Goal: Task Accomplishment & Management: Manage account settings

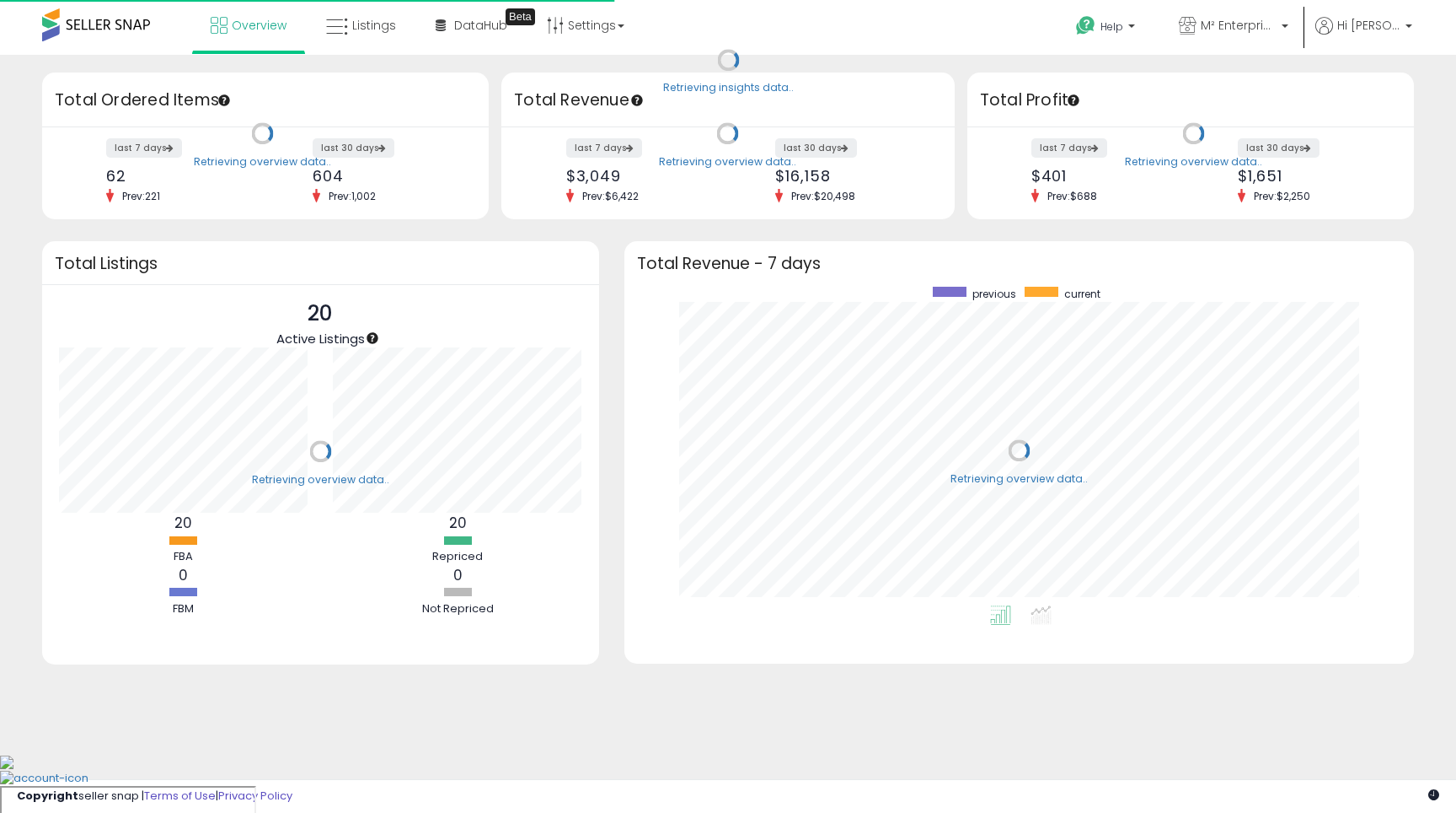
scroll to position [319, 756]
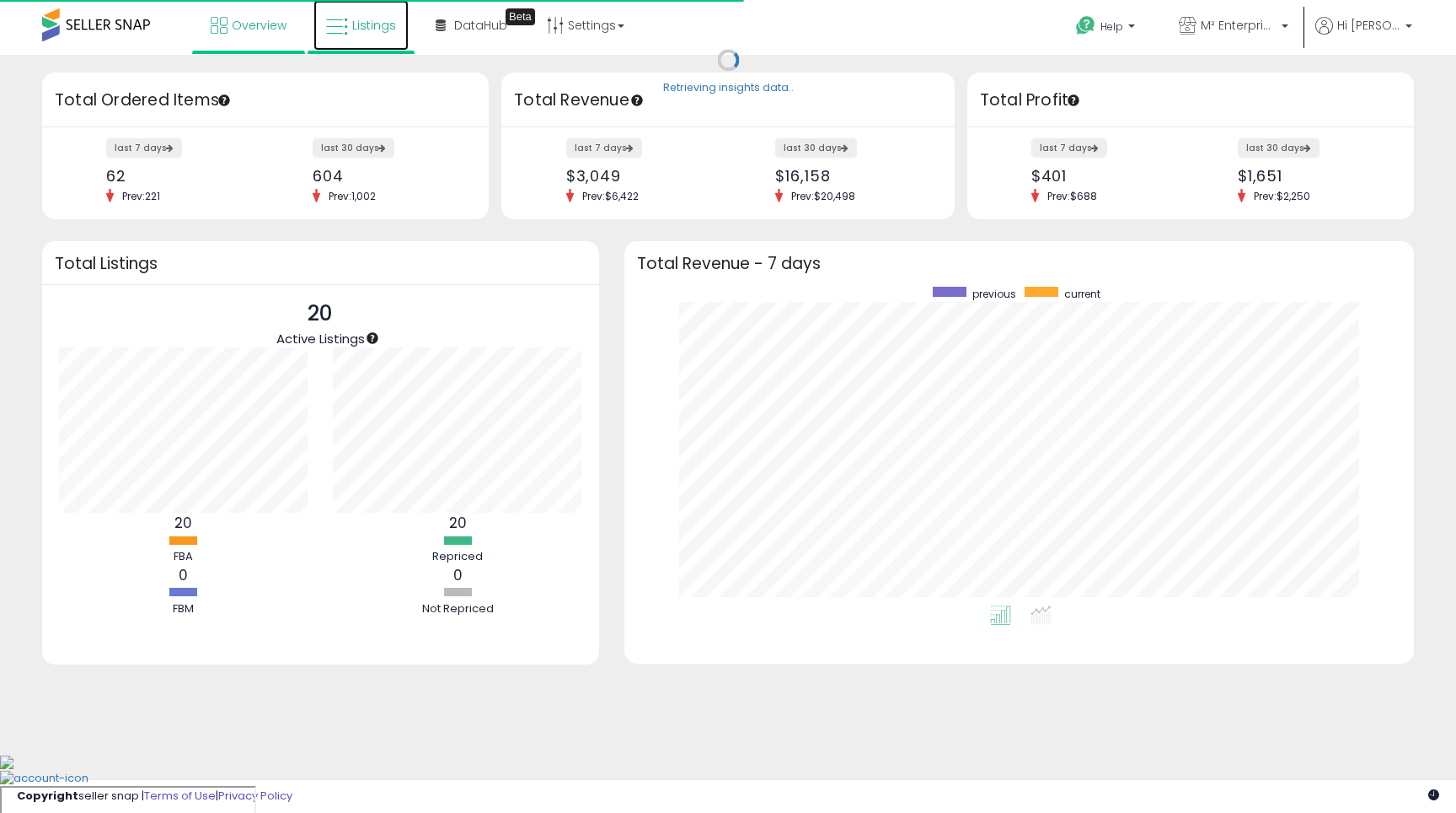
click at [349, 30] on link "Listings" at bounding box center [361, 25] width 95 height 50
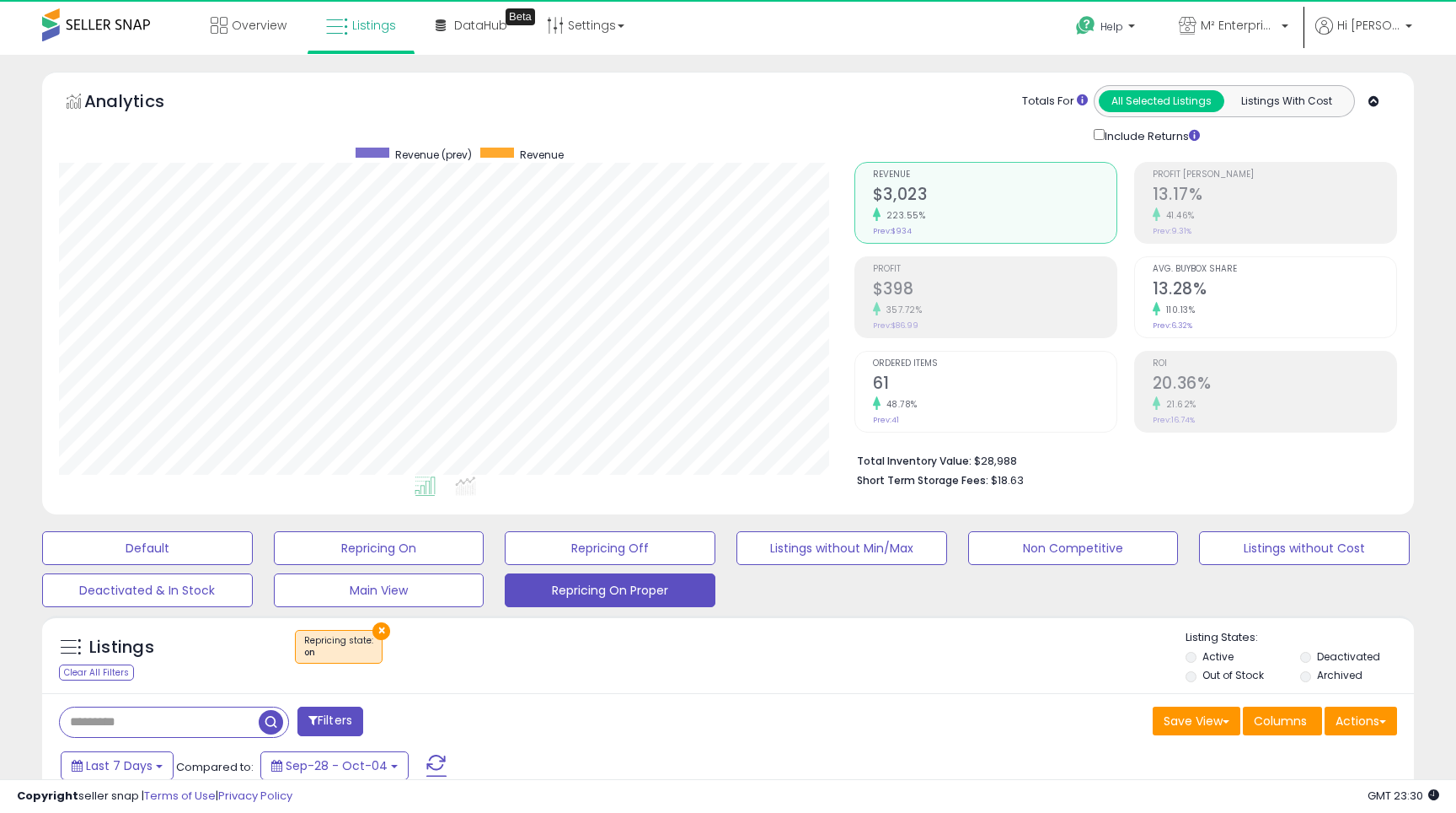
scroll to position [345, 795]
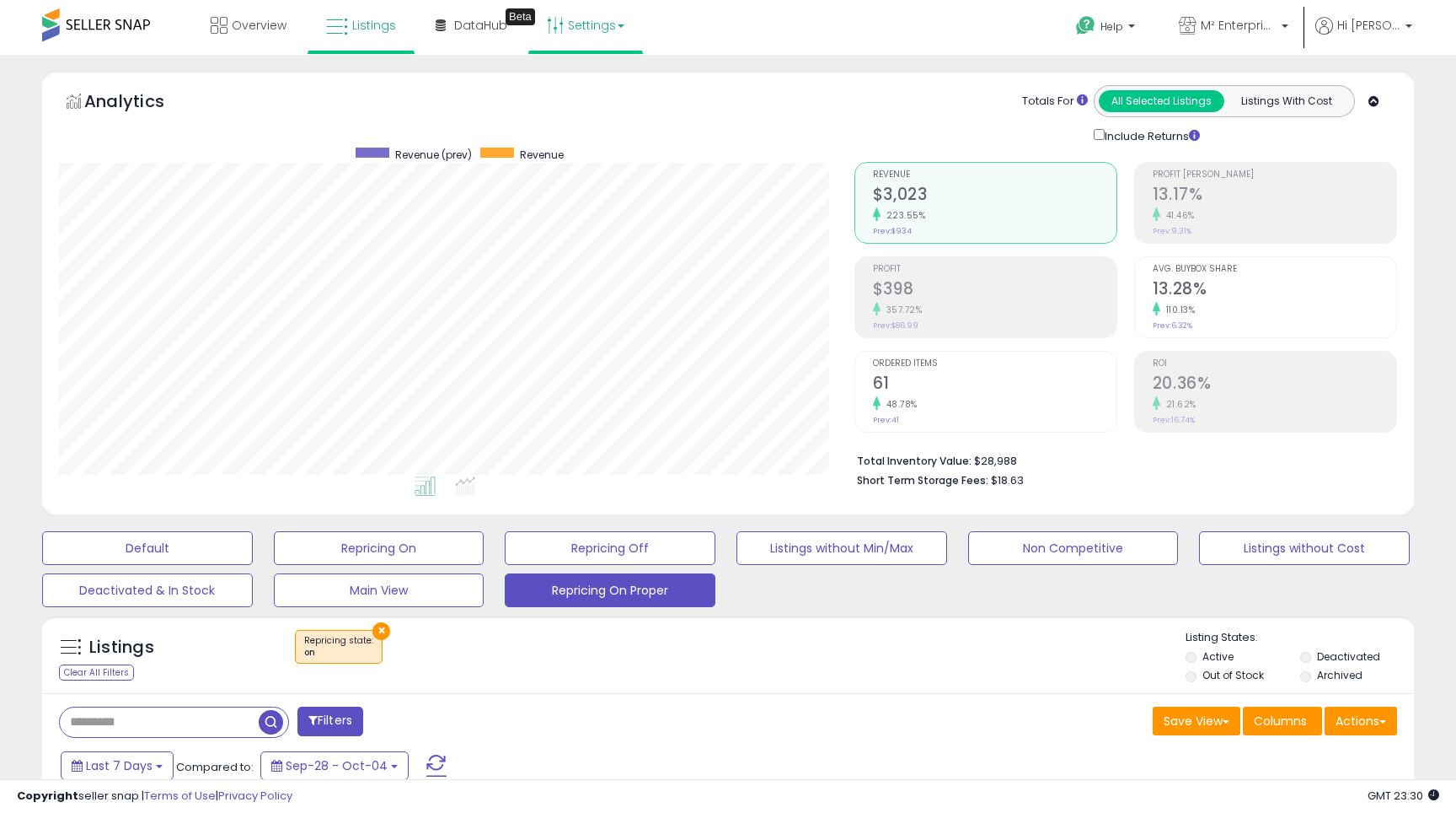
click at [576, 28] on link "Settings" at bounding box center [585, 25] width 103 height 50
click at [612, 87] on link "Store settings" at bounding box center [588, 85] width 76 height 16
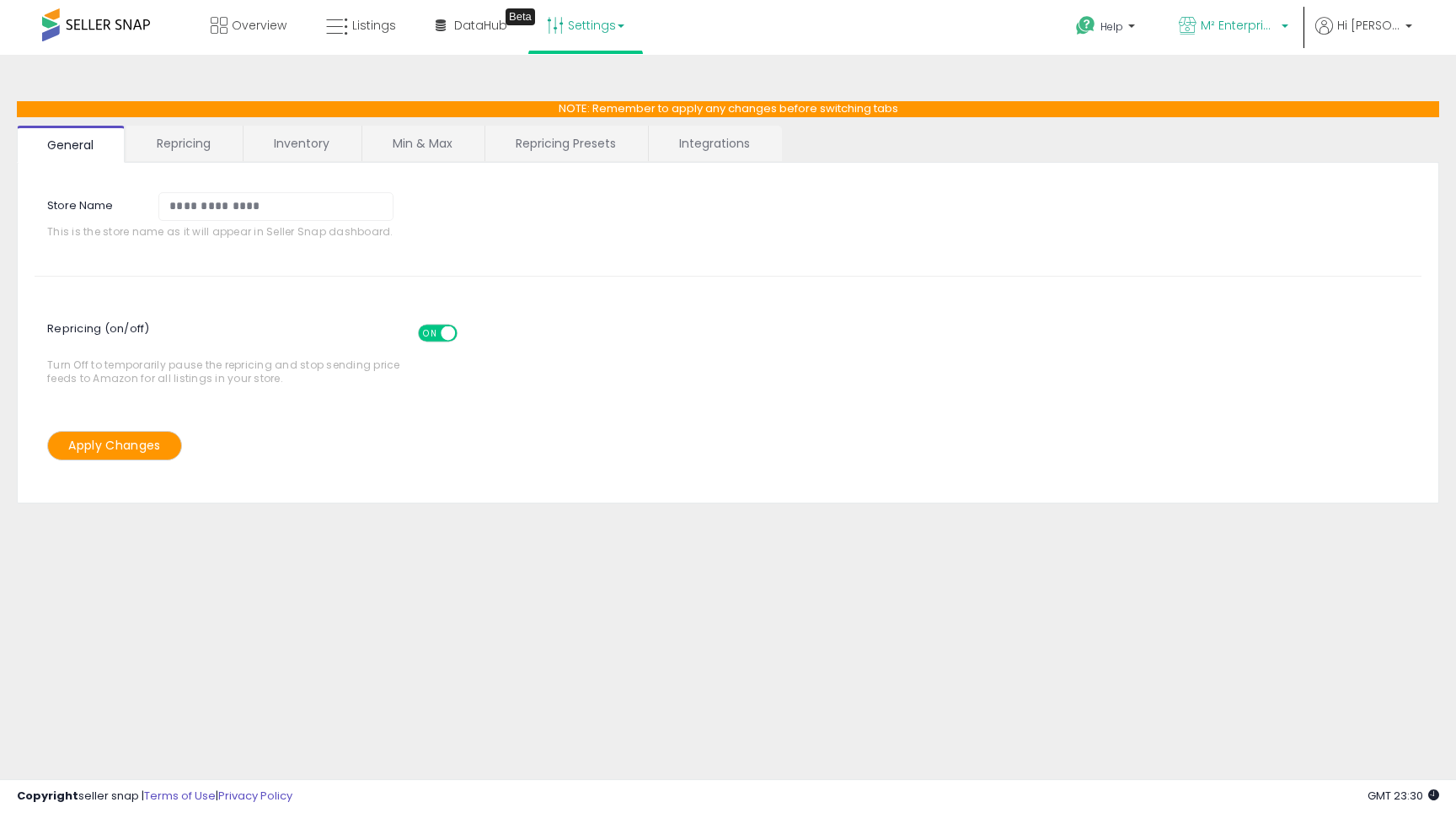
click at [1197, 22] on icon at bounding box center [1188, 26] width 18 height 18
click at [602, 23] on link "Settings" at bounding box center [585, 25] width 103 height 50
click at [589, 133] on link "User settings" at bounding box center [586, 130] width 72 height 16
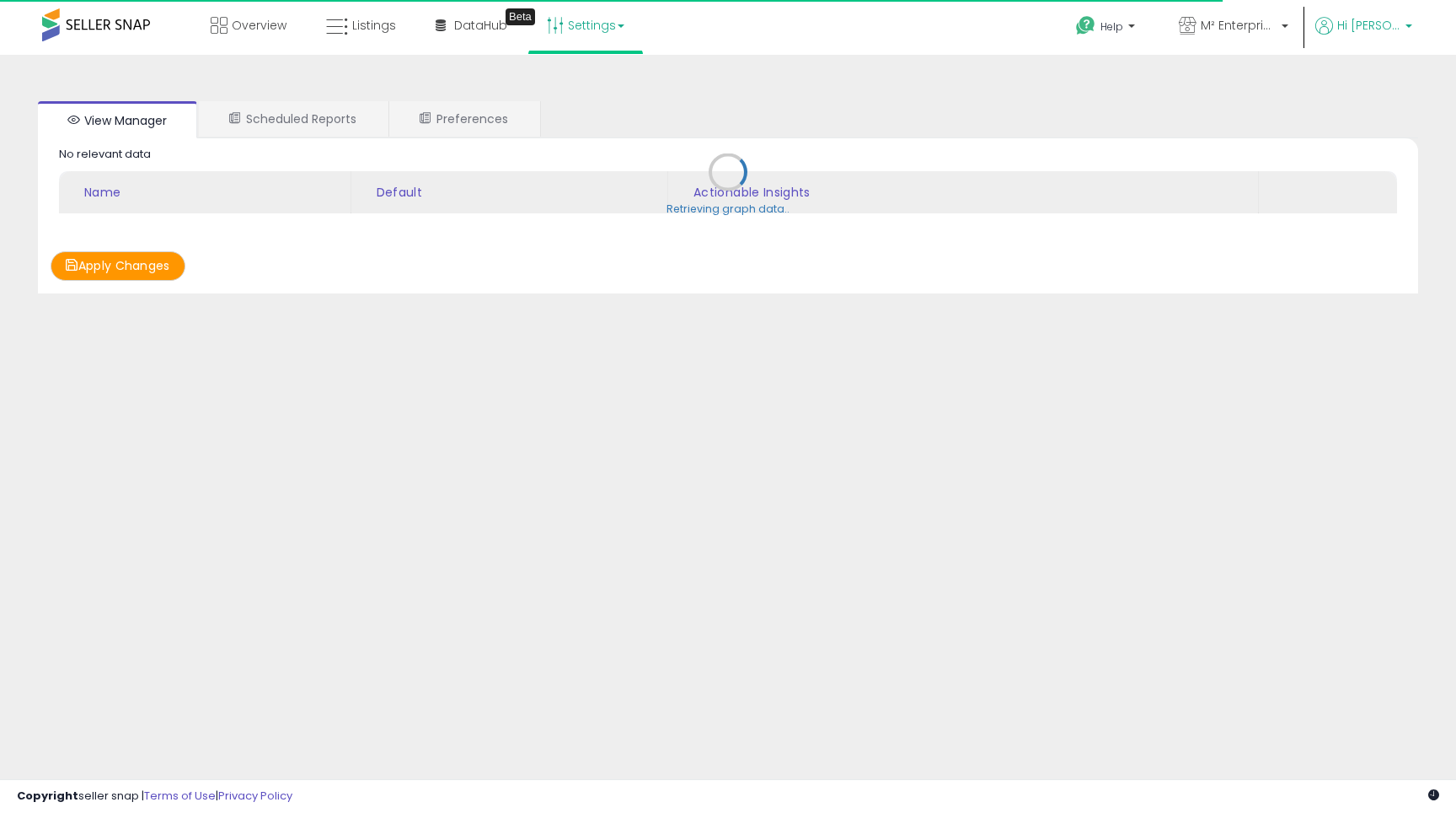
click at [1385, 29] on span "Hi [PERSON_NAME]" at bounding box center [1369, 26] width 63 height 17
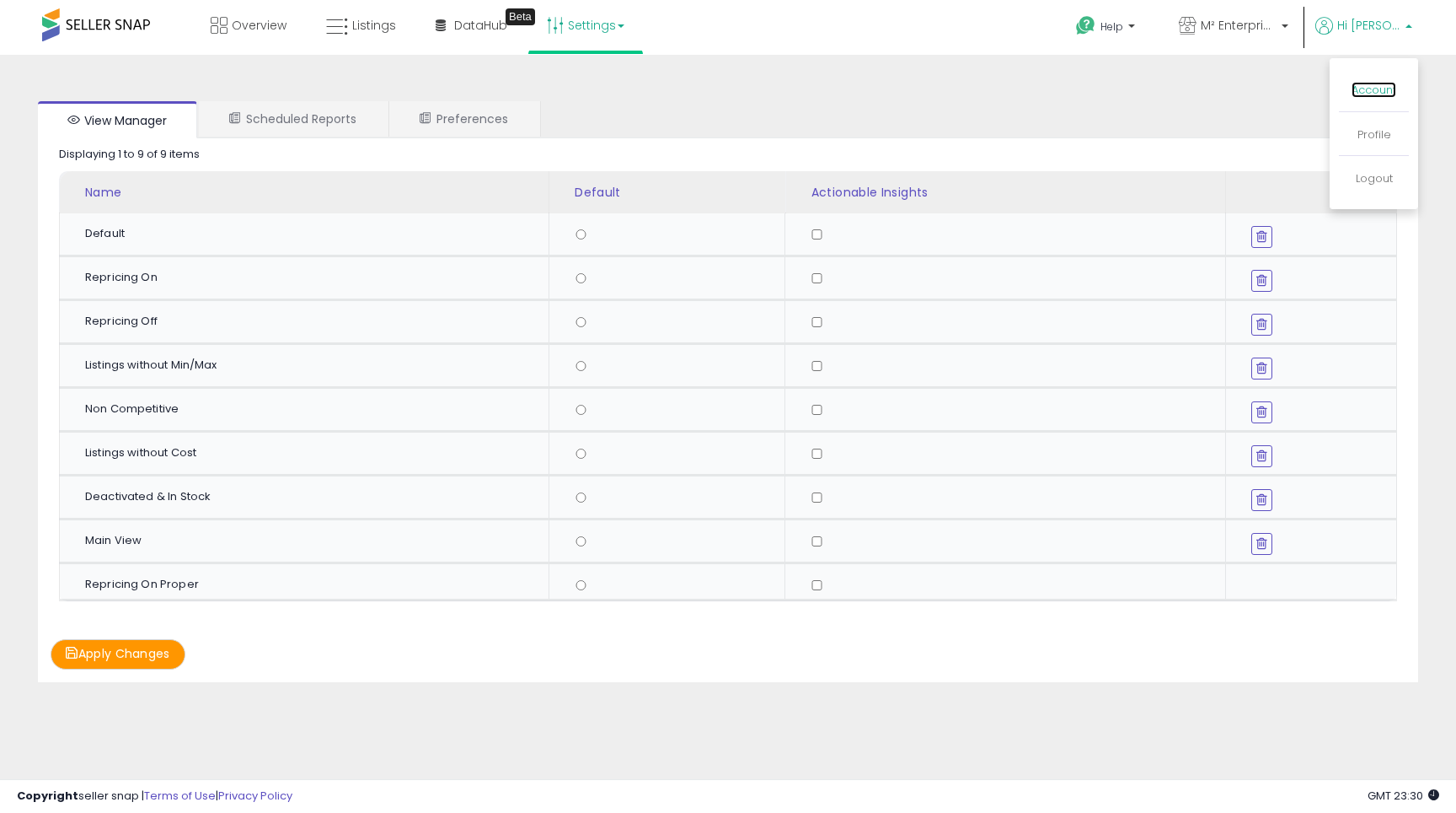
click at [1370, 87] on link "Account" at bounding box center [1374, 90] width 44 height 16
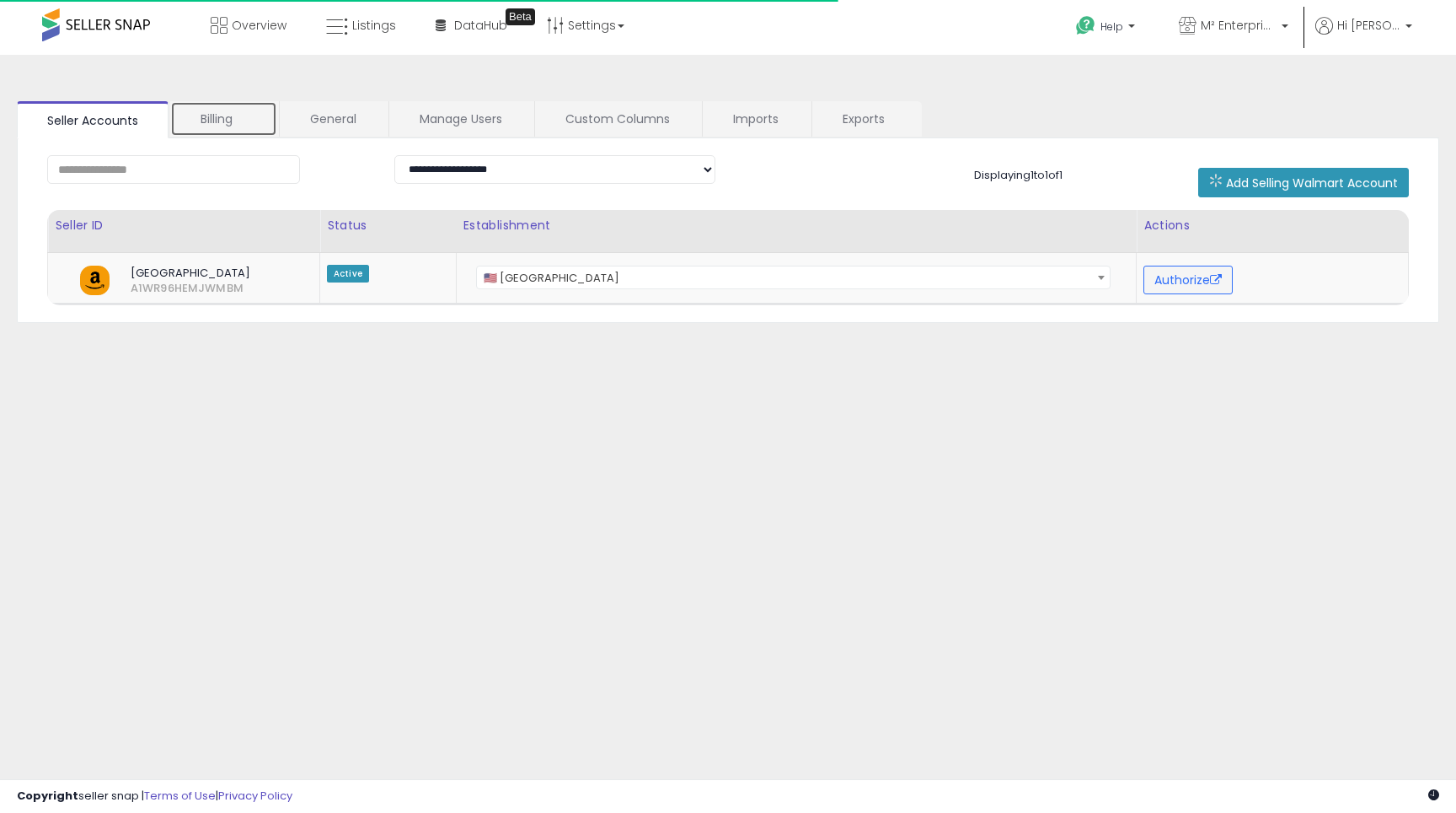
click at [253, 117] on link "Billing" at bounding box center [223, 118] width 107 height 35
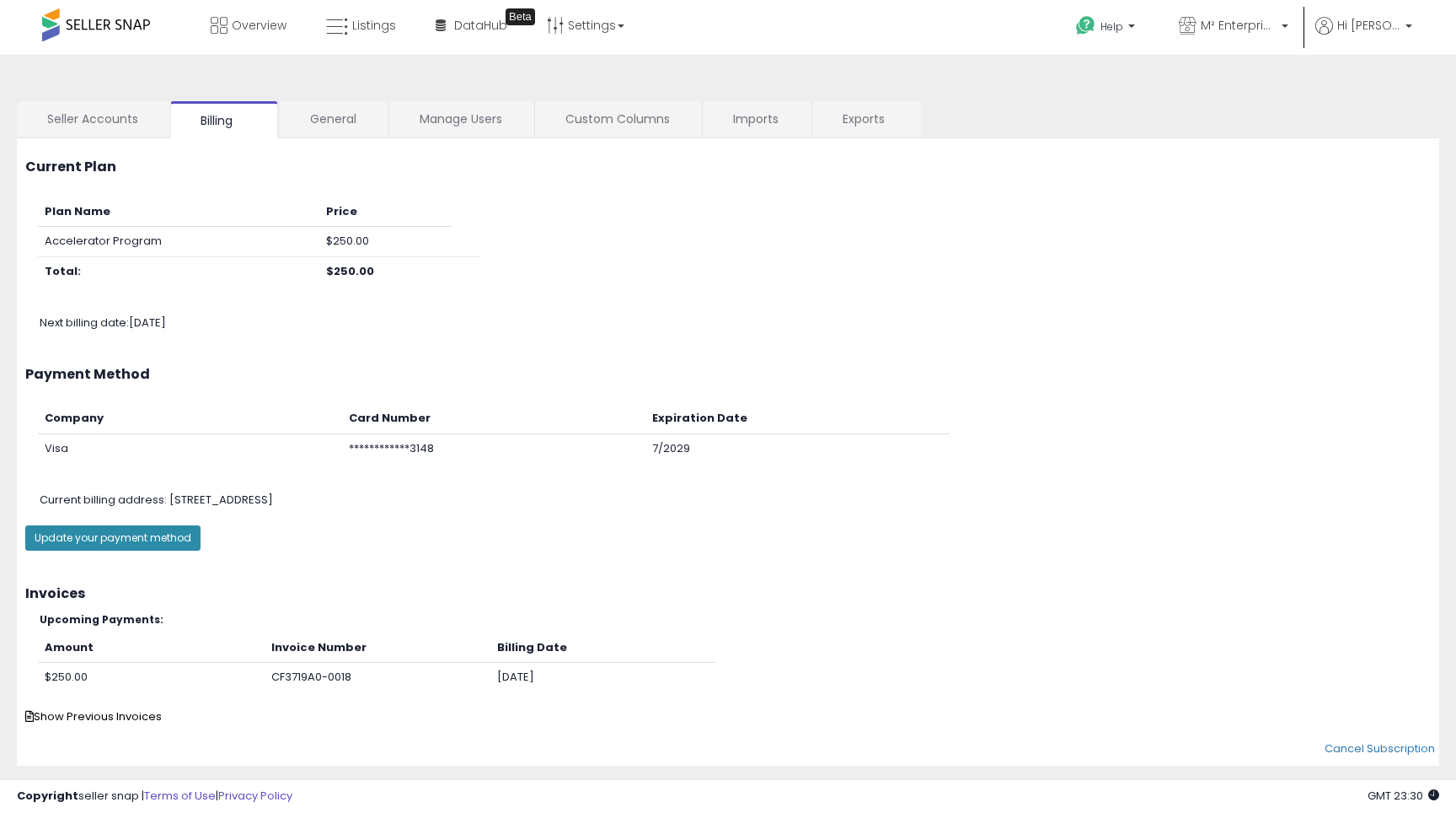
click at [168, 533] on button "Update your payment method" at bounding box center [113, 538] width 175 height 26
click at [281, 21] on span "Overview" at bounding box center [259, 26] width 55 height 17
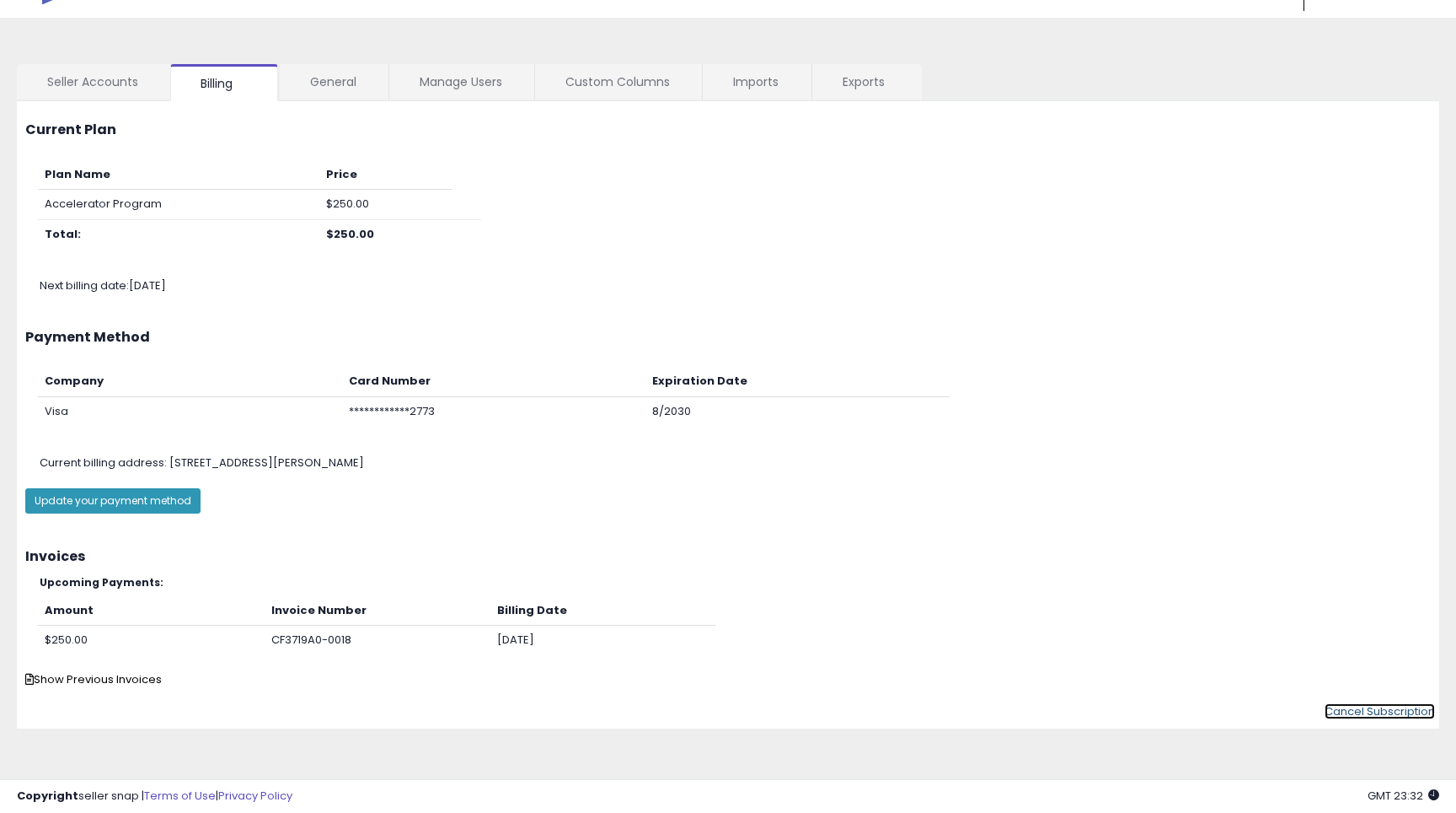
click at [1339, 710] on link "Cancel Subscription" at bounding box center [1380, 711] width 110 height 16
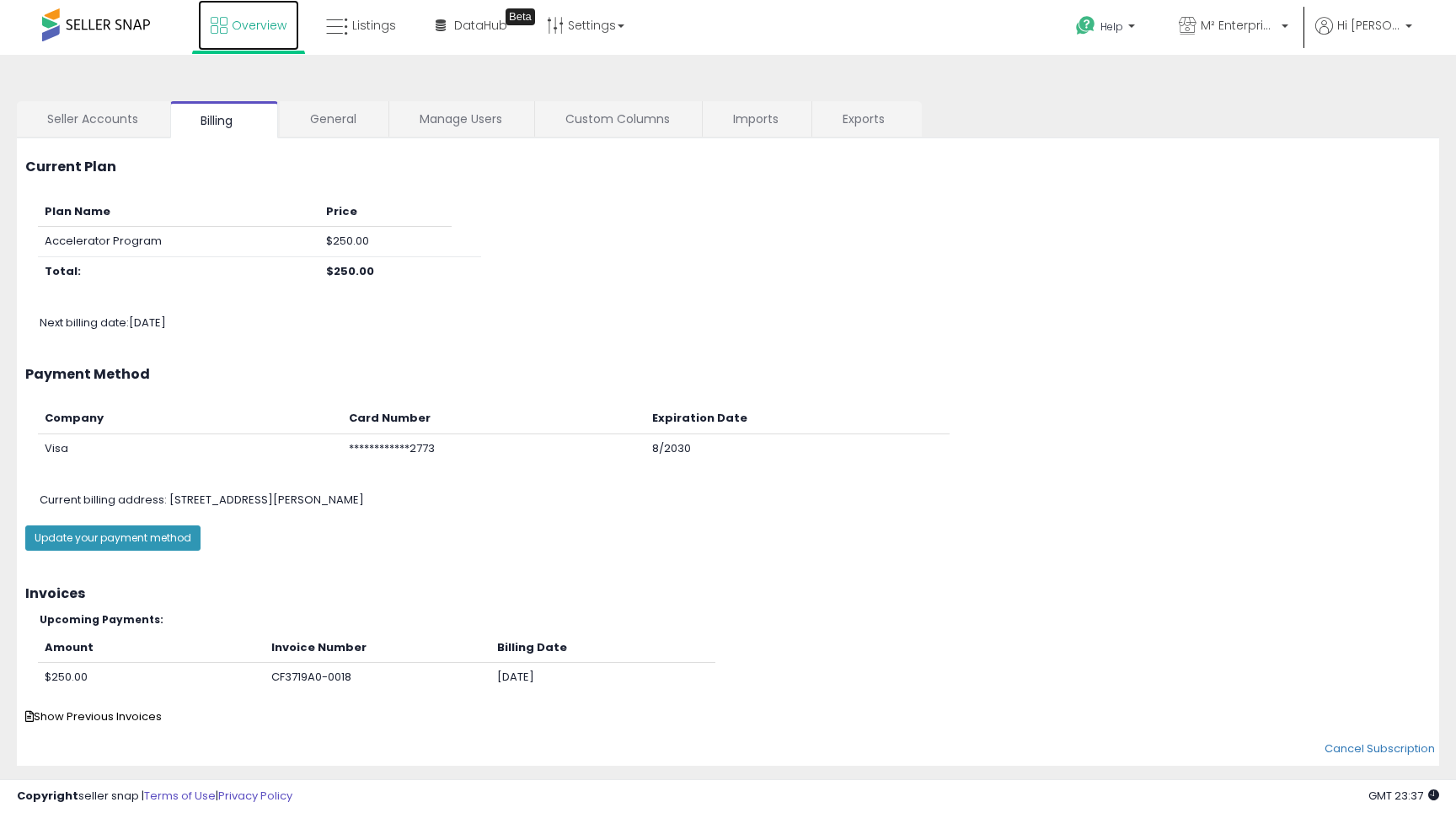
click at [236, 32] on span "Overview" at bounding box center [259, 26] width 55 height 17
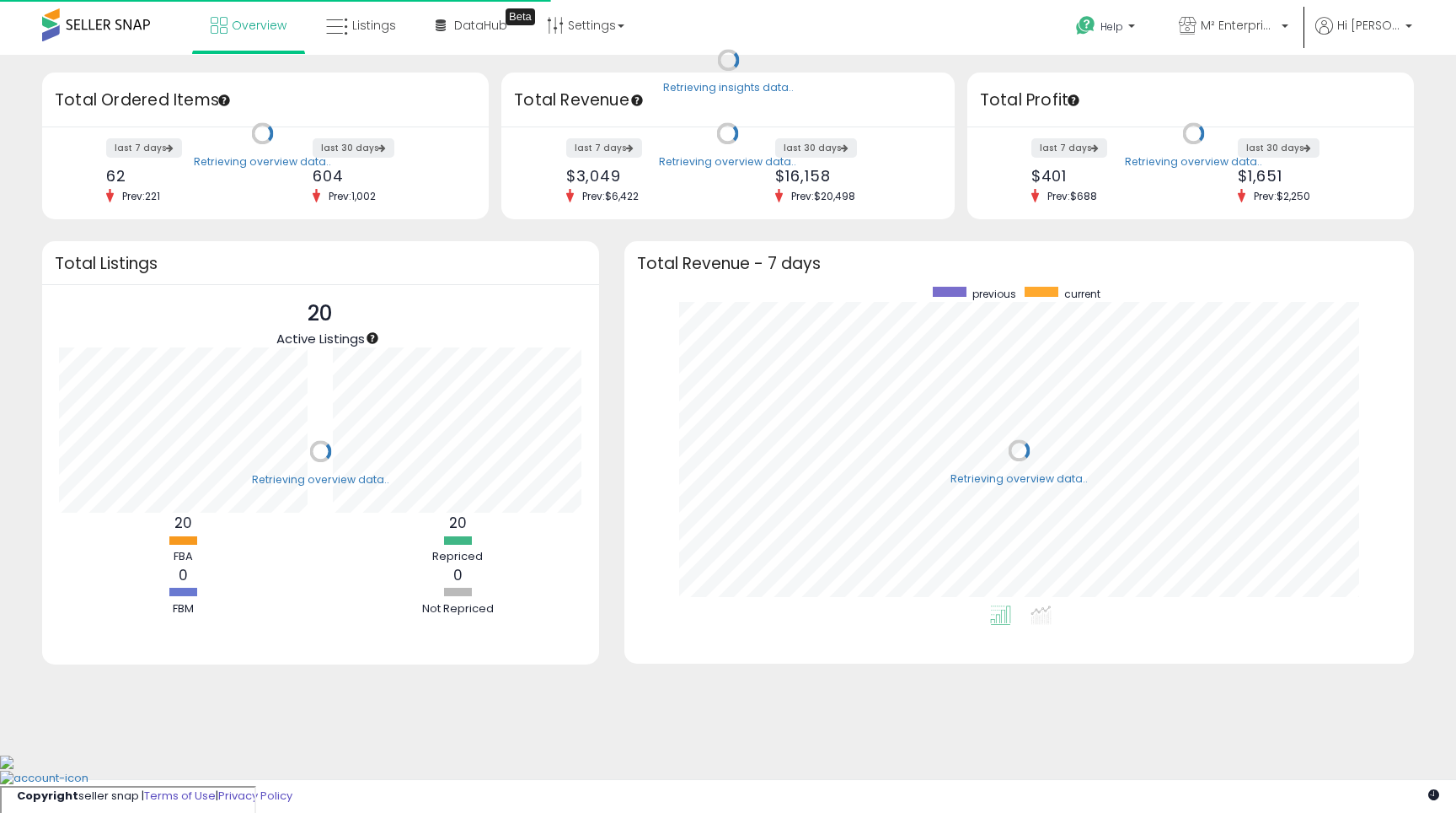
scroll to position [319, 756]
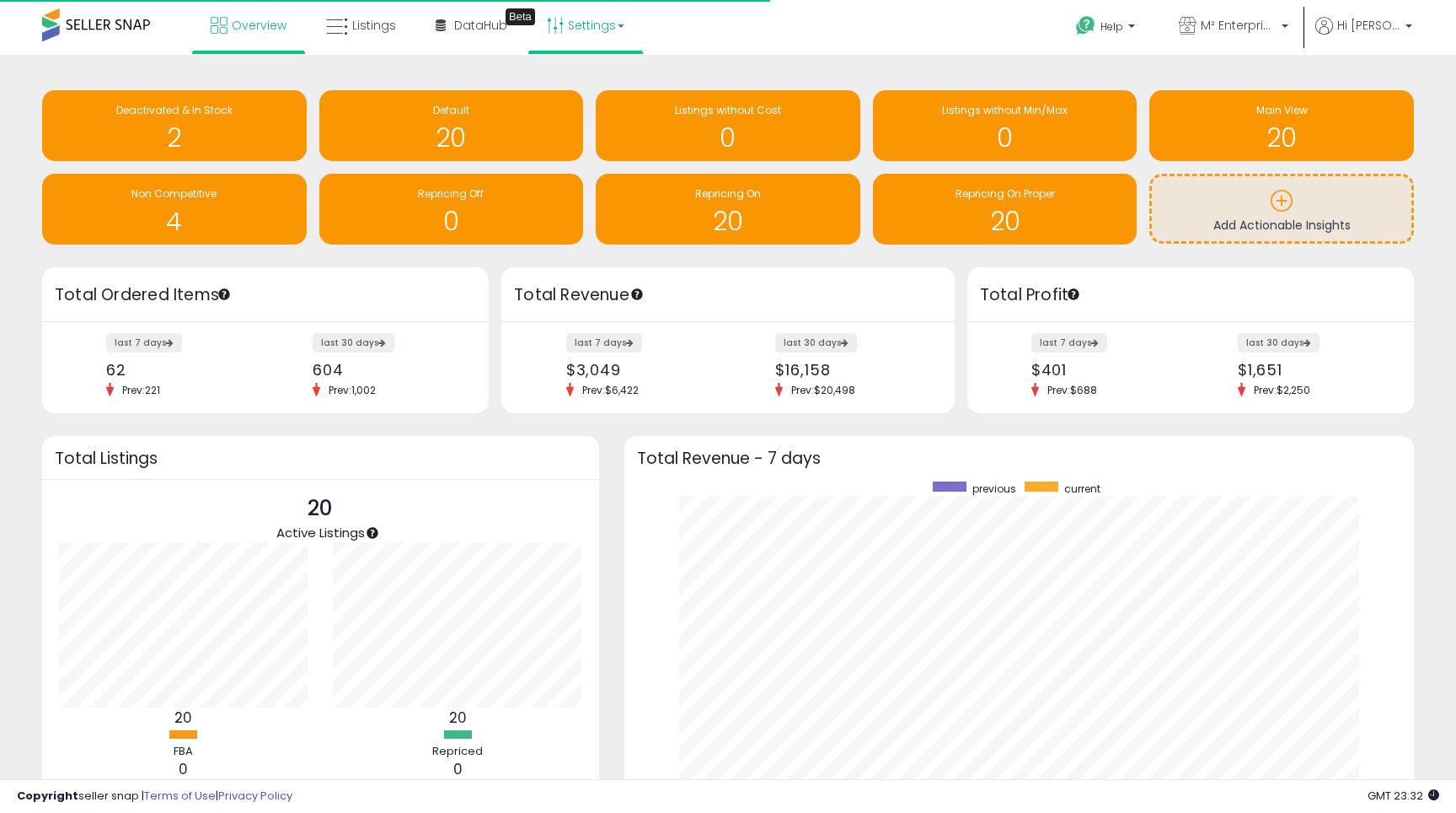
click at [585, 25] on link "Settings" at bounding box center [585, 25] width 103 height 50
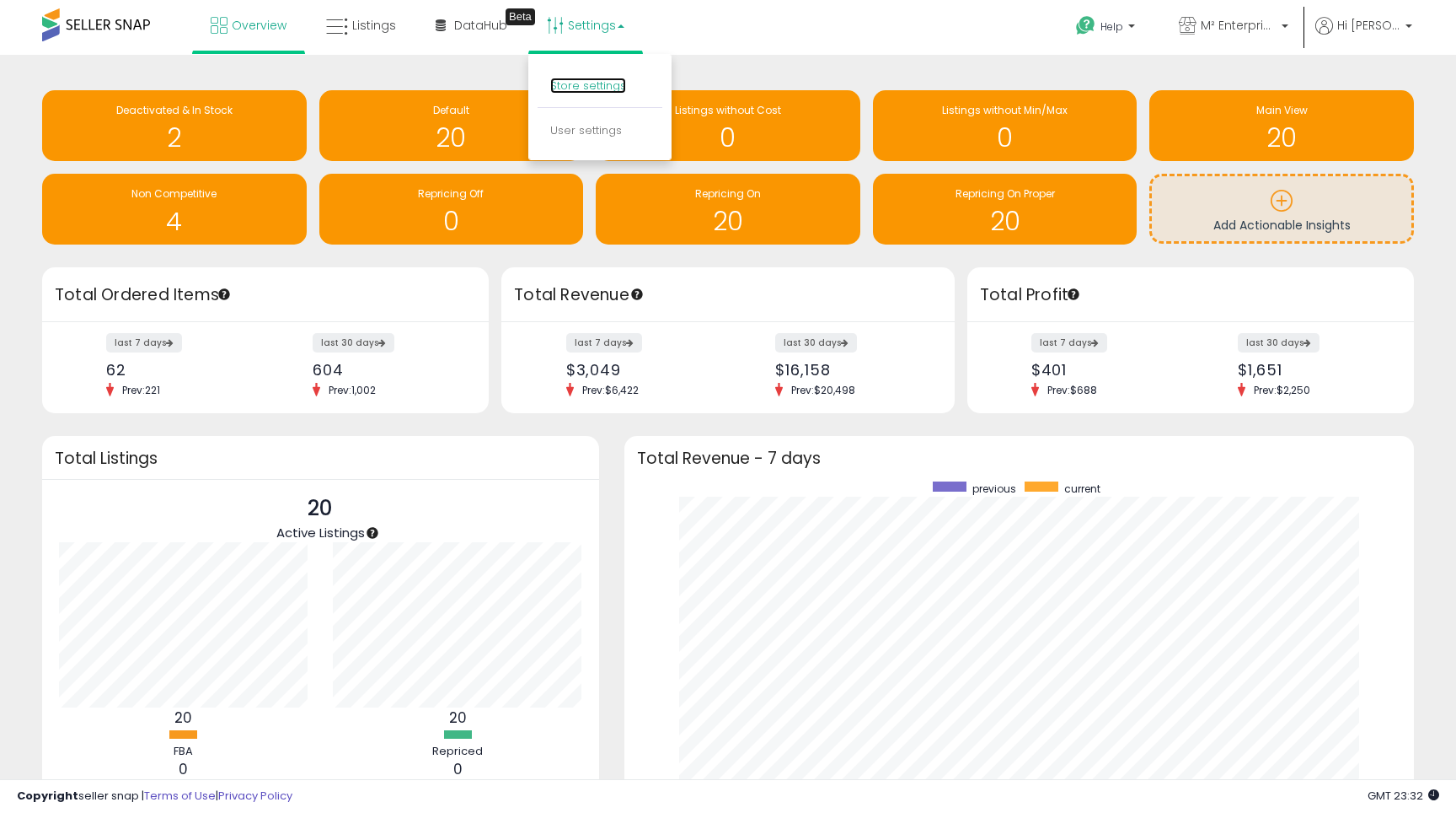
click at [602, 86] on link "Store settings" at bounding box center [588, 85] width 76 height 16
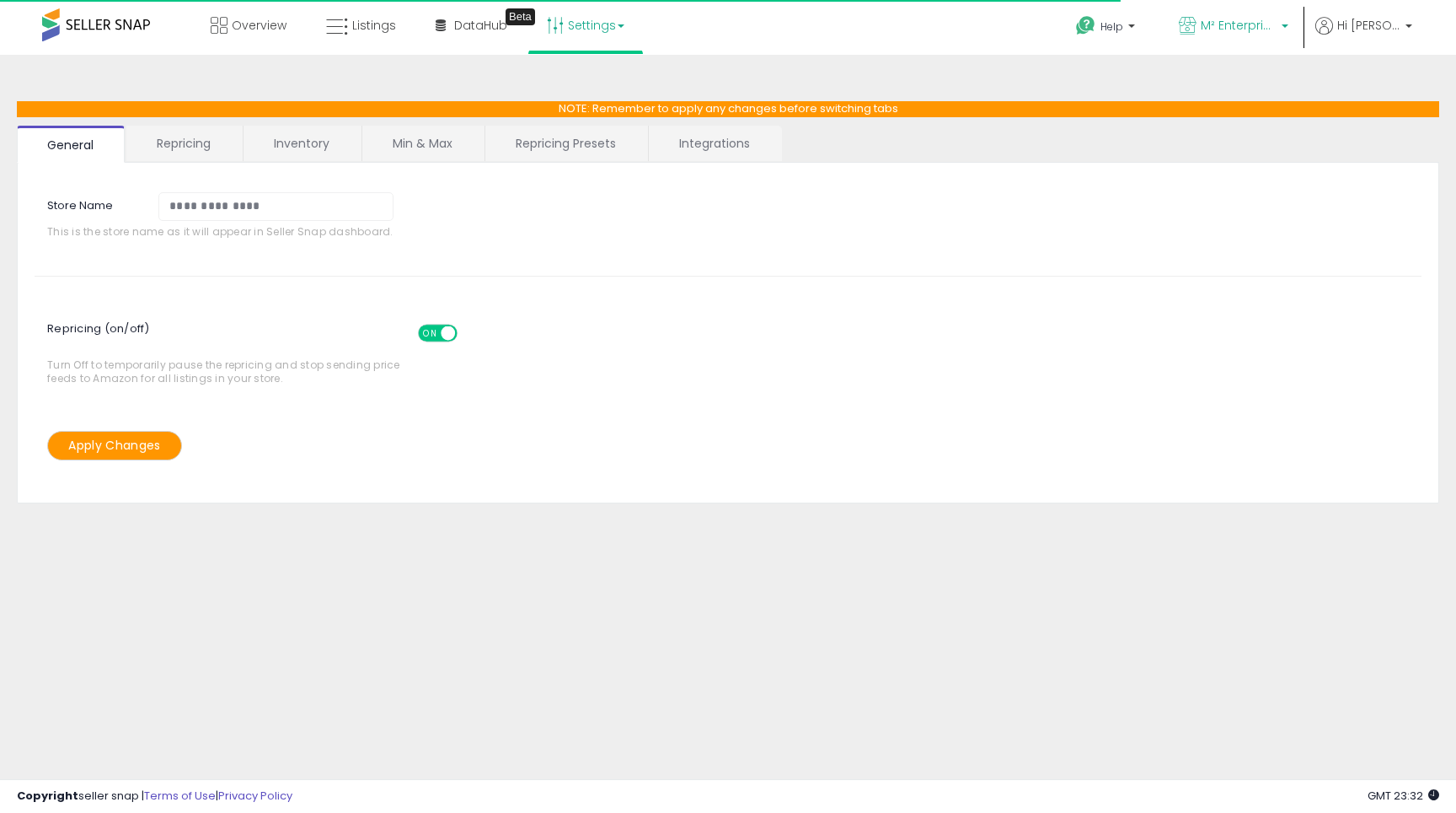
click at [1212, 36] on p "M² Enterprises" at bounding box center [1234, 27] width 109 height 21
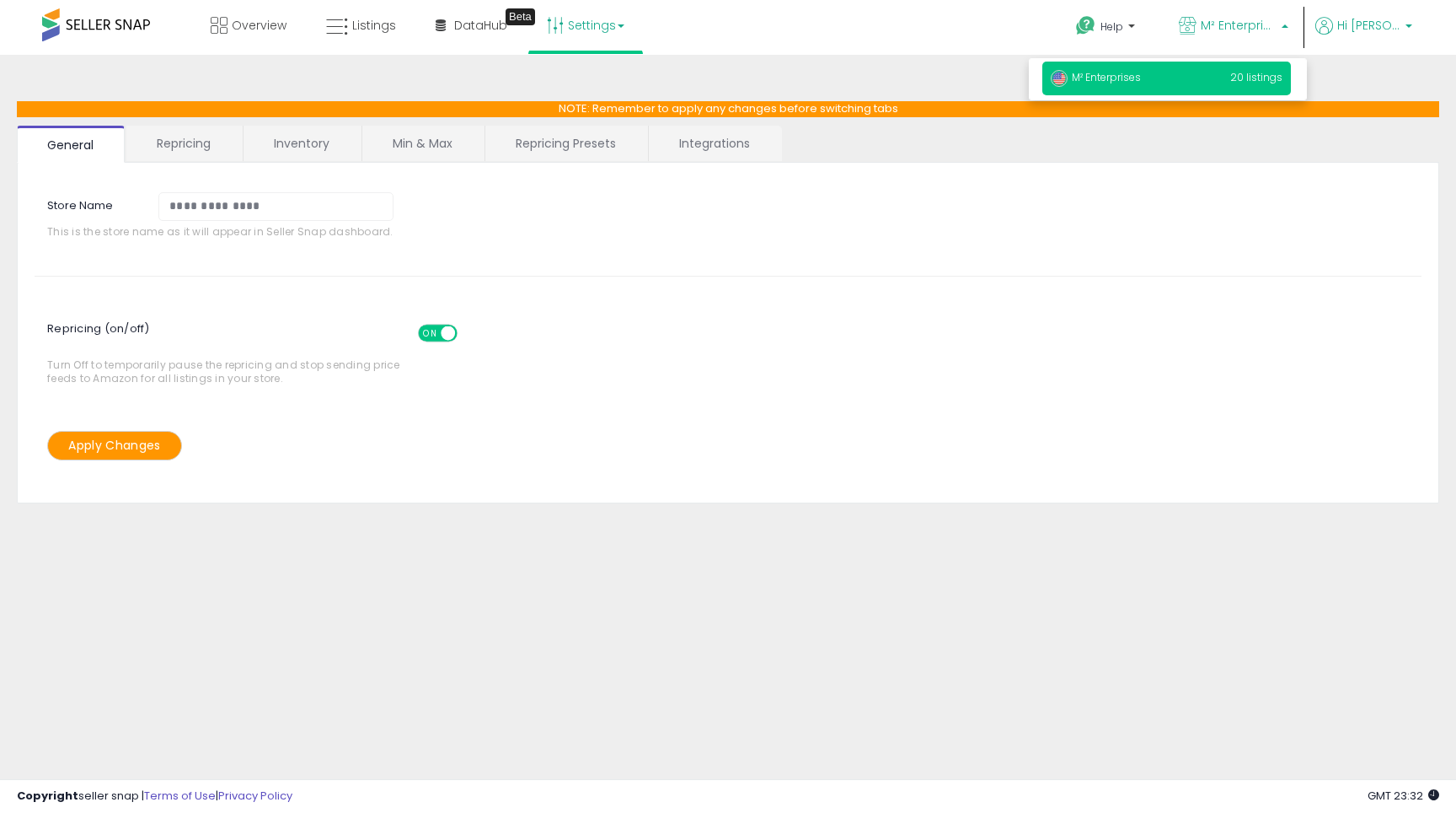
click at [1371, 30] on span "Hi [PERSON_NAME]" at bounding box center [1369, 26] width 63 height 17
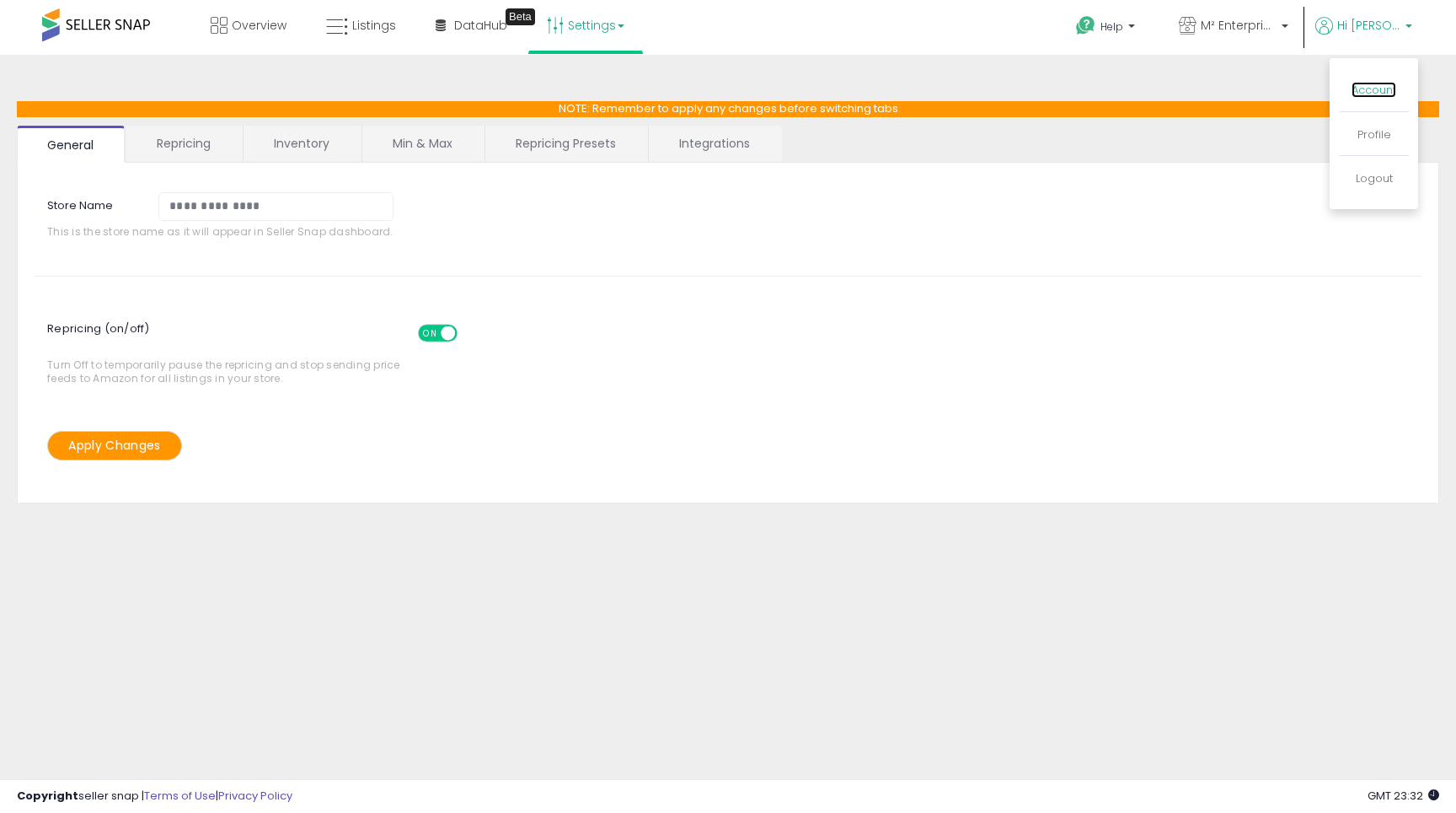
click at [1356, 91] on link "Account" at bounding box center [1374, 90] width 44 height 16
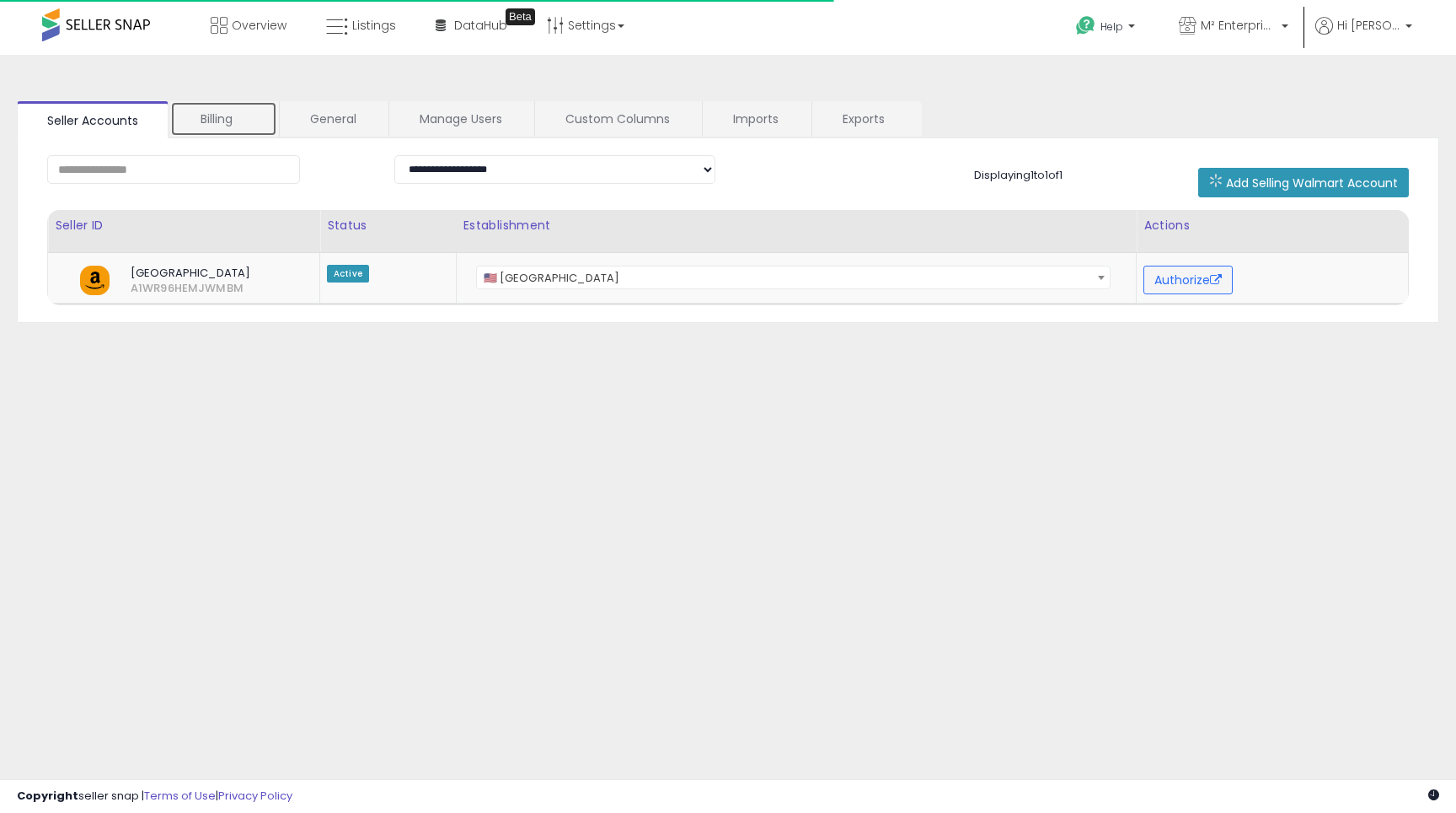
click at [258, 111] on link "Billing" at bounding box center [223, 118] width 107 height 35
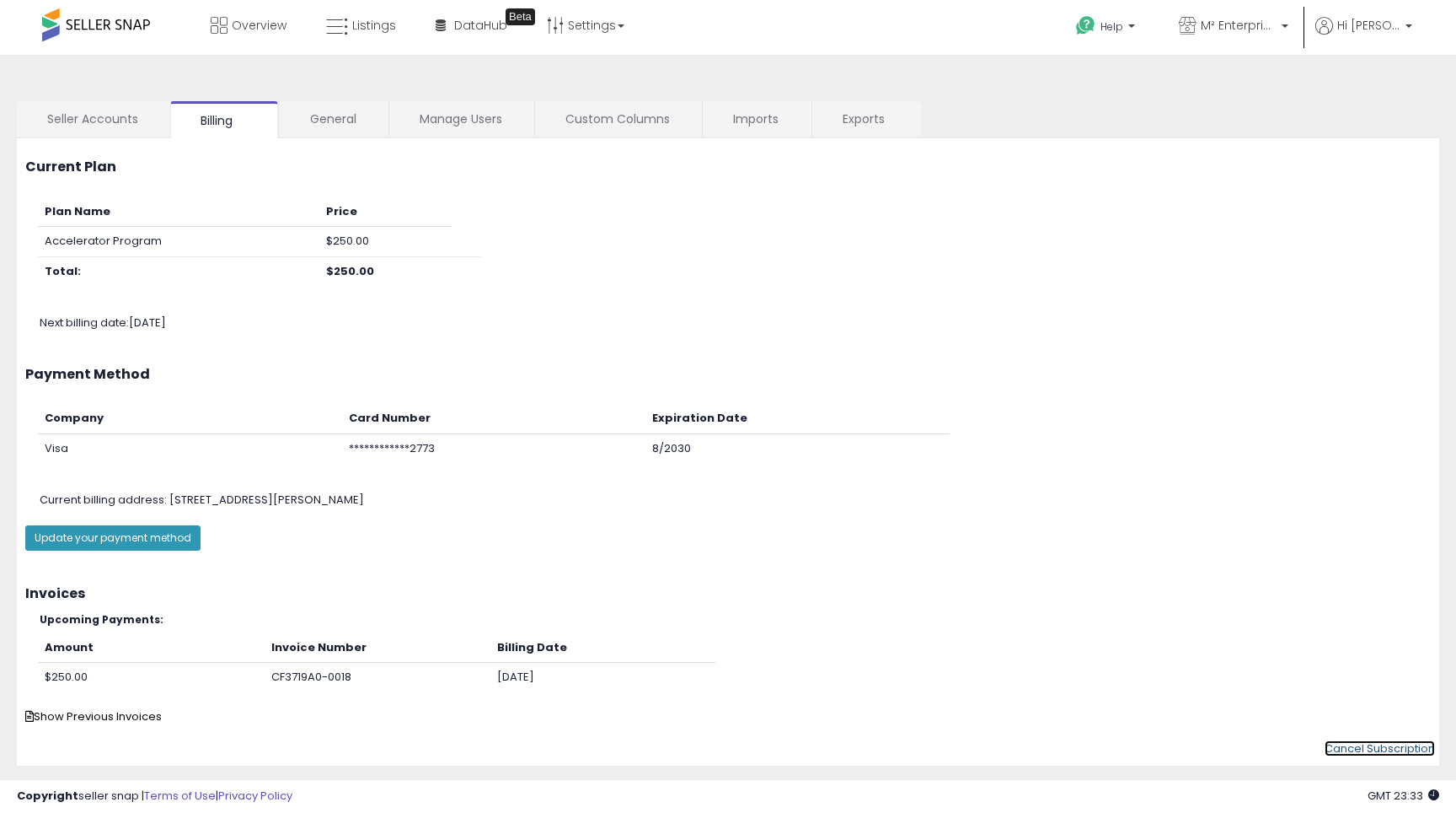
click at [1338, 751] on link "Cancel Subscription" at bounding box center [1380, 748] width 110 height 16
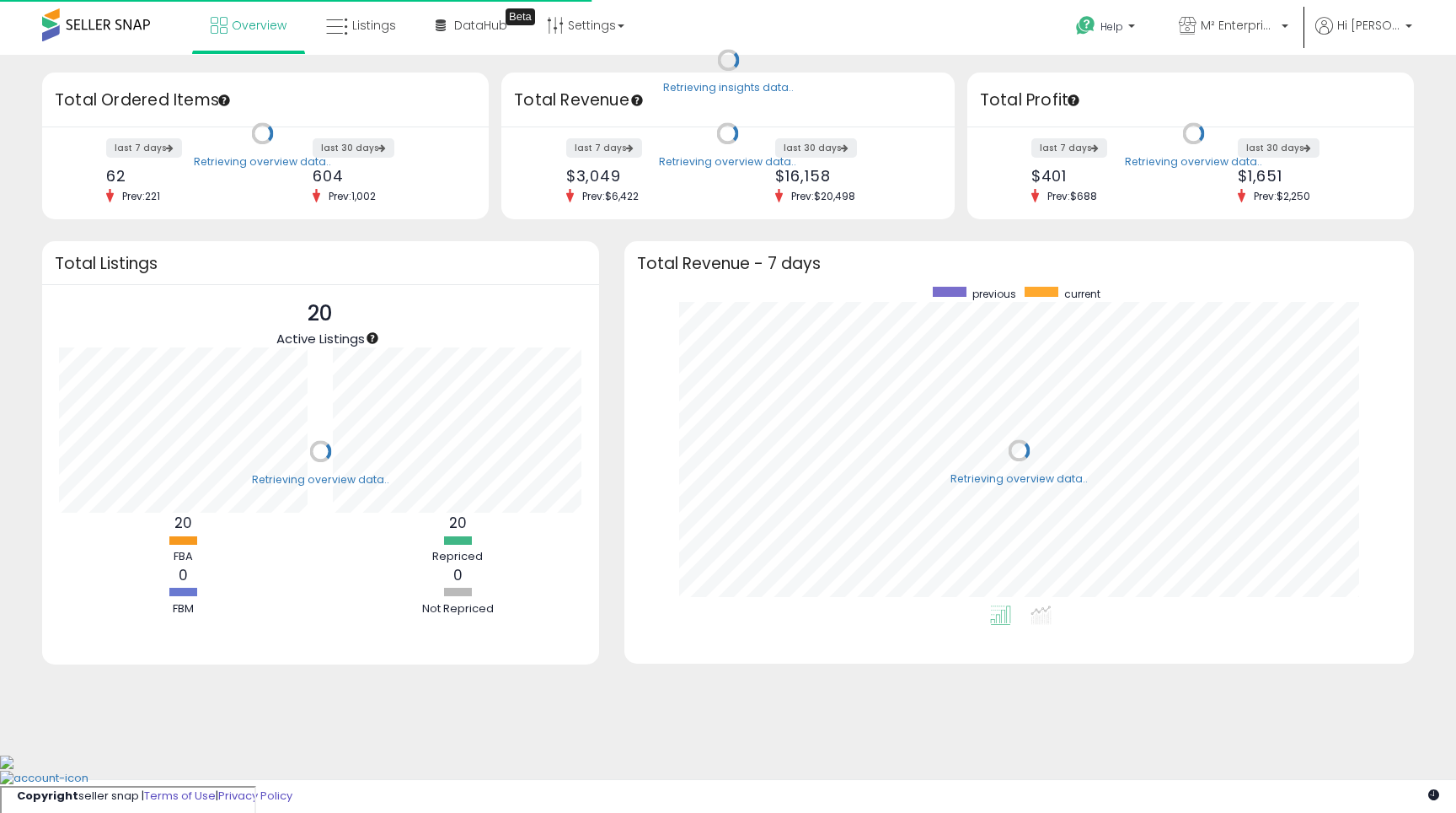
scroll to position [319, 756]
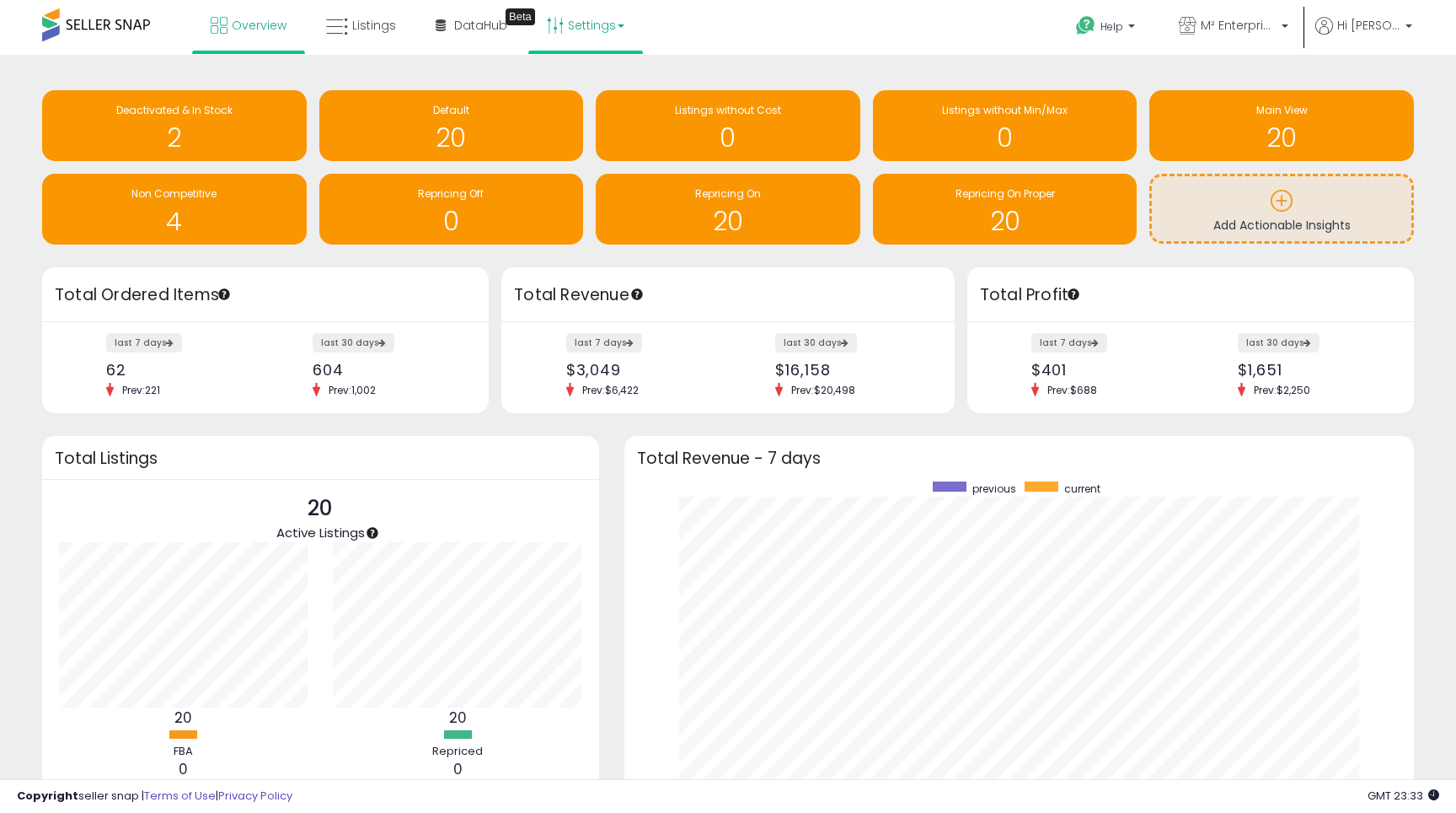
click at [588, 31] on link "Settings" at bounding box center [585, 25] width 103 height 50
click at [586, 84] on link "Store settings" at bounding box center [588, 85] width 76 height 16
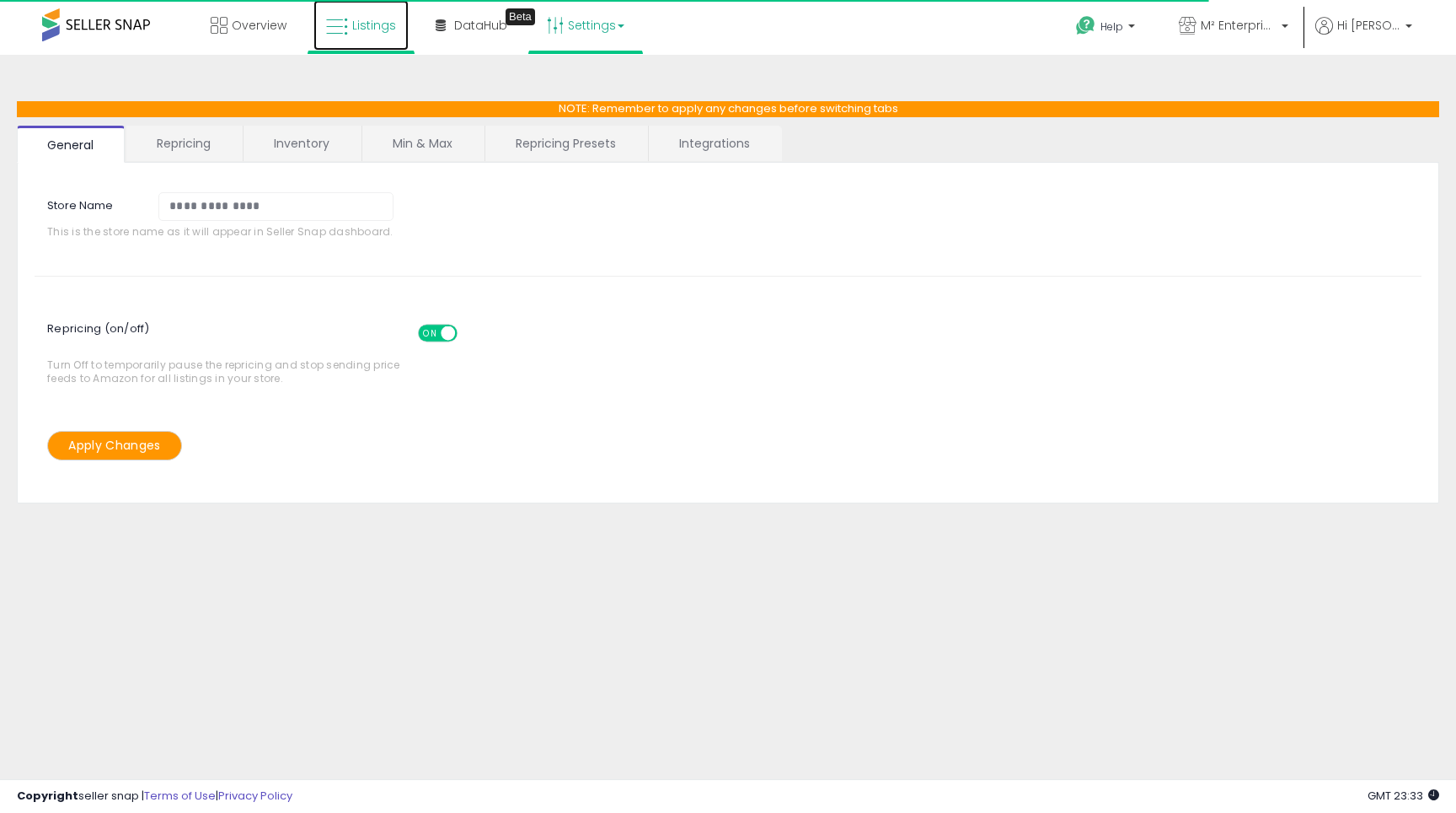
click at [375, 20] on span "Listings" at bounding box center [373, 26] width 44 height 17
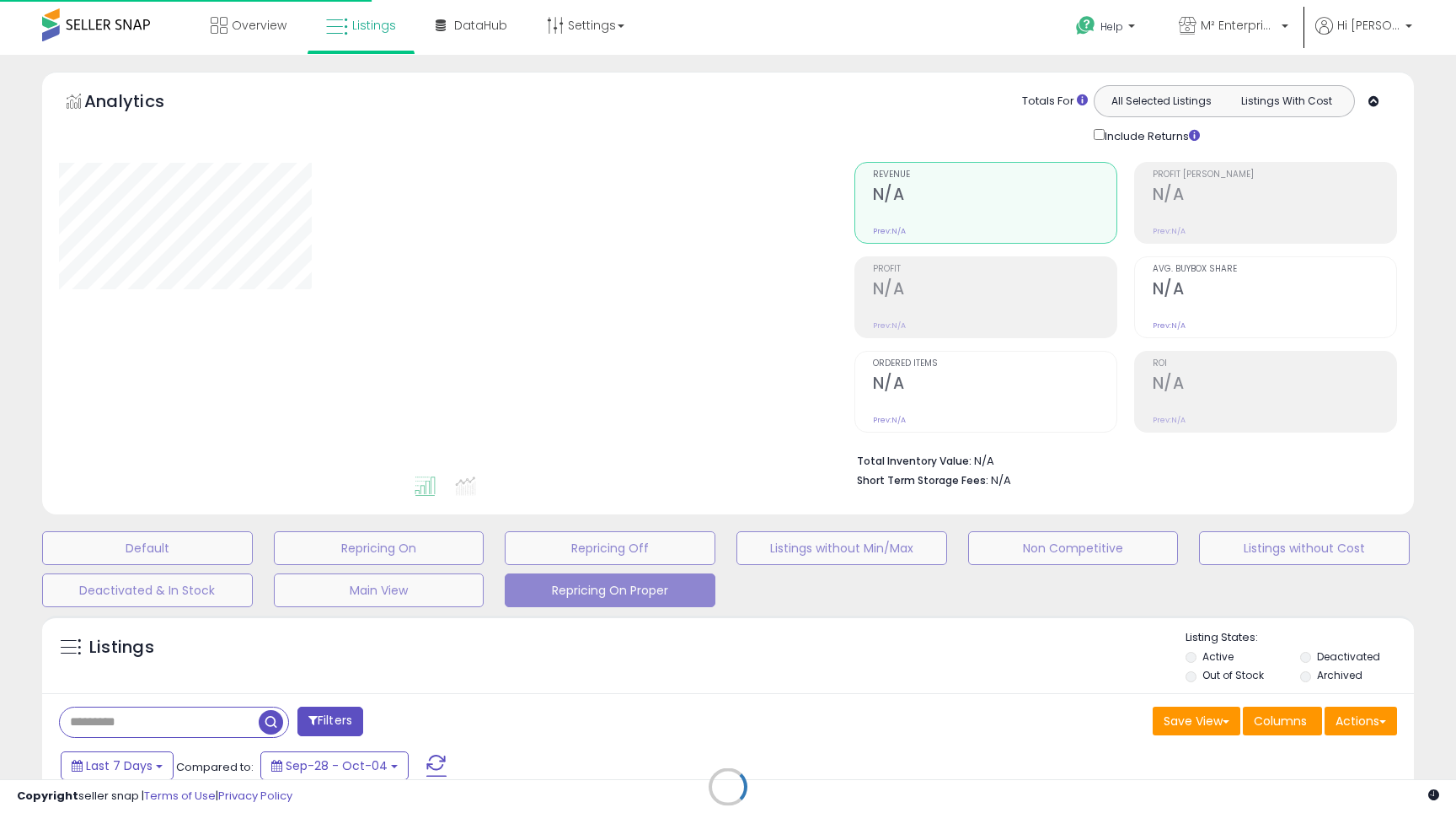
click at [277, 11] on link "Overview" at bounding box center [249, 25] width 101 height 50
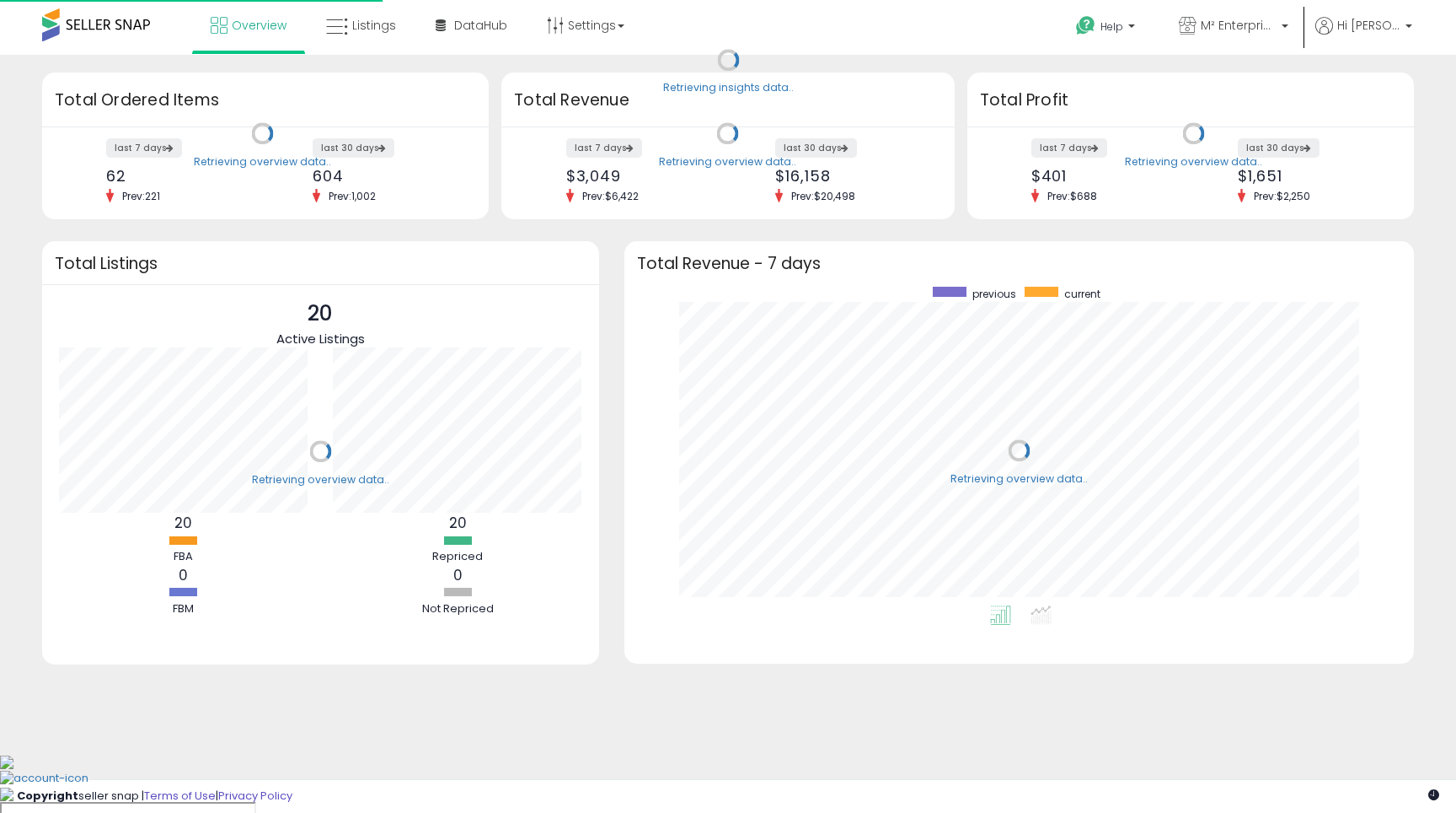
scroll to position [319, 756]
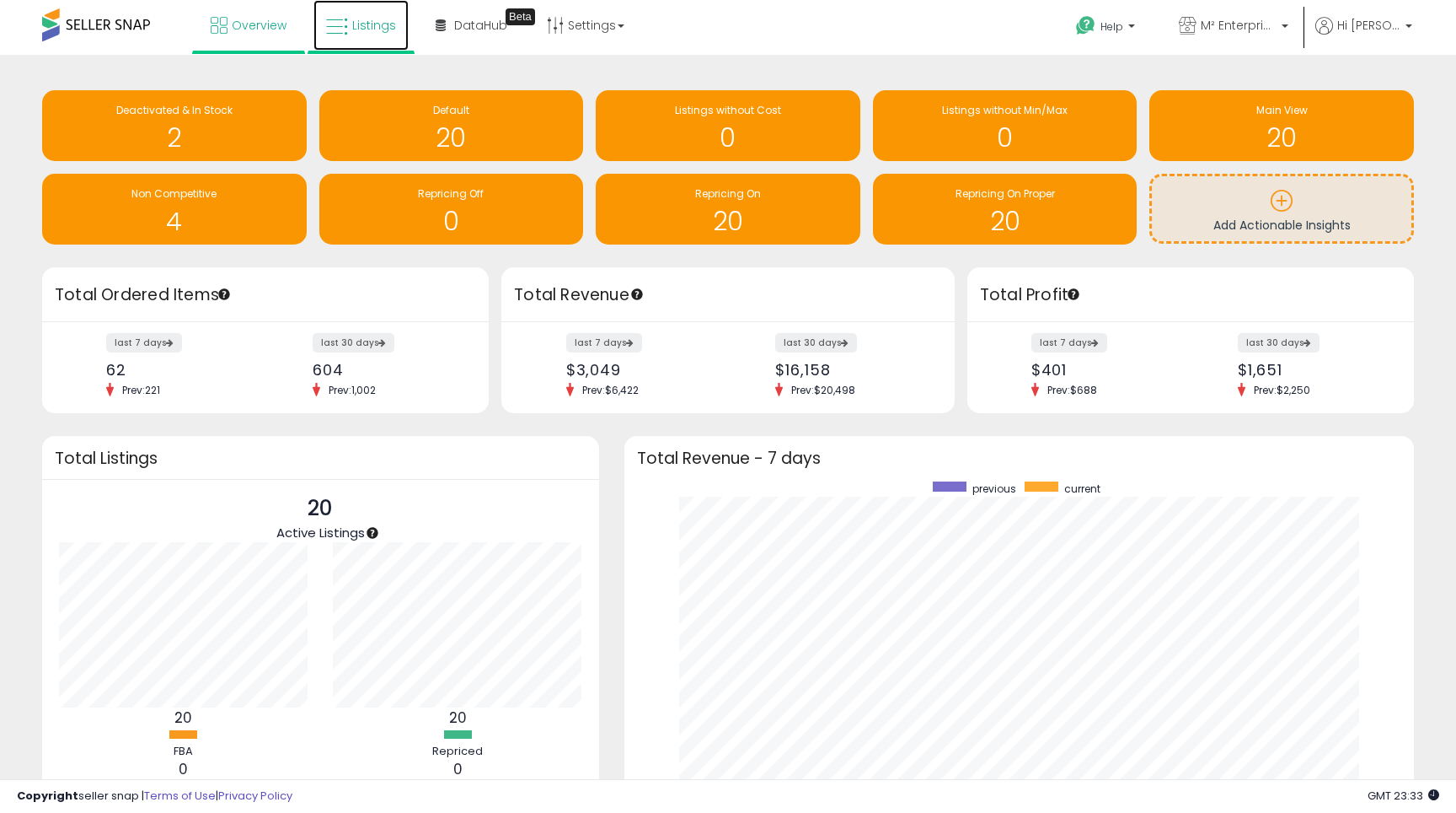
click at [344, 19] on icon at bounding box center [338, 27] width 22 height 22
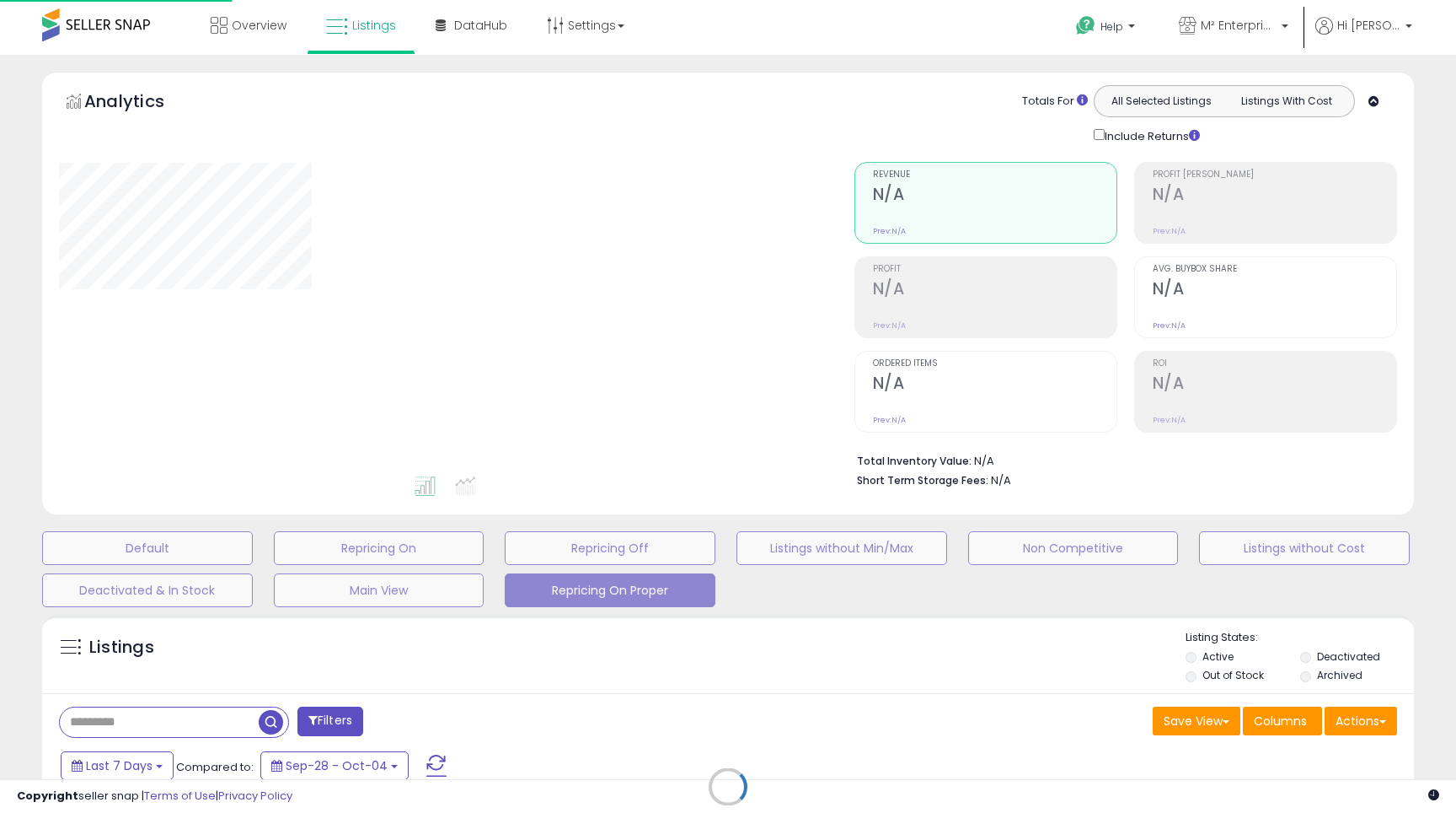
click at [239, 28] on span "Overview" at bounding box center [259, 26] width 55 height 17
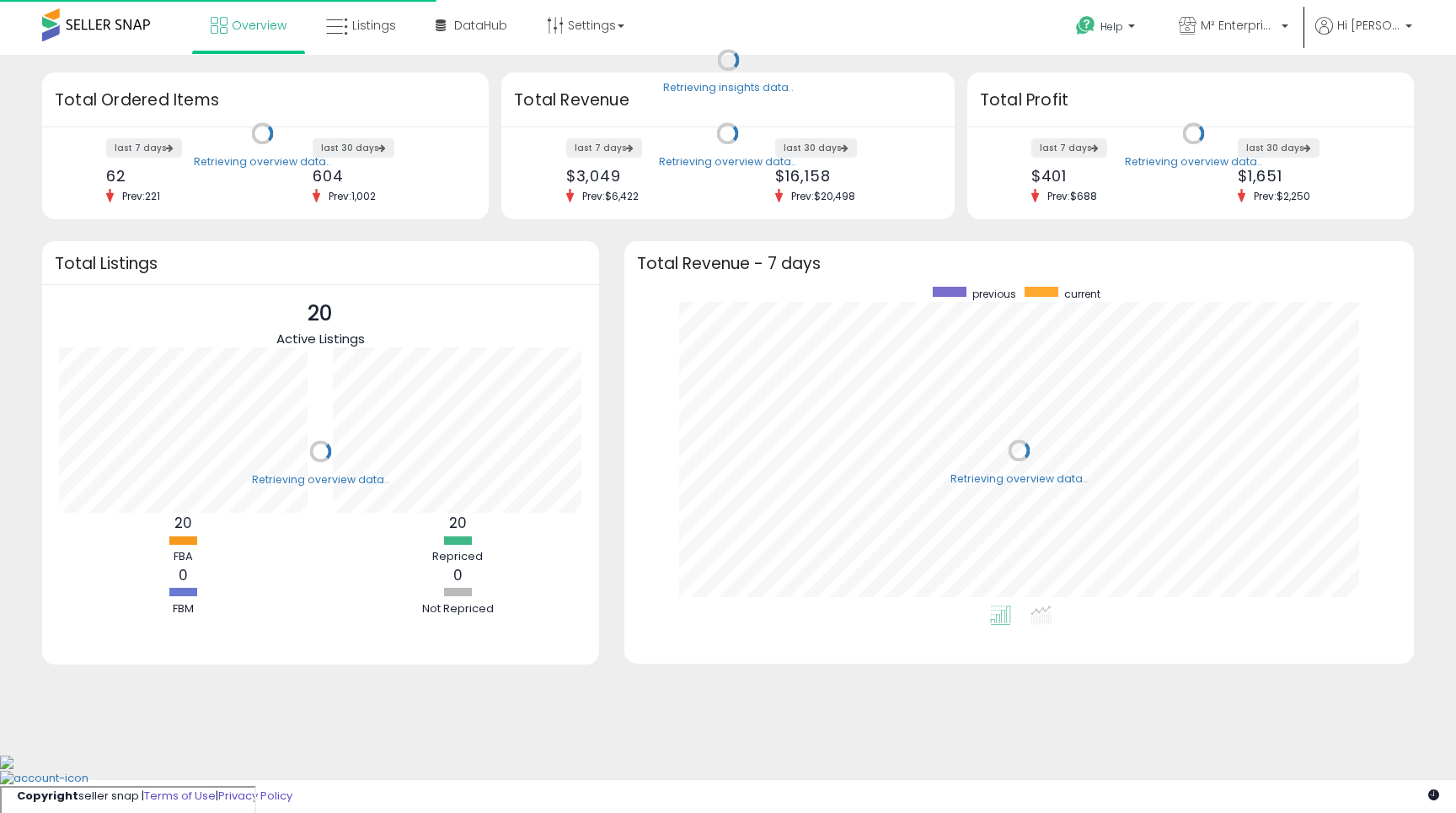
scroll to position [319, 756]
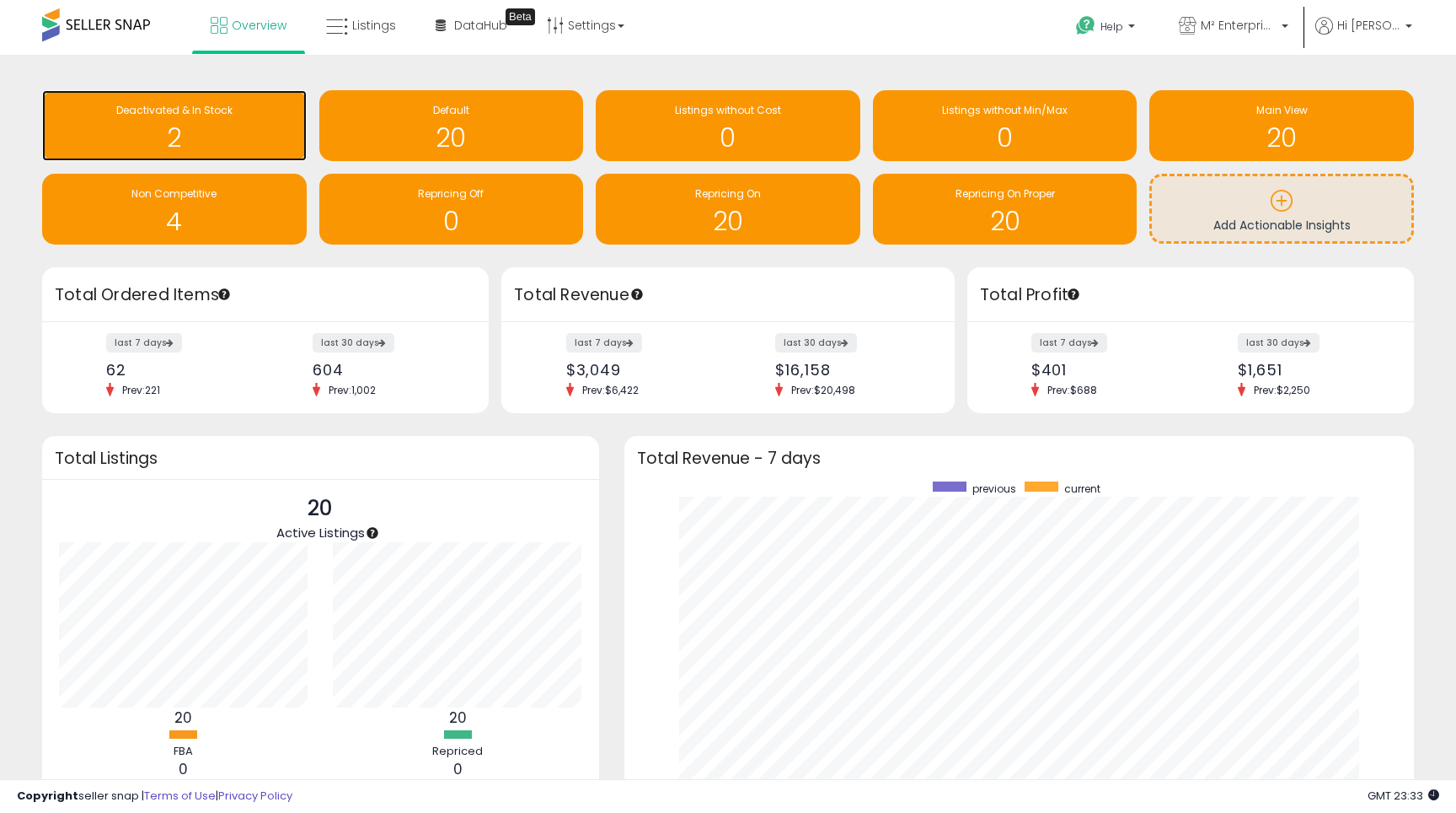
click at [226, 100] on div "Deactivated & In Stock 2" at bounding box center [174, 126] width 265 height 71
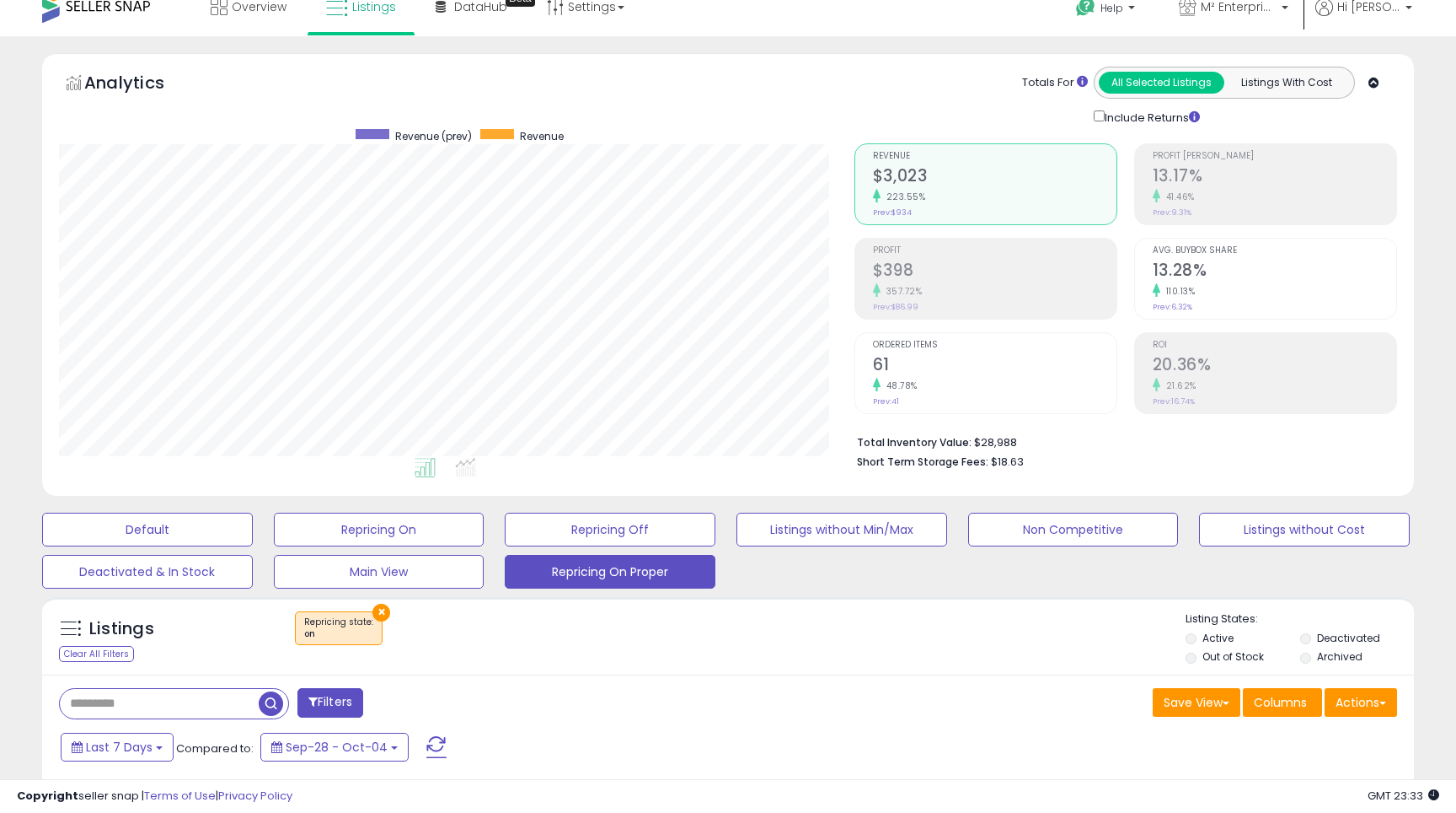
scroll to position [6, 0]
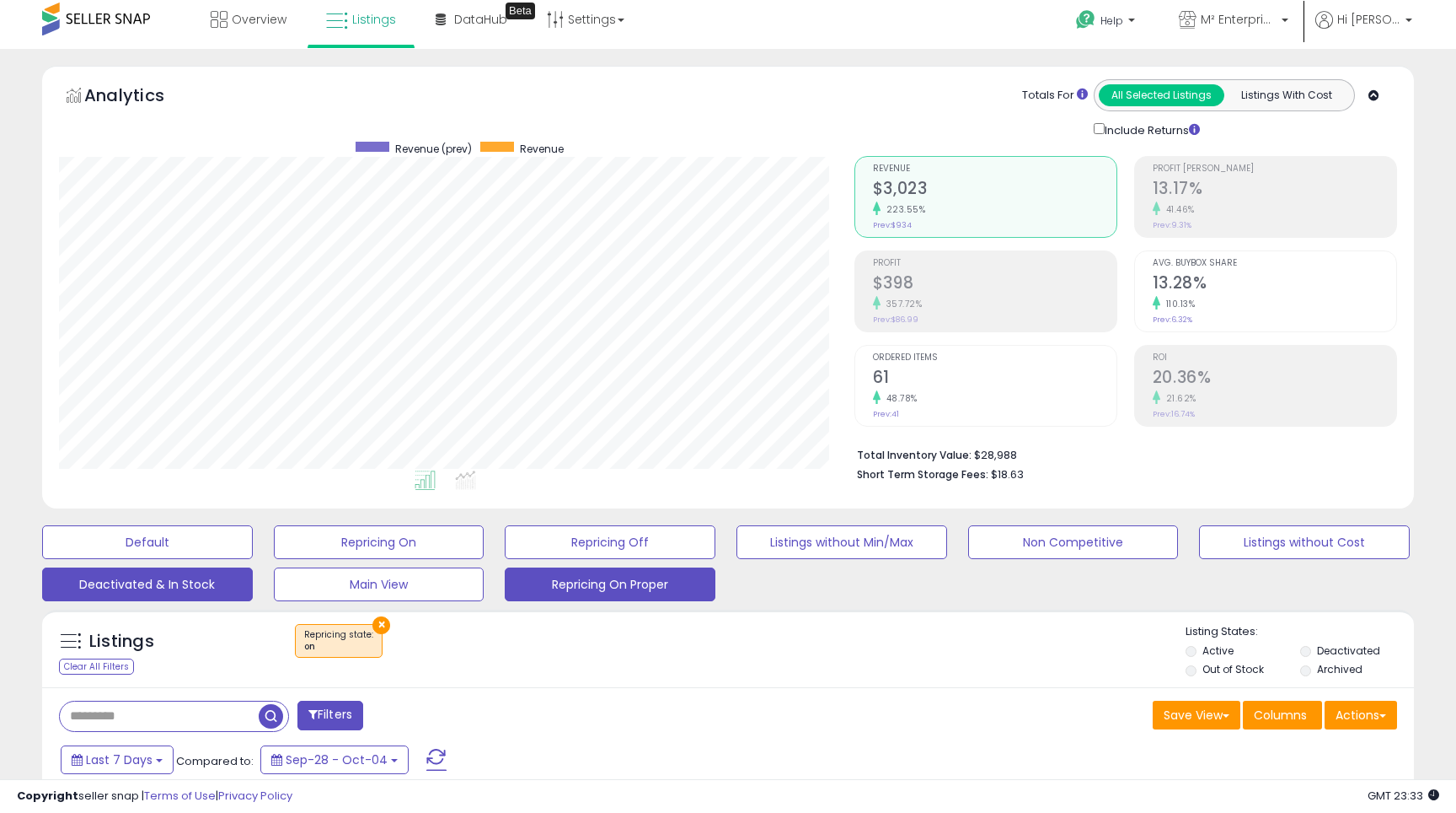
click at [220, 574] on button "Deactivated & In Stock" at bounding box center [147, 584] width 211 height 33
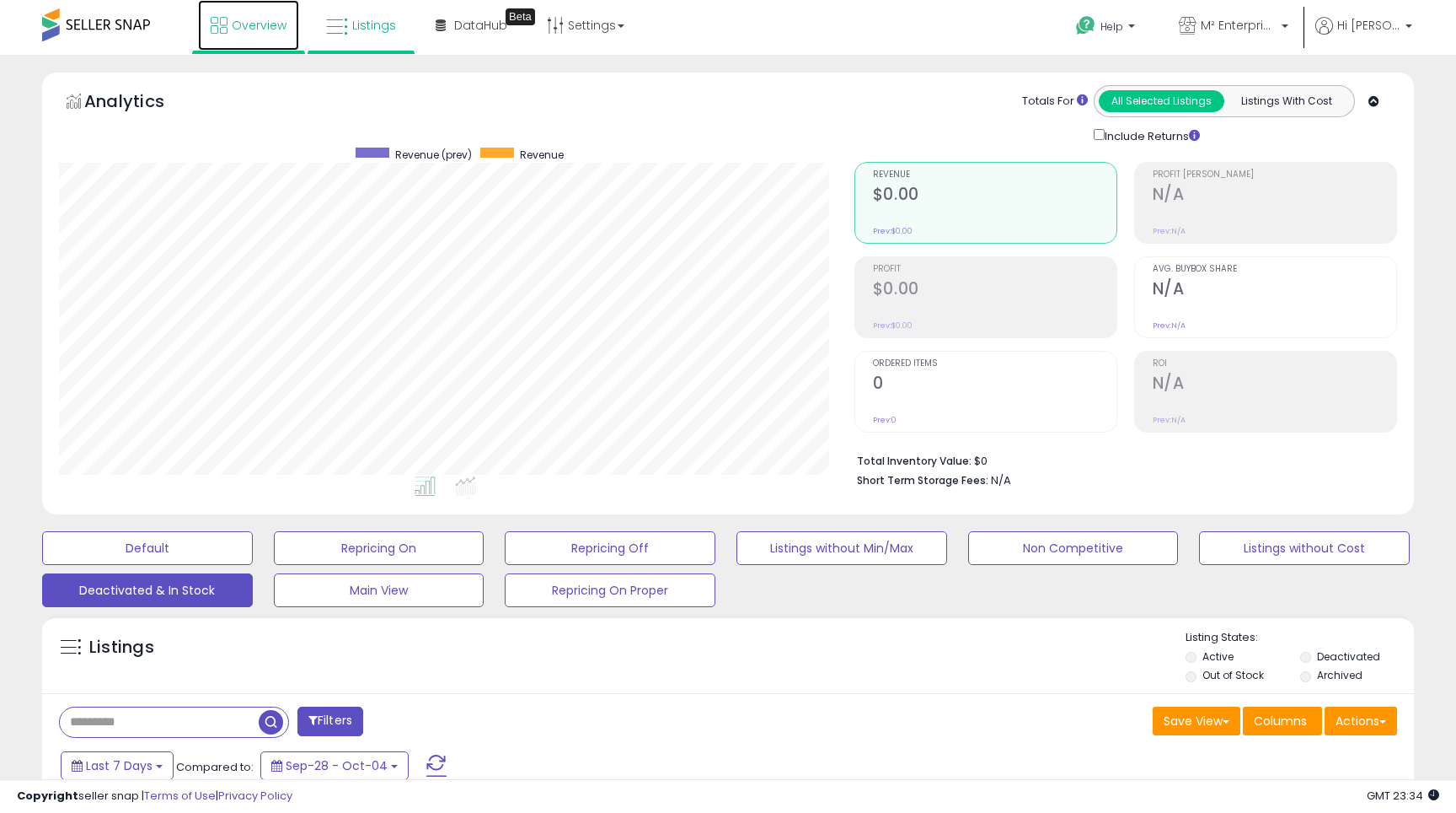
click at [250, 34] on link "Overview" at bounding box center [249, 25] width 101 height 50
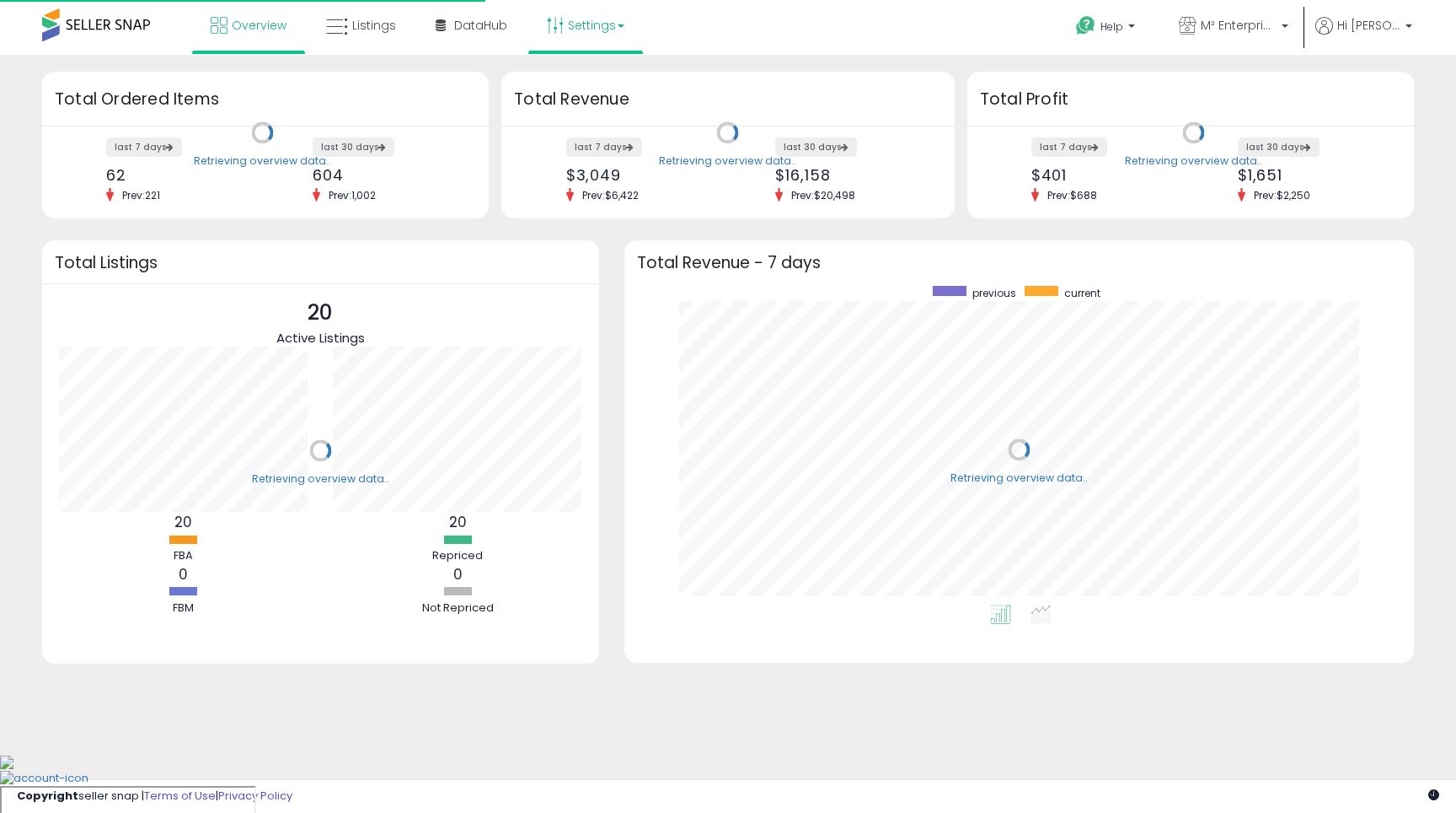
scroll to position [319, 756]
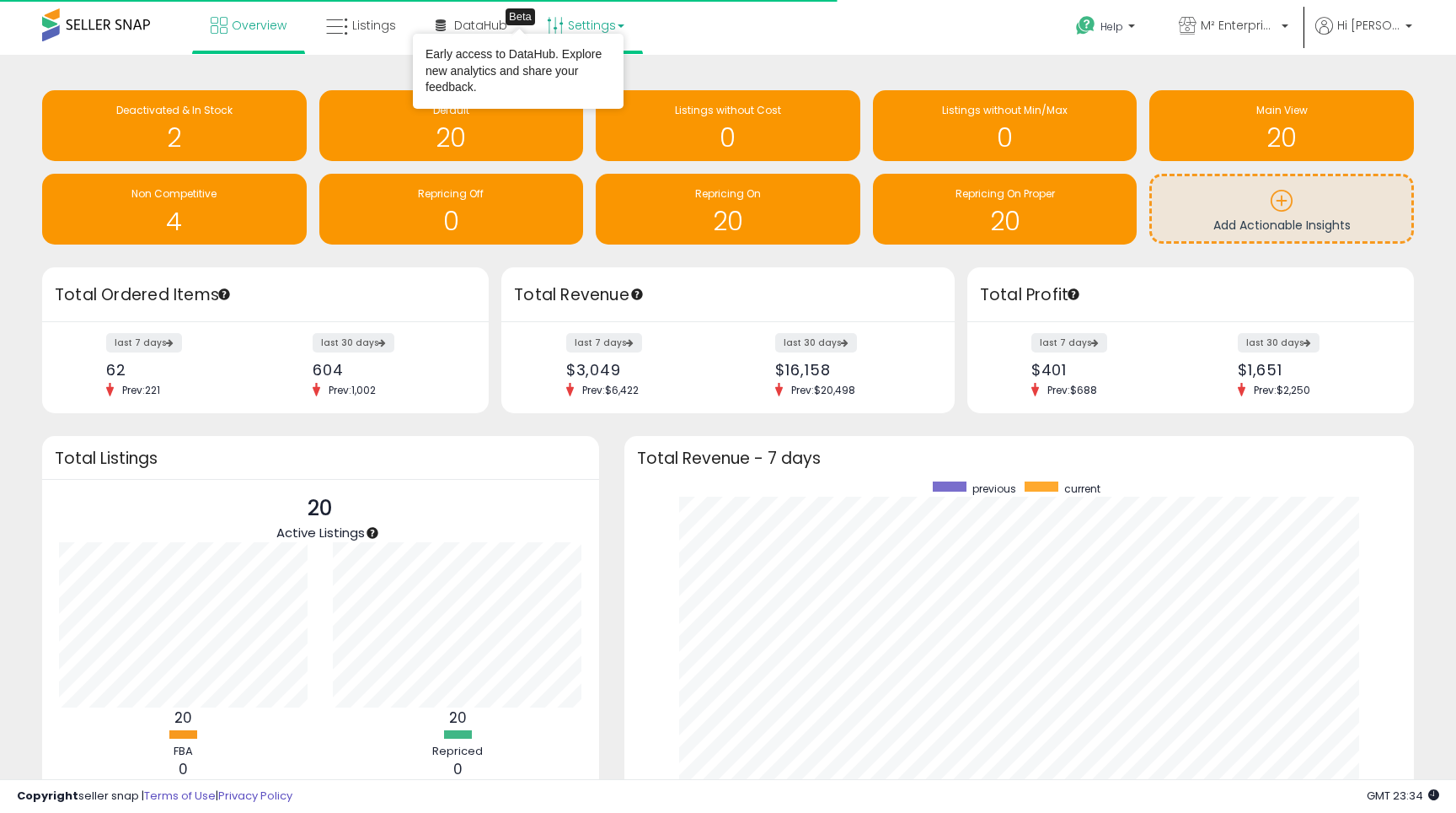
click at [572, 24] on link "Settings" at bounding box center [585, 25] width 103 height 50
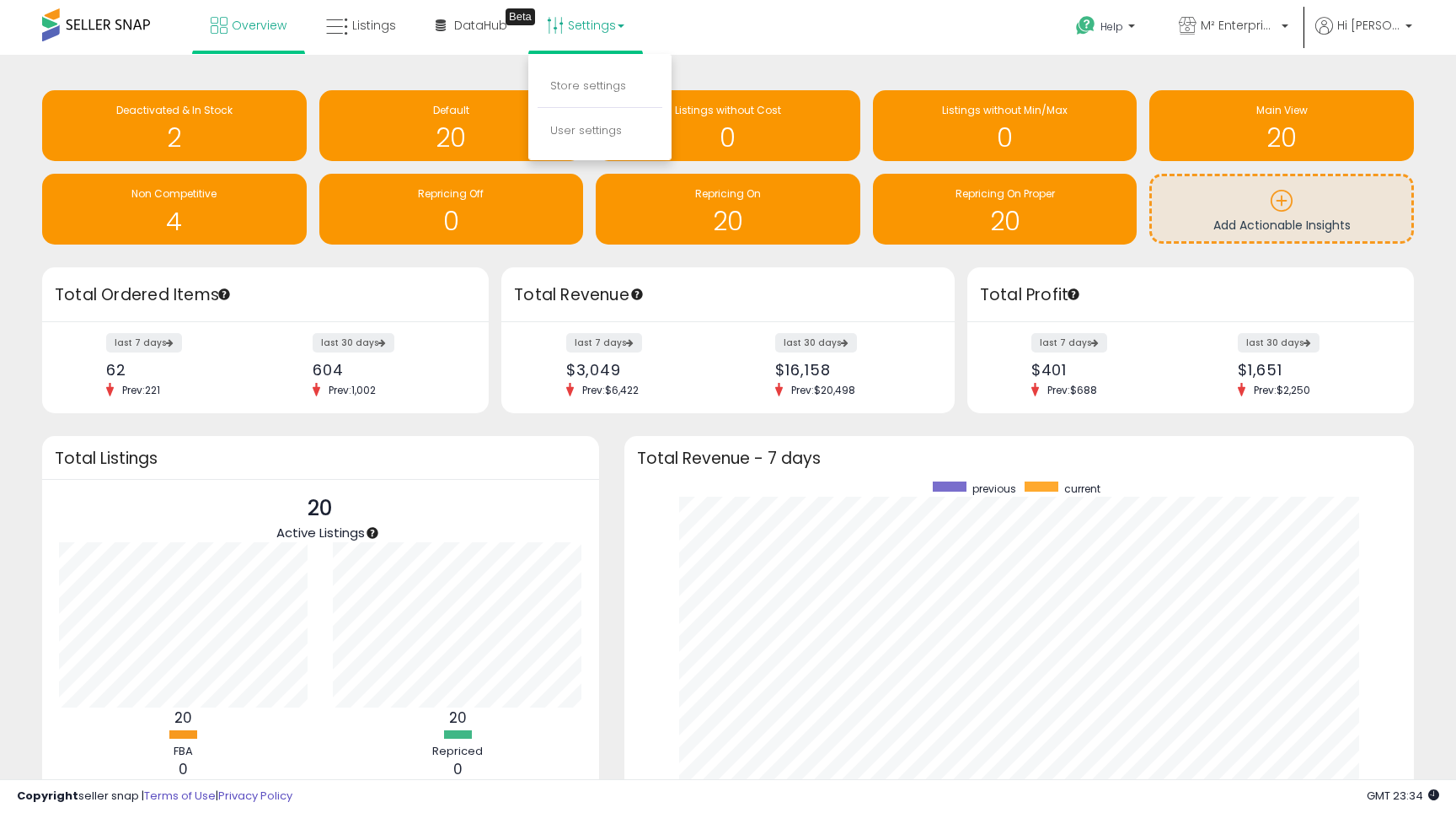
click at [605, 71] on li "Store settings" at bounding box center [600, 86] width 125 height 42
click at [583, 31] on link "Settings" at bounding box center [585, 25] width 103 height 50
click at [591, 85] on link "Store settings" at bounding box center [588, 85] width 76 height 16
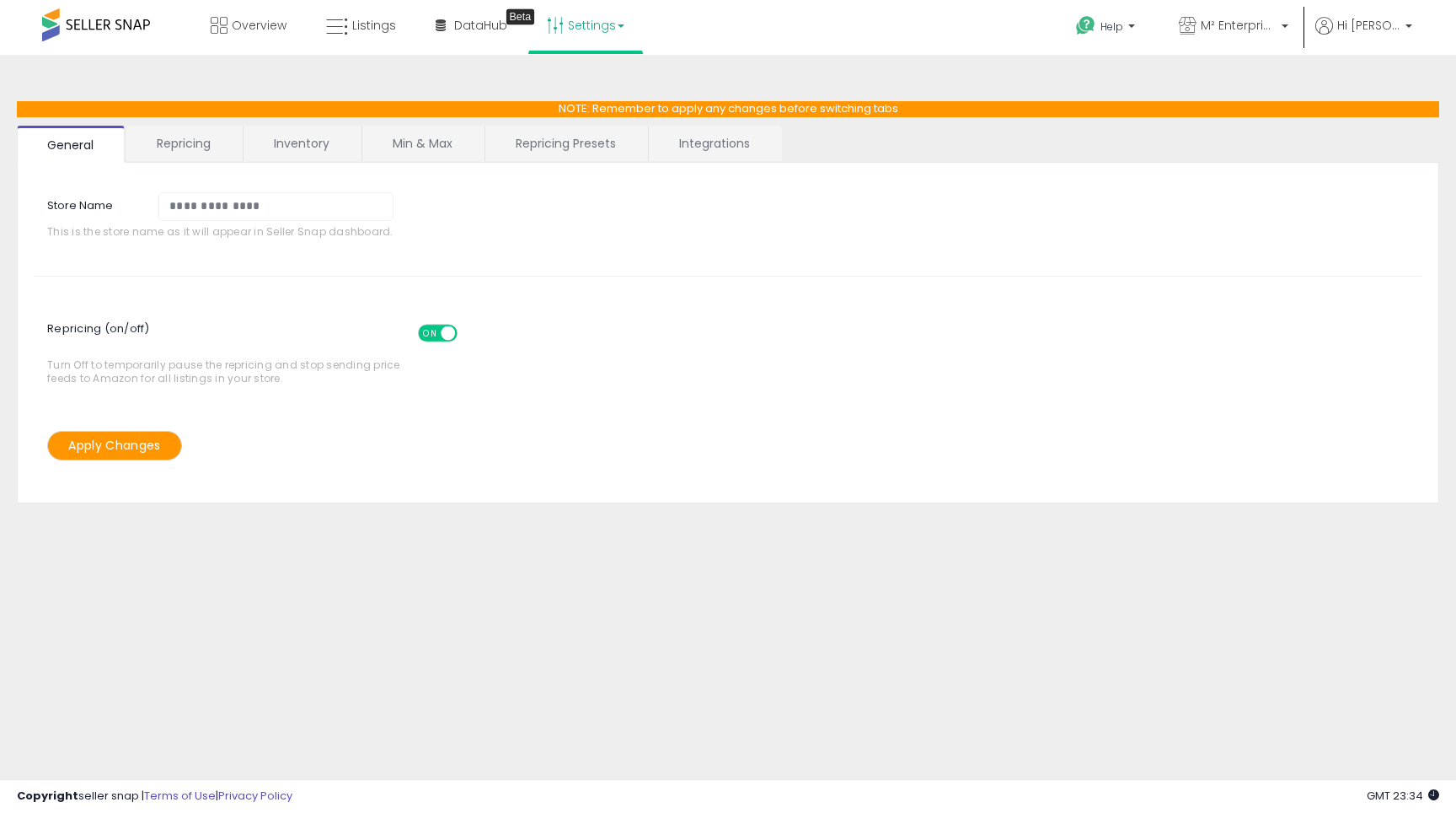
click at [537, 135] on link "Repricing Presets" at bounding box center [566, 143] width 161 height 35
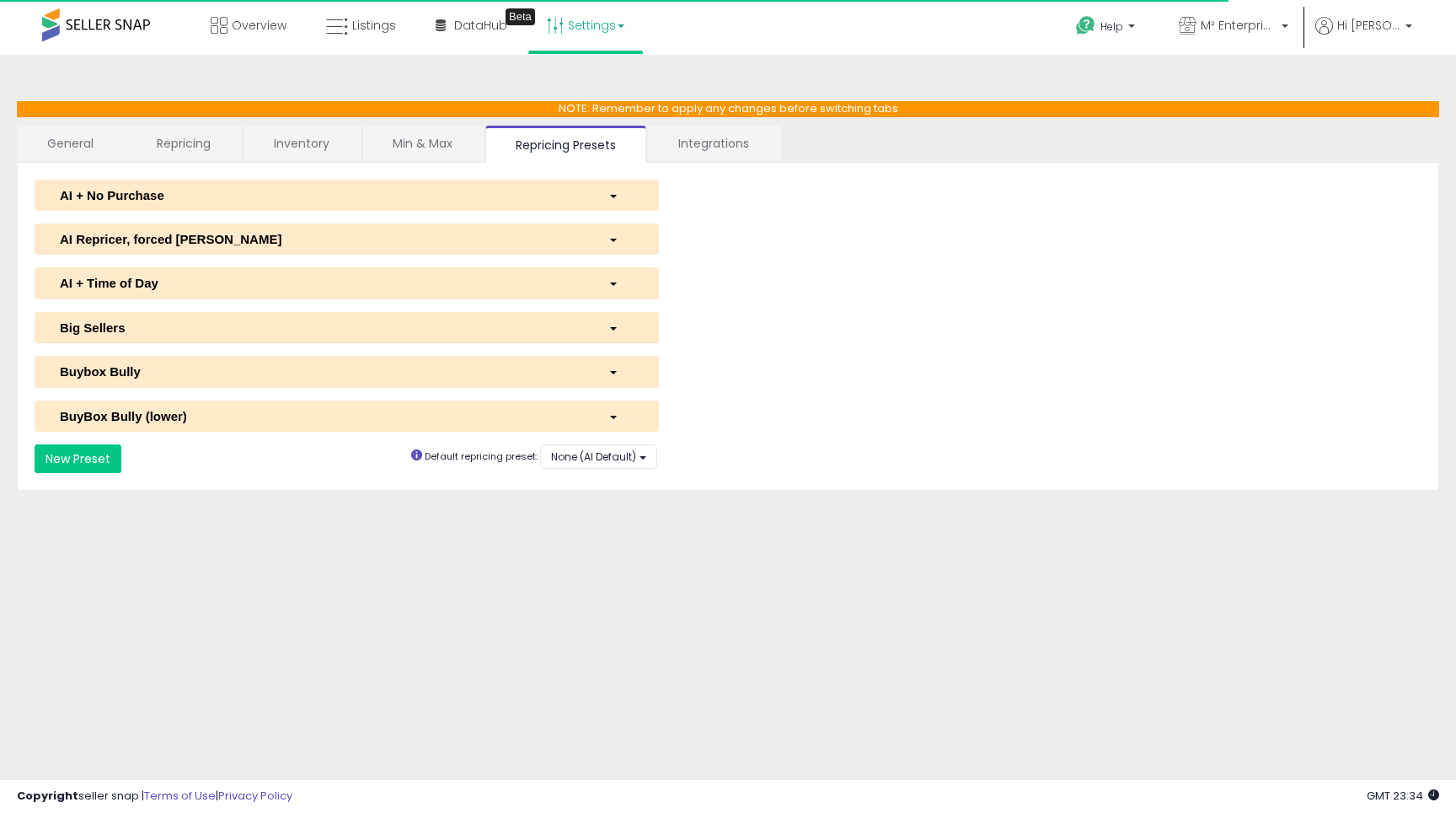
click at [304, 135] on link "Inventory" at bounding box center [302, 143] width 116 height 35
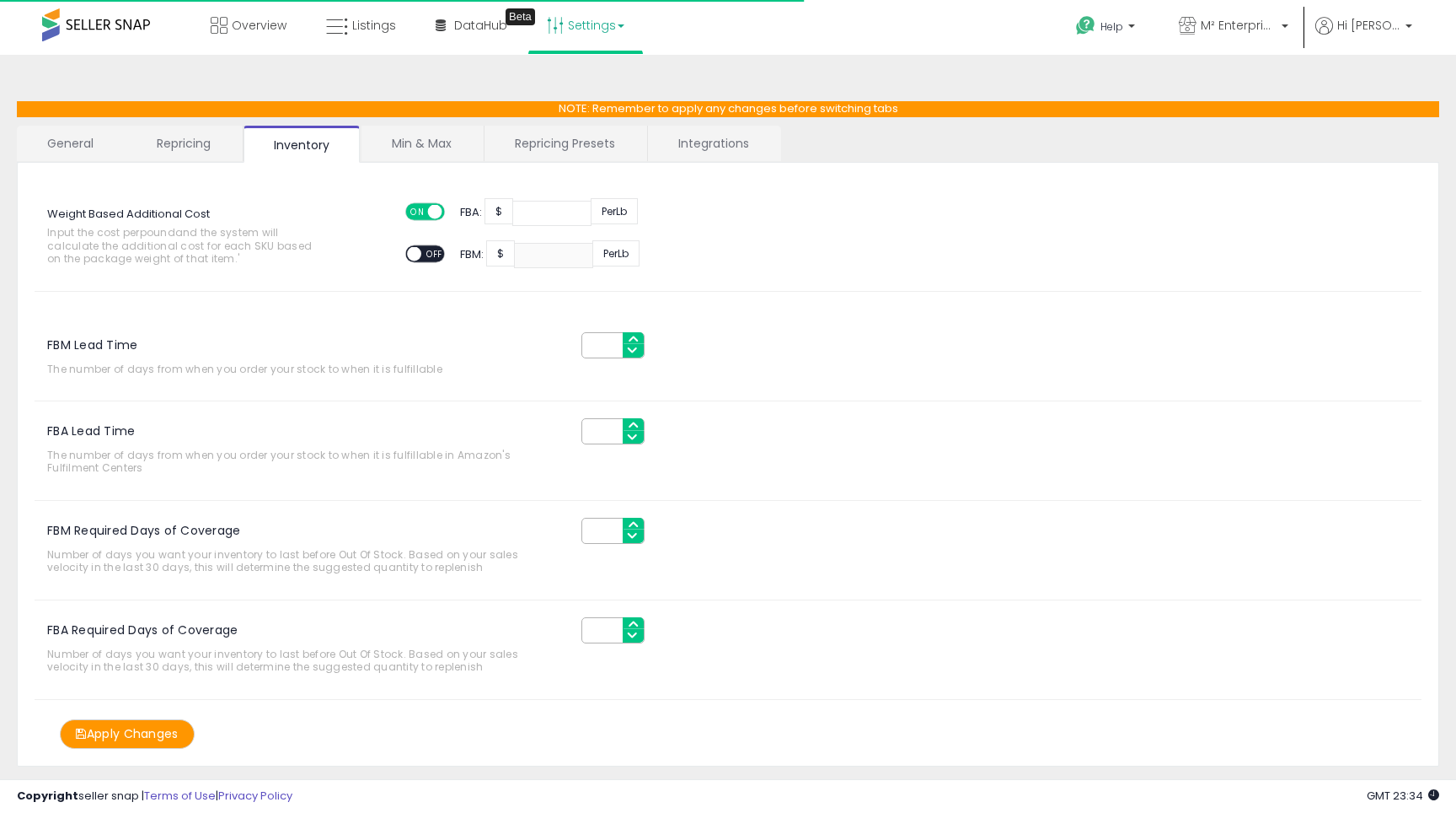
click at [184, 136] on link "Repricing" at bounding box center [184, 143] width 114 height 35
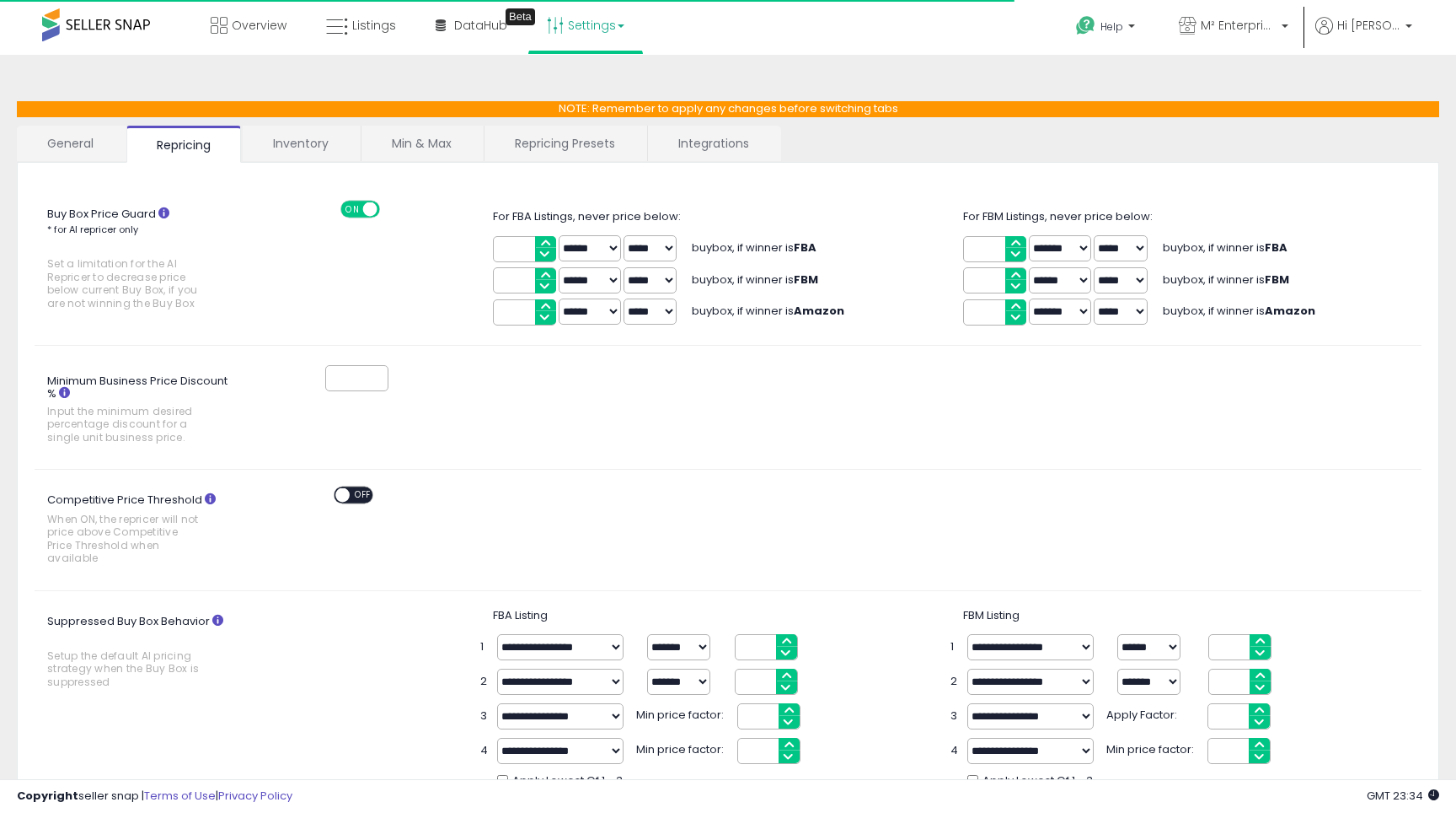
click at [314, 131] on link "Inventory" at bounding box center [301, 143] width 116 height 35
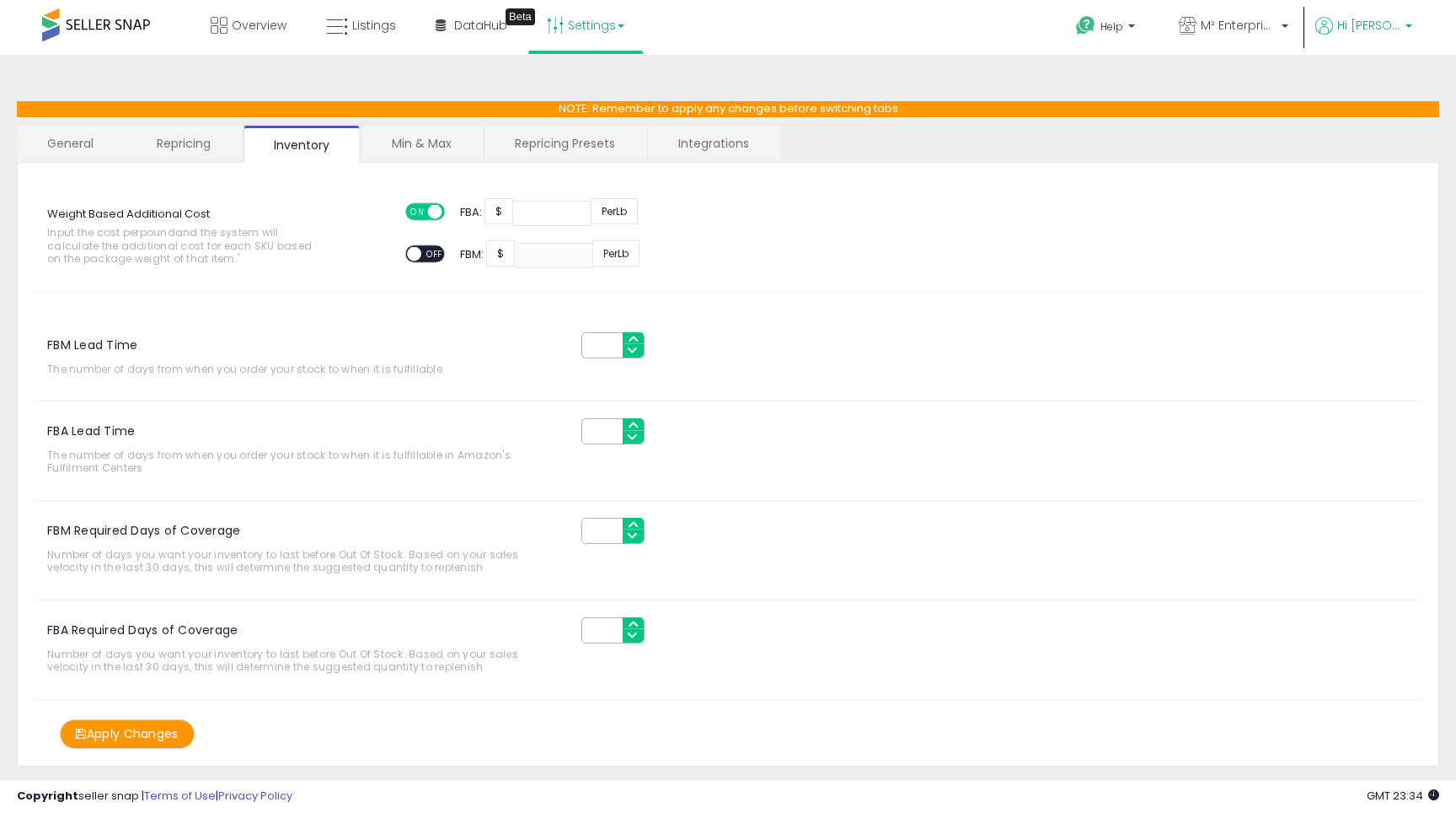
click at [1378, 29] on span "Hi [PERSON_NAME]" at bounding box center [1369, 26] width 63 height 17
click at [1380, 92] on link "Account" at bounding box center [1374, 90] width 44 height 16
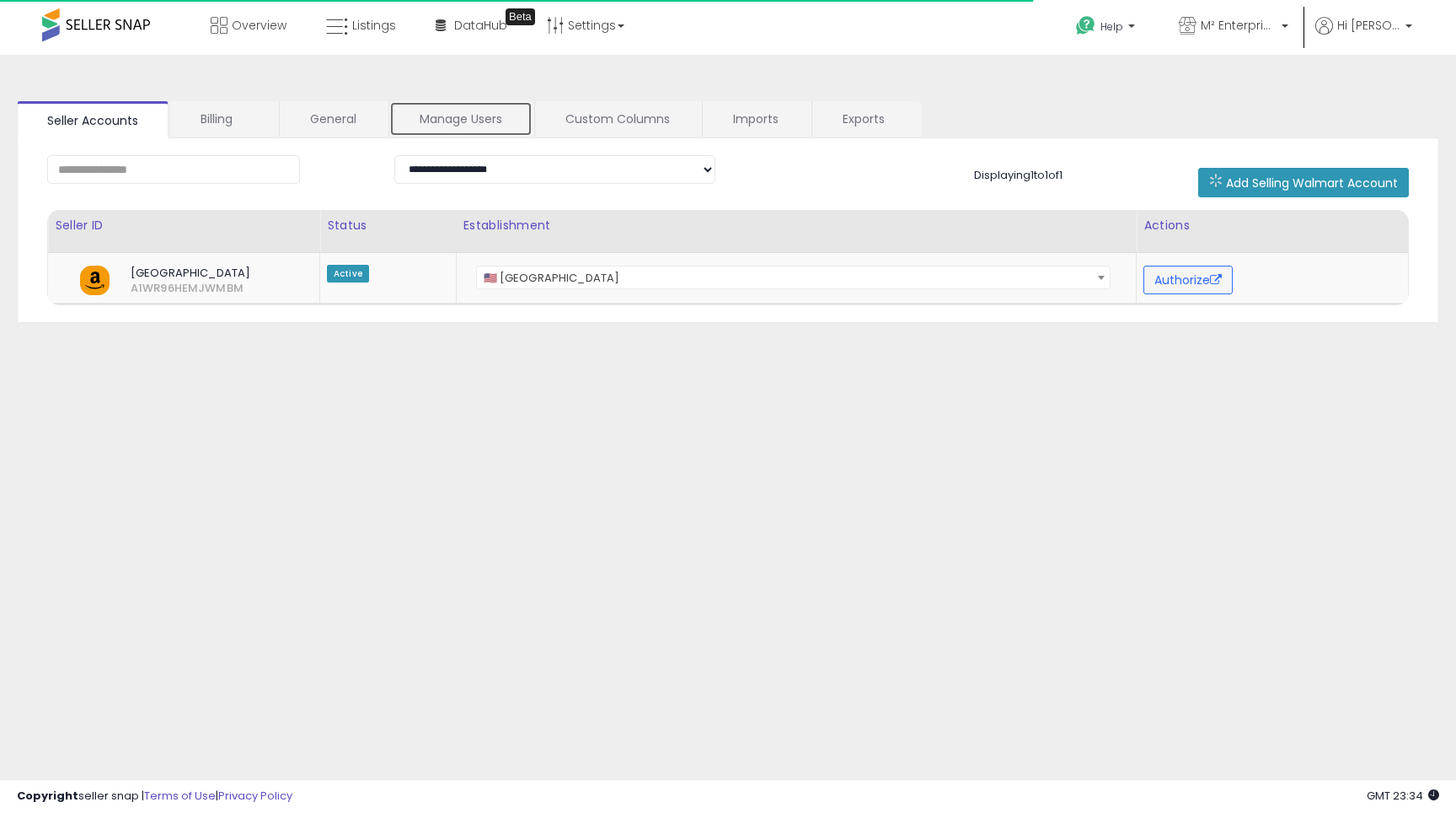
click at [488, 124] on link "Manage Users" at bounding box center [461, 118] width 144 height 35
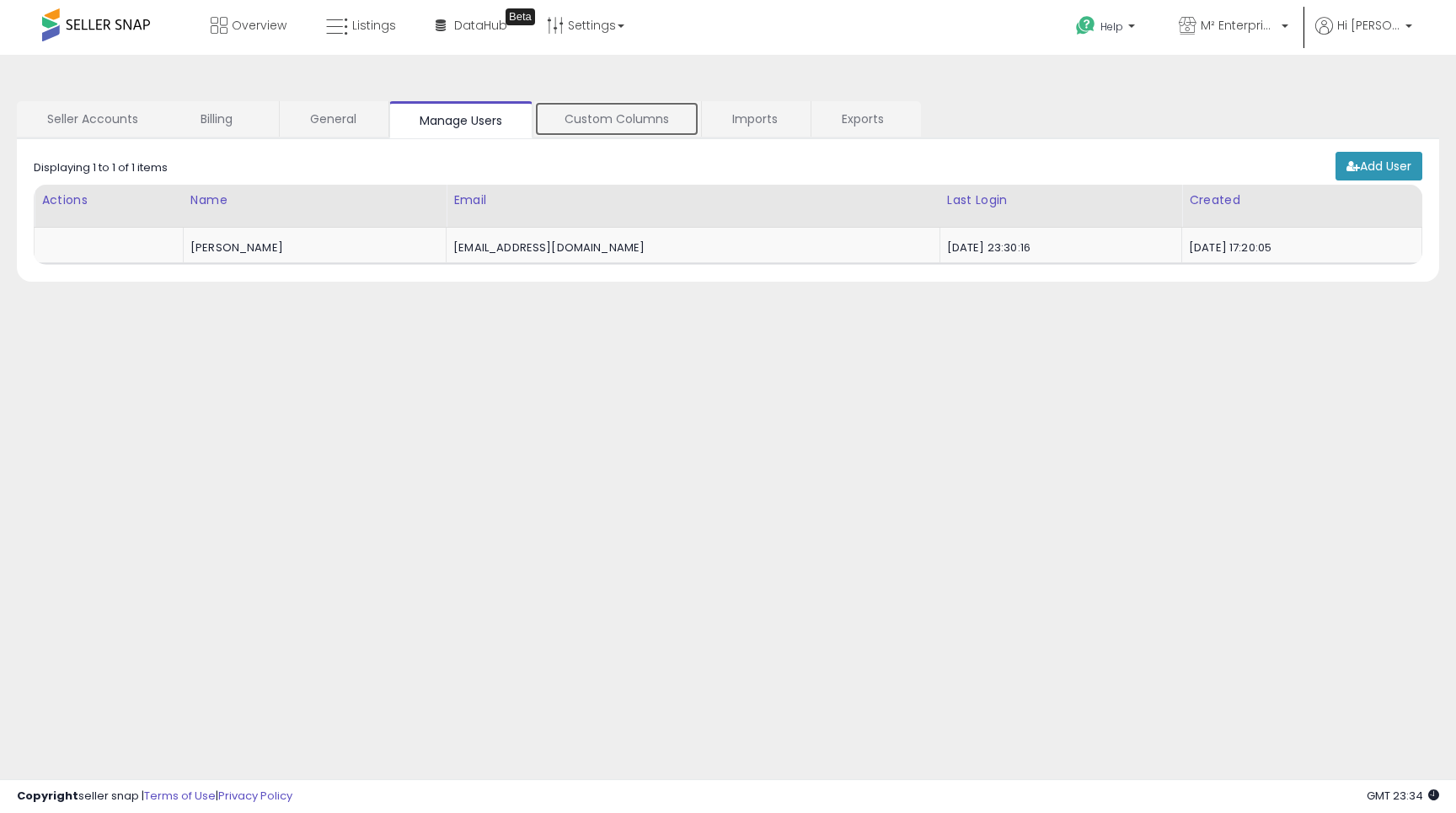
click at [591, 121] on link "Custom Columns" at bounding box center [616, 118] width 165 height 35
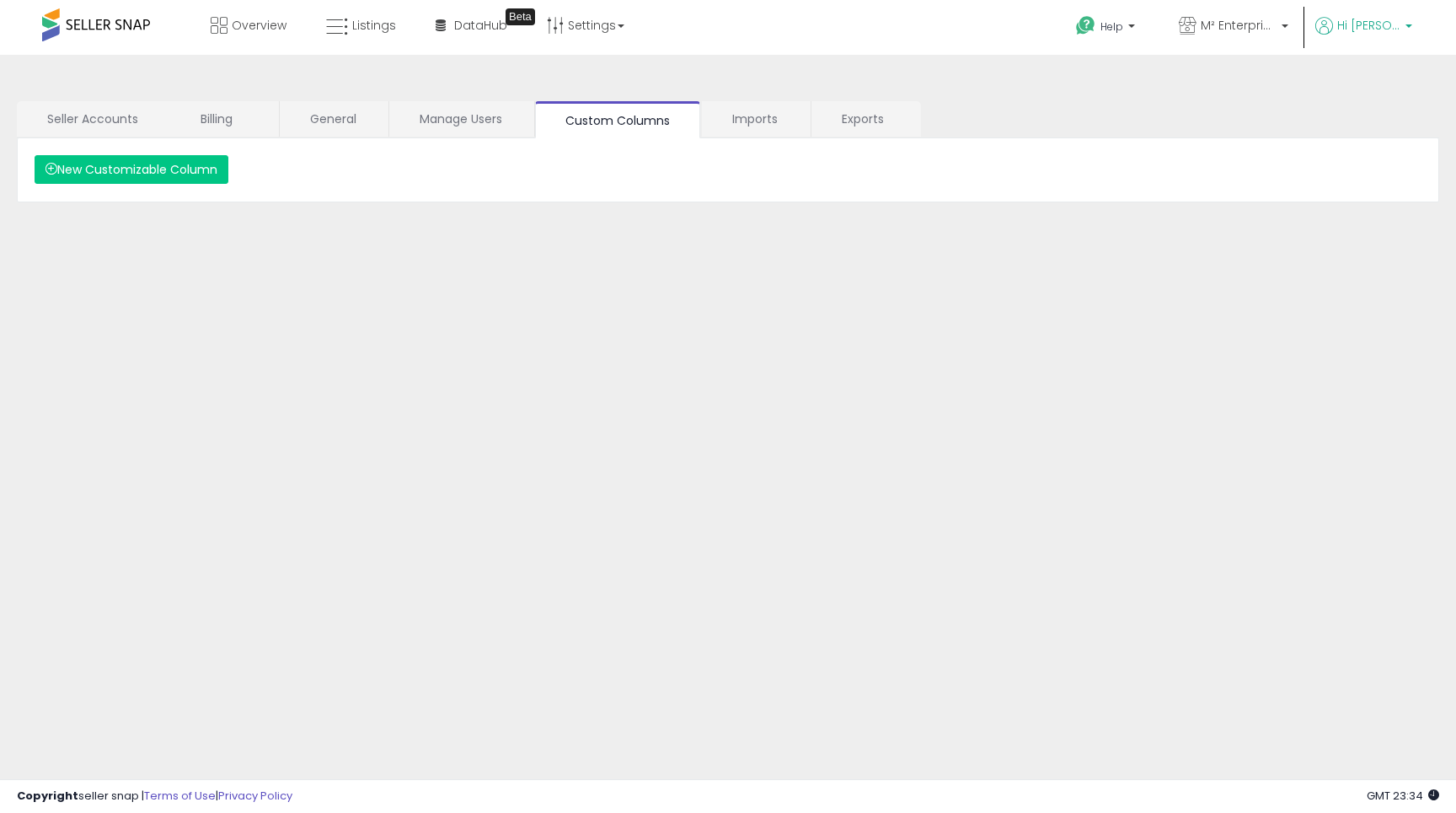
click at [1377, 19] on span "Hi [PERSON_NAME]" at bounding box center [1369, 26] width 63 height 17
click at [1379, 130] on link "Profile" at bounding box center [1374, 134] width 33 height 16
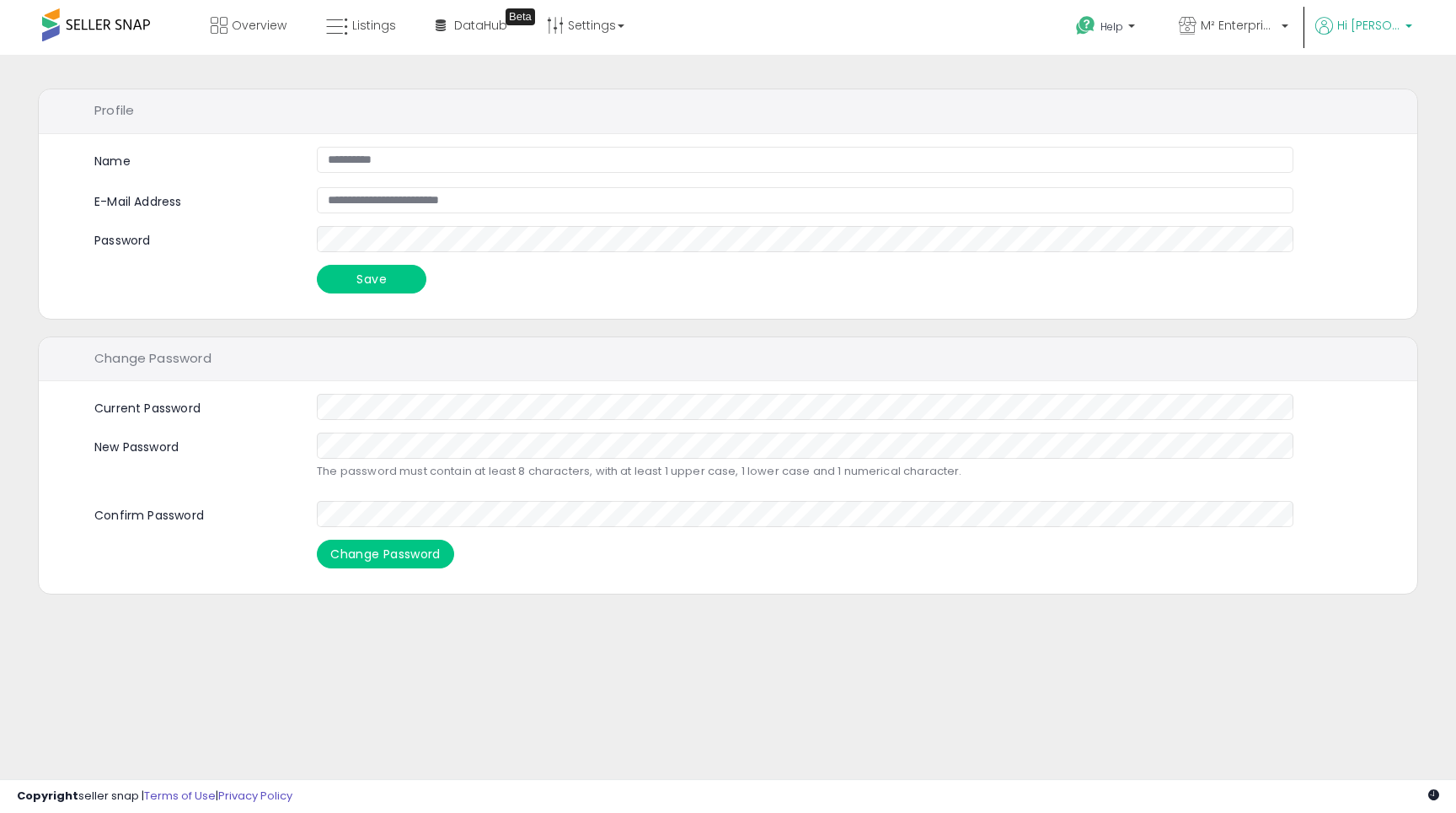
click at [1375, 20] on span "Hi [PERSON_NAME]" at bounding box center [1369, 26] width 63 height 17
click at [1367, 85] on link "Account" at bounding box center [1374, 90] width 44 height 16
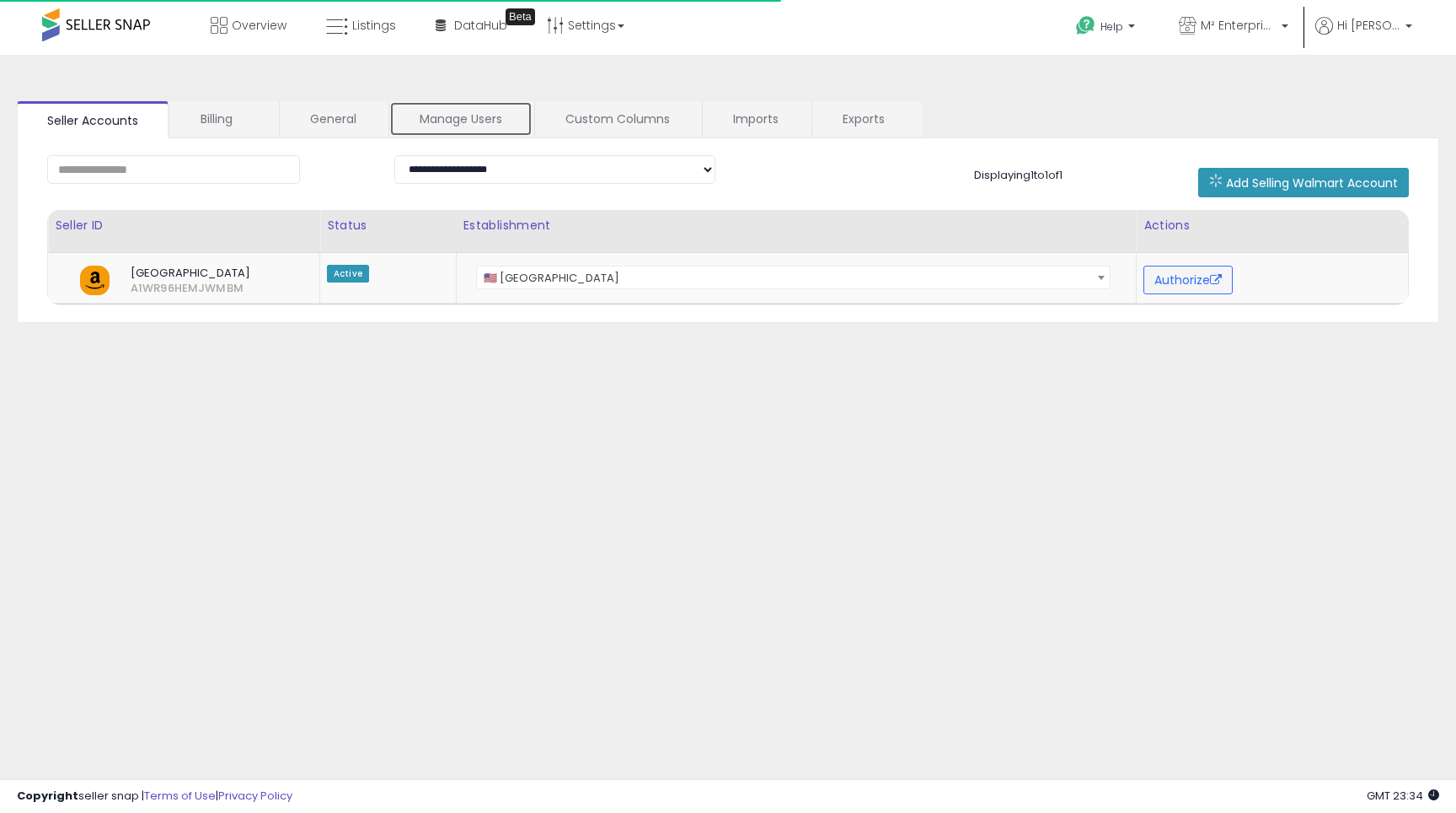
click at [437, 107] on link "Manage Users" at bounding box center [461, 118] width 144 height 35
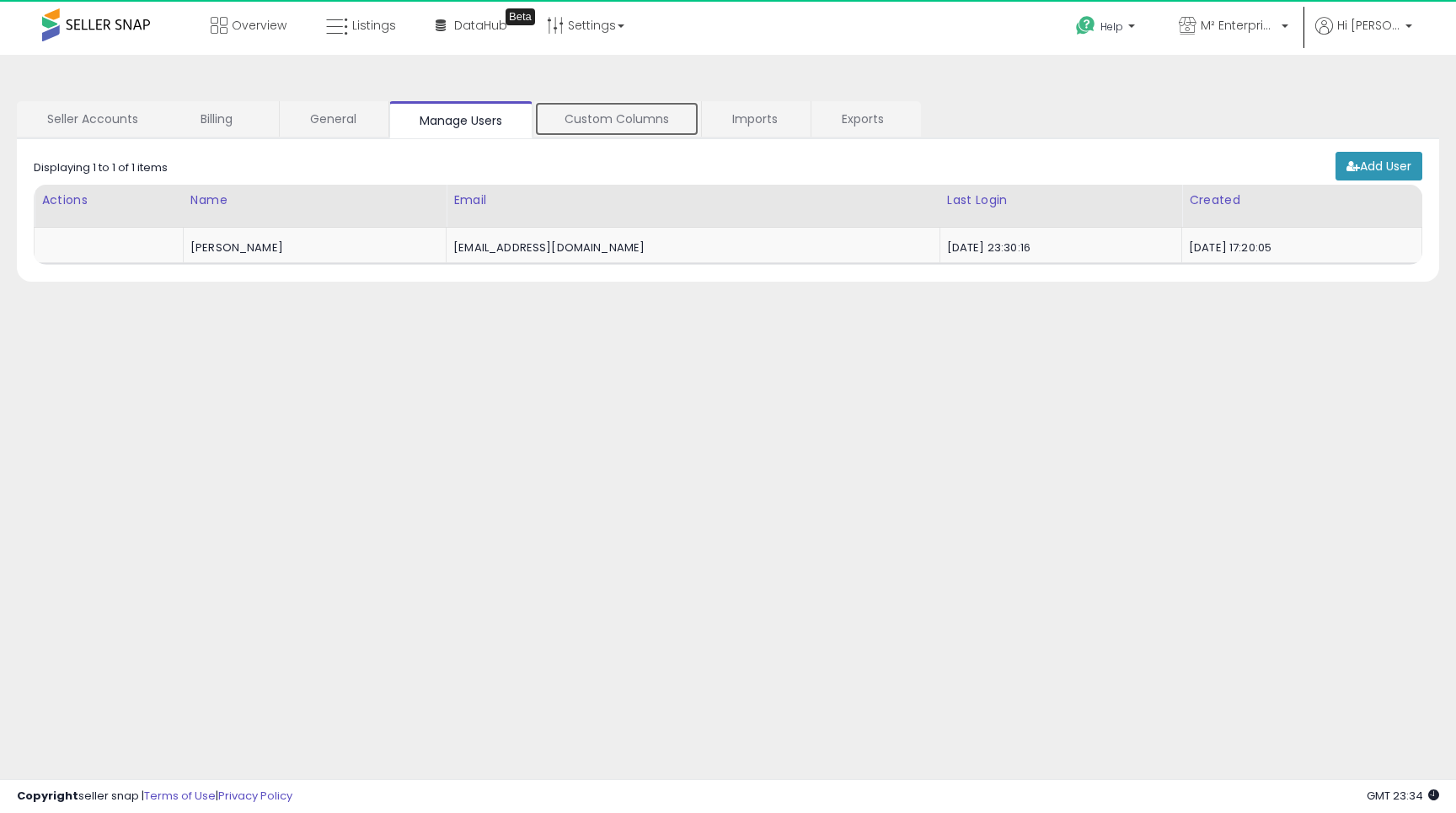
click at [599, 127] on link "Custom Columns" at bounding box center [616, 118] width 165 height 35
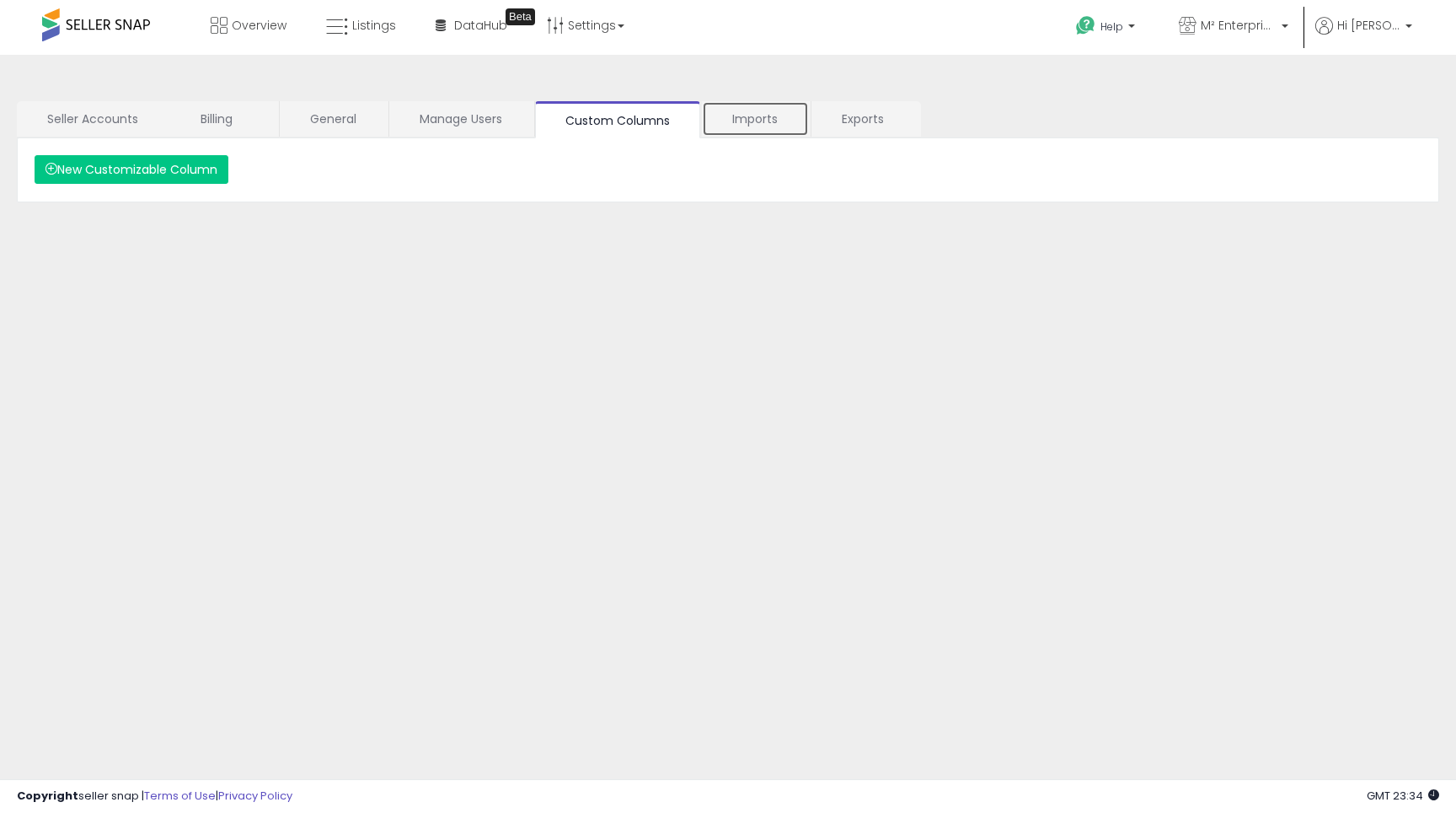
click at [781, 124] on link "Imports" at bounding box center [755, 118] width 107 height 35
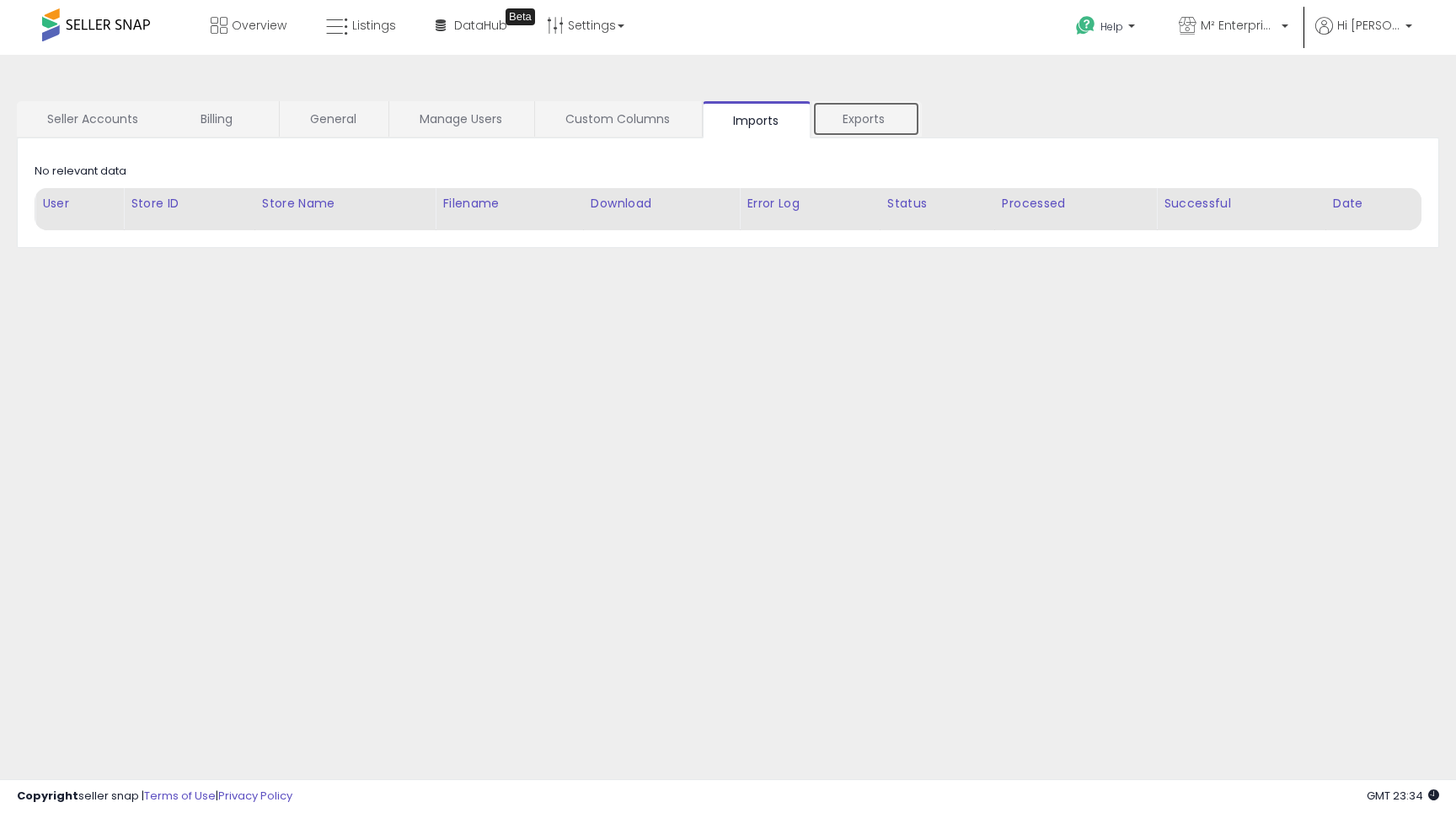
click at [893, 125] on link "Exports" at bounding box center [866, 118] width 108 height 35
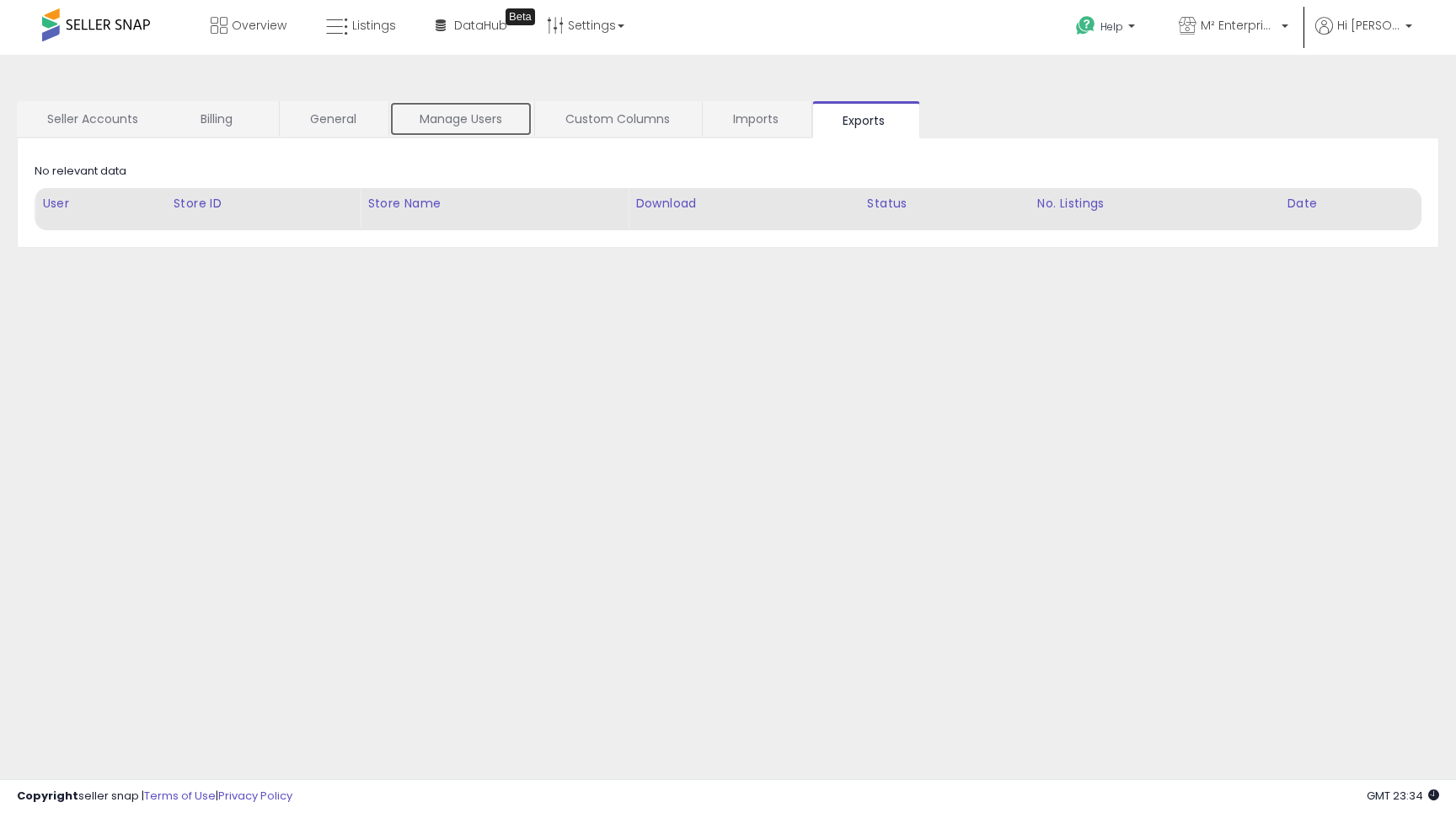
click at [498, 123] on link "Manage Users" at bounding box center [461, 118] width 144 height 35
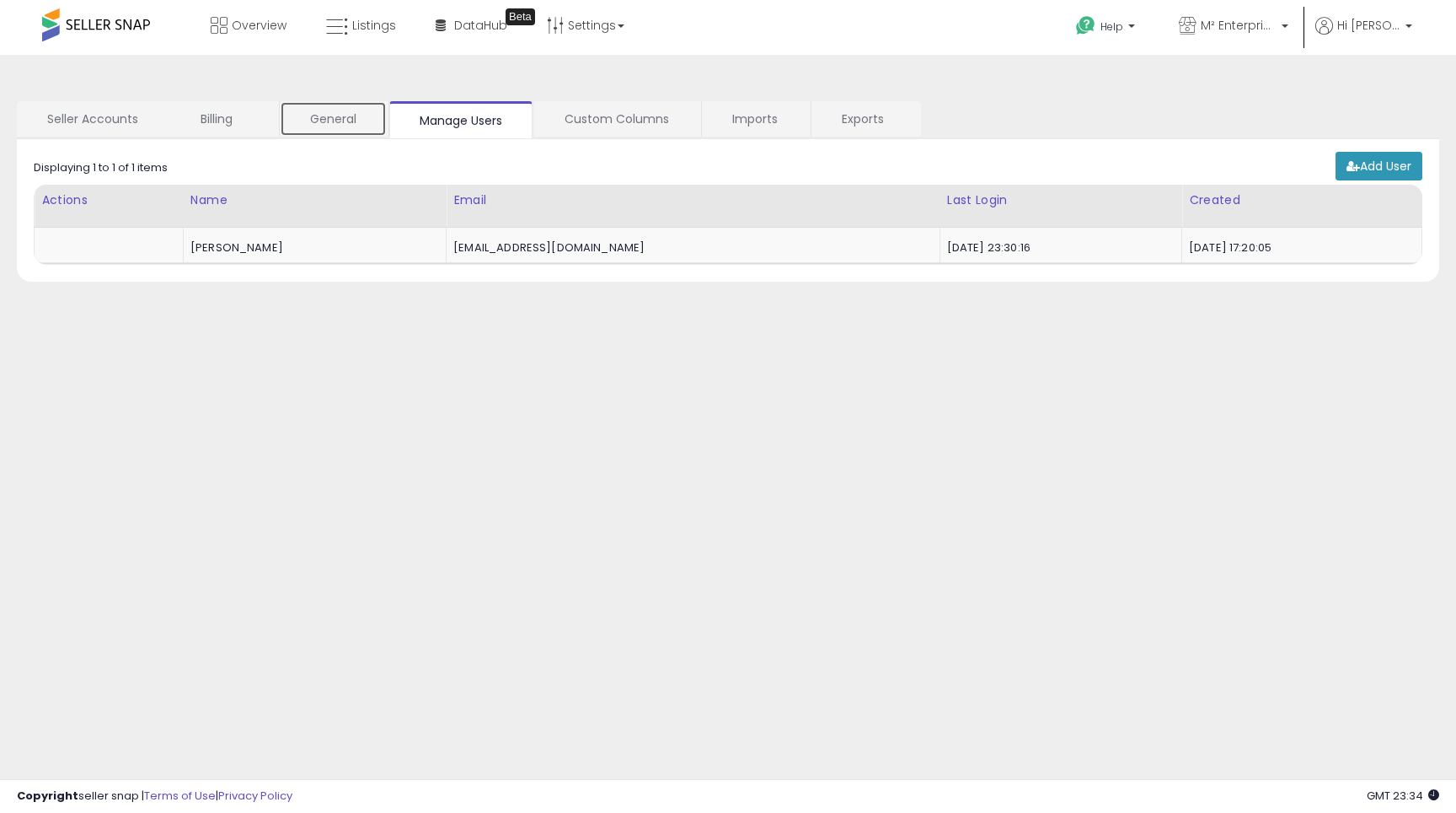
click at [306, 120] on link "General" at bounding box center [332, 118] width 107 height 35
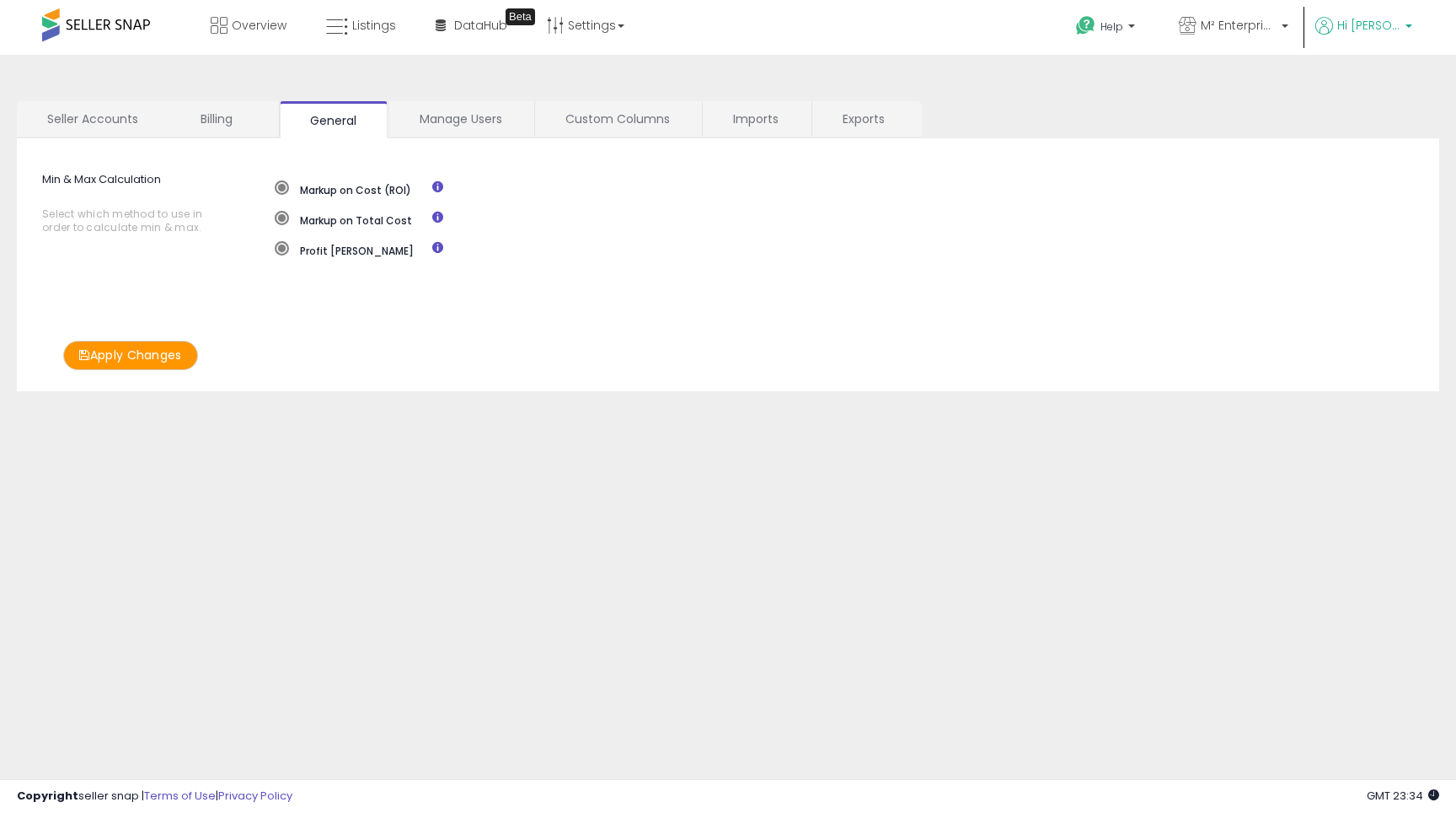
click at [1397, 27] on span "Hi [PERSON_NAME]" at bounding box center [1369, 26] width 63 height 17
click at [1370, 91] on link "Account" at bounding box center [1374, 90] width 44 height 16
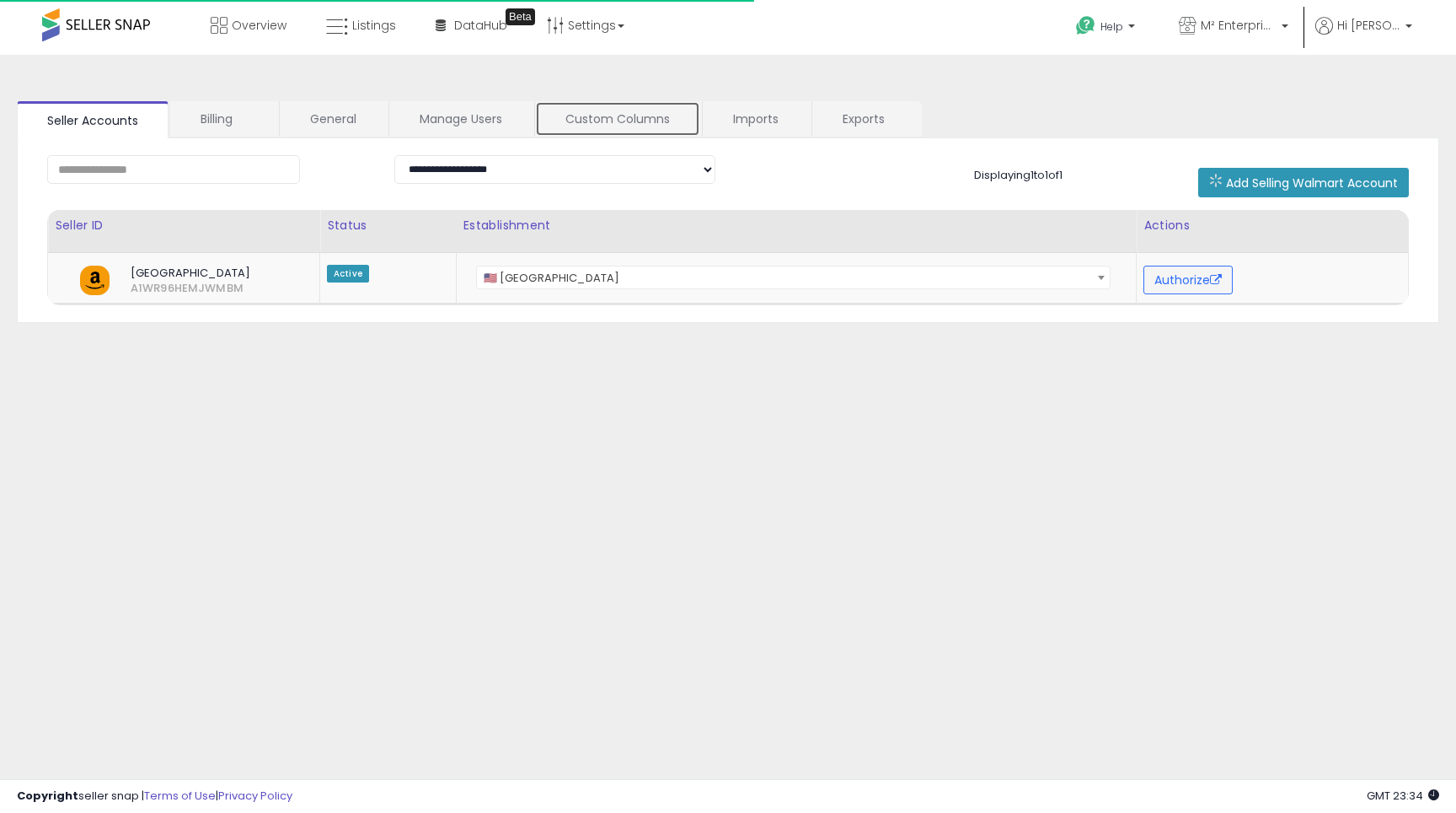
click at [656, 106] on link "Custom Columns" at bounding box center [617, 118] width 165 height 35
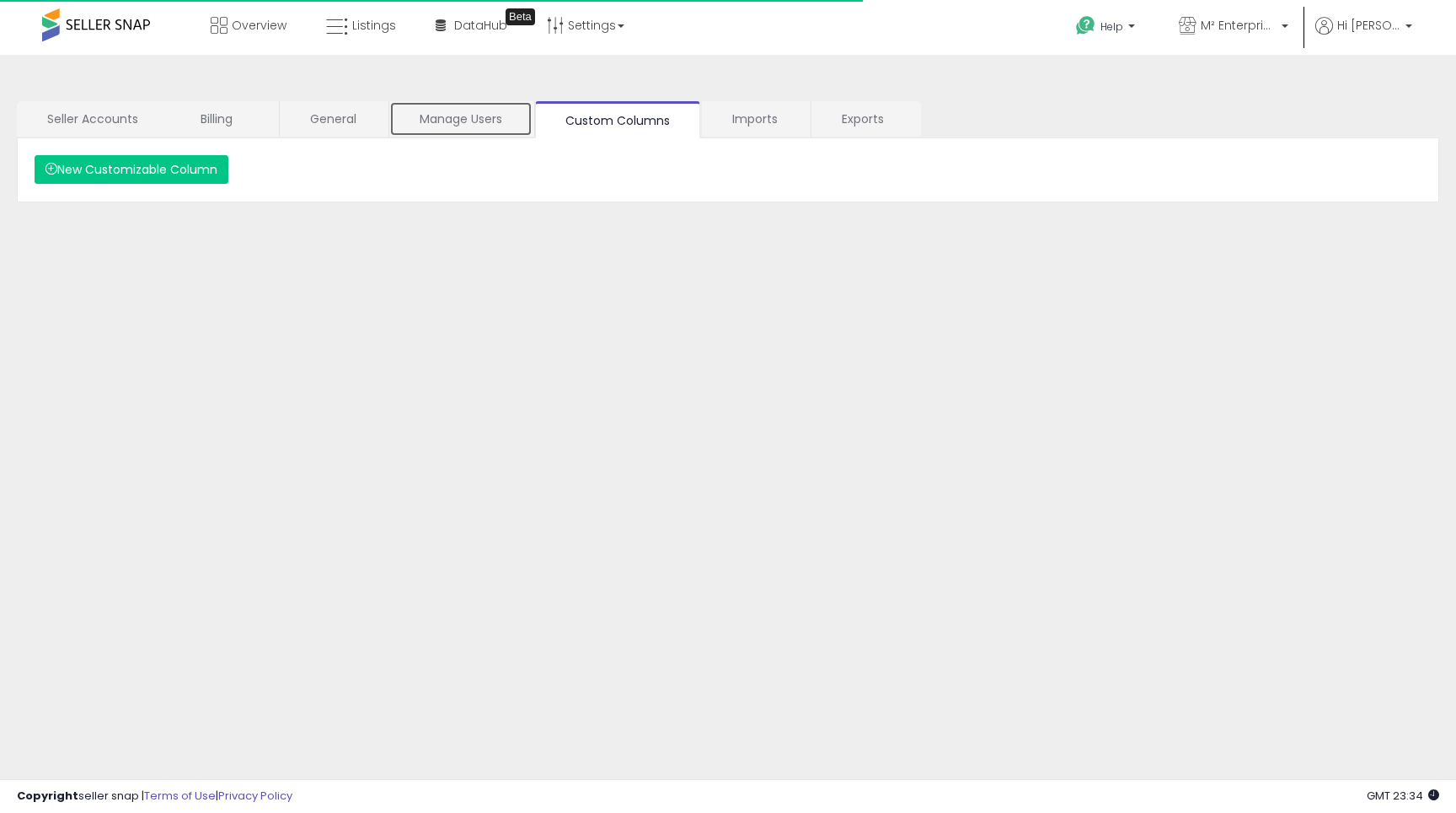
click at [502, 109] on link "Manage Users" at bounding box center [461, 118] width 144 height 35
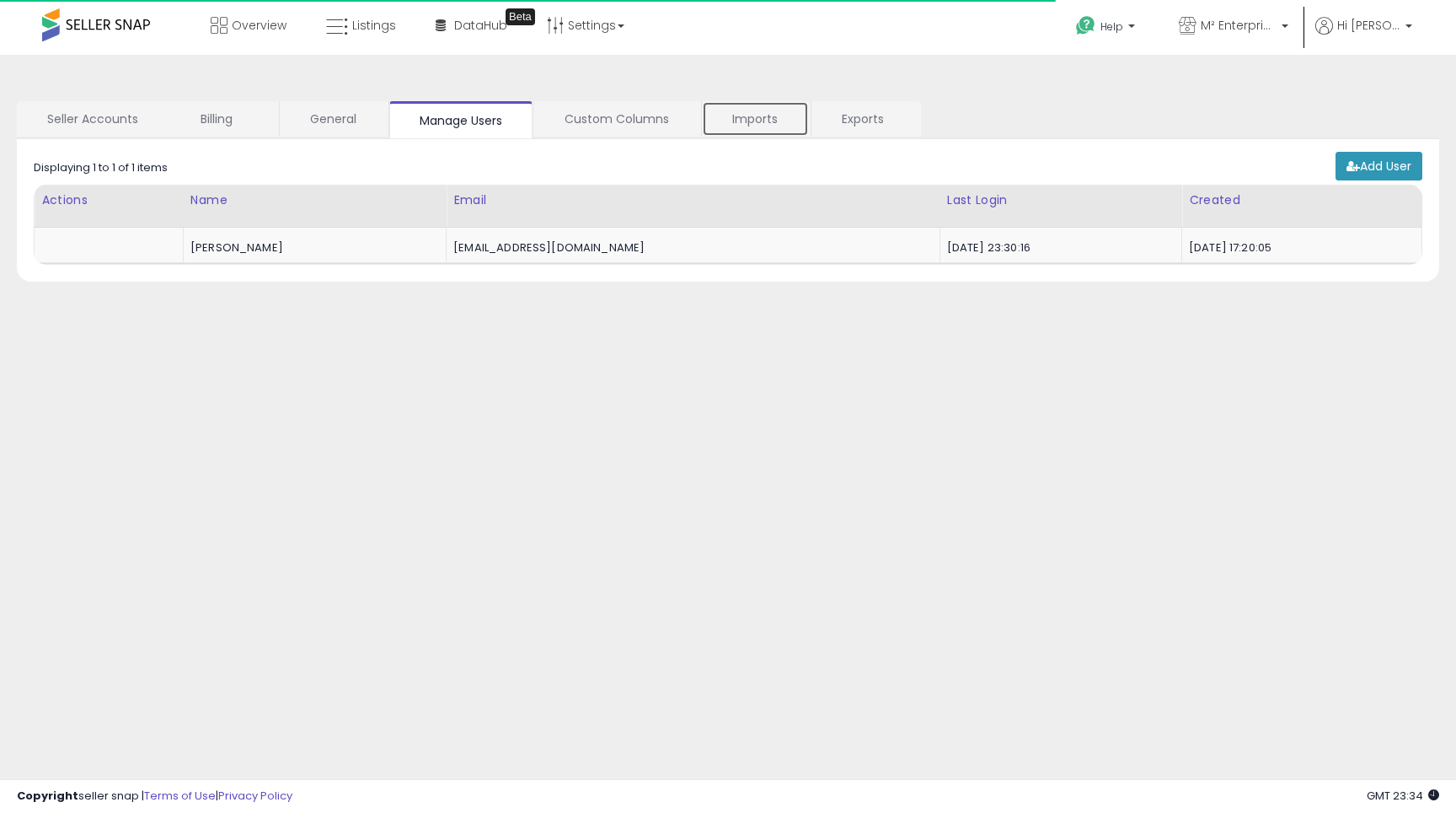
click at [751, 111] on link "Imports" at bounding box center [755, 118] width 107 height 35
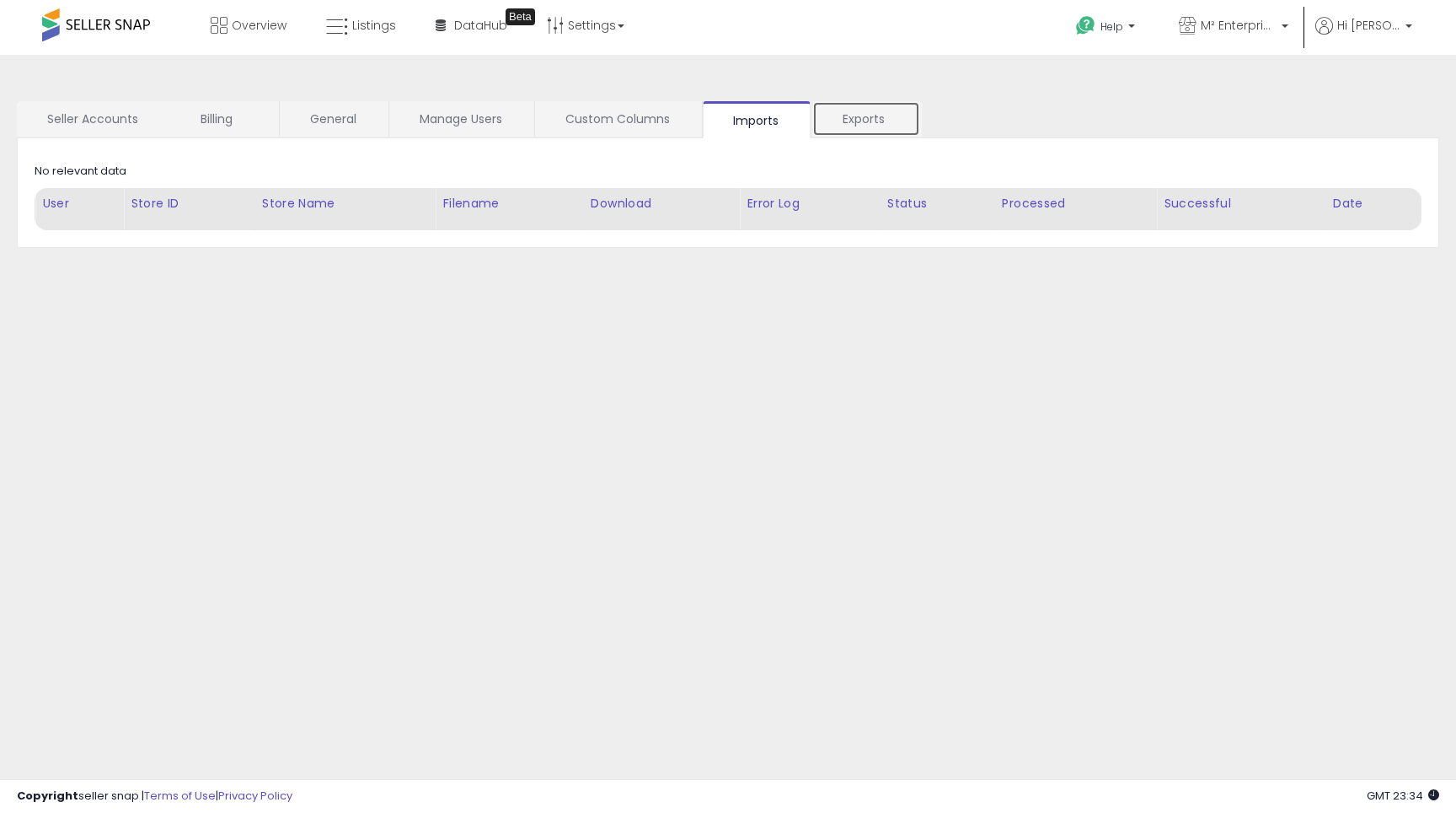
click at [839, 131] on link "Exports" at bounding box center [866, 118] width 108 height 35
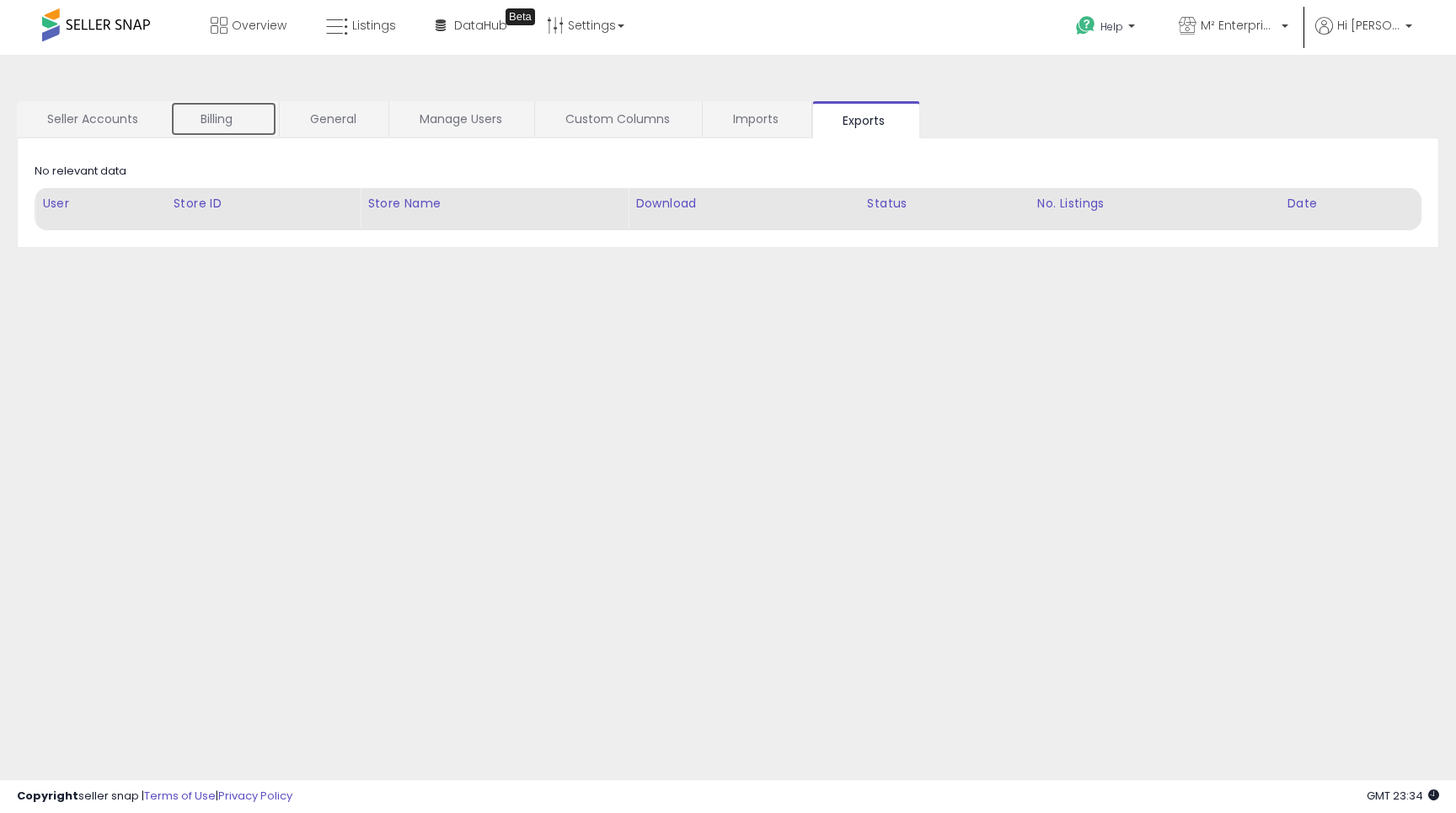
click at [238, 125] on link "Billing" at bounding box center [223, 118] width 107 height 35
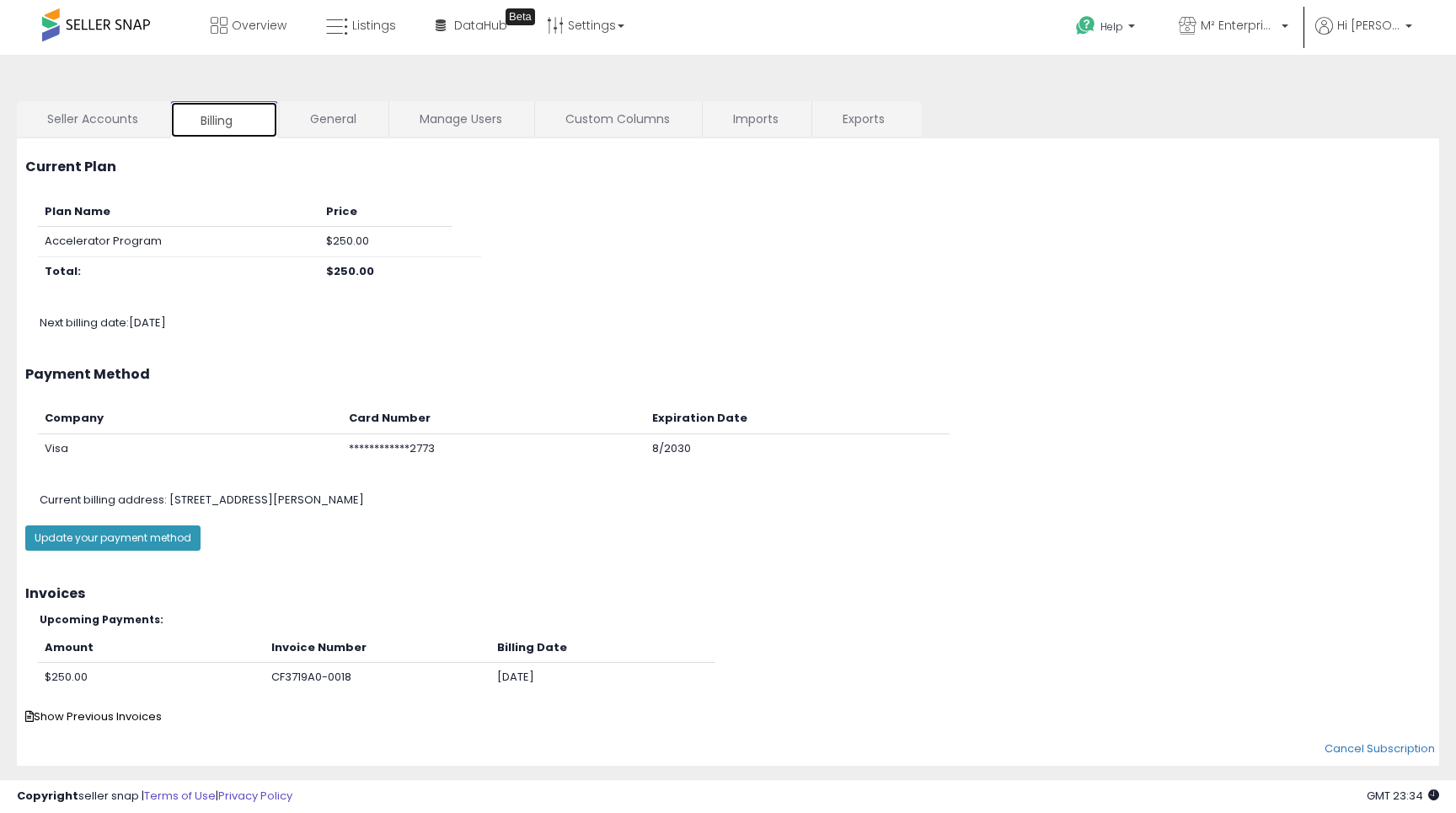
scroll to position [37, 0]
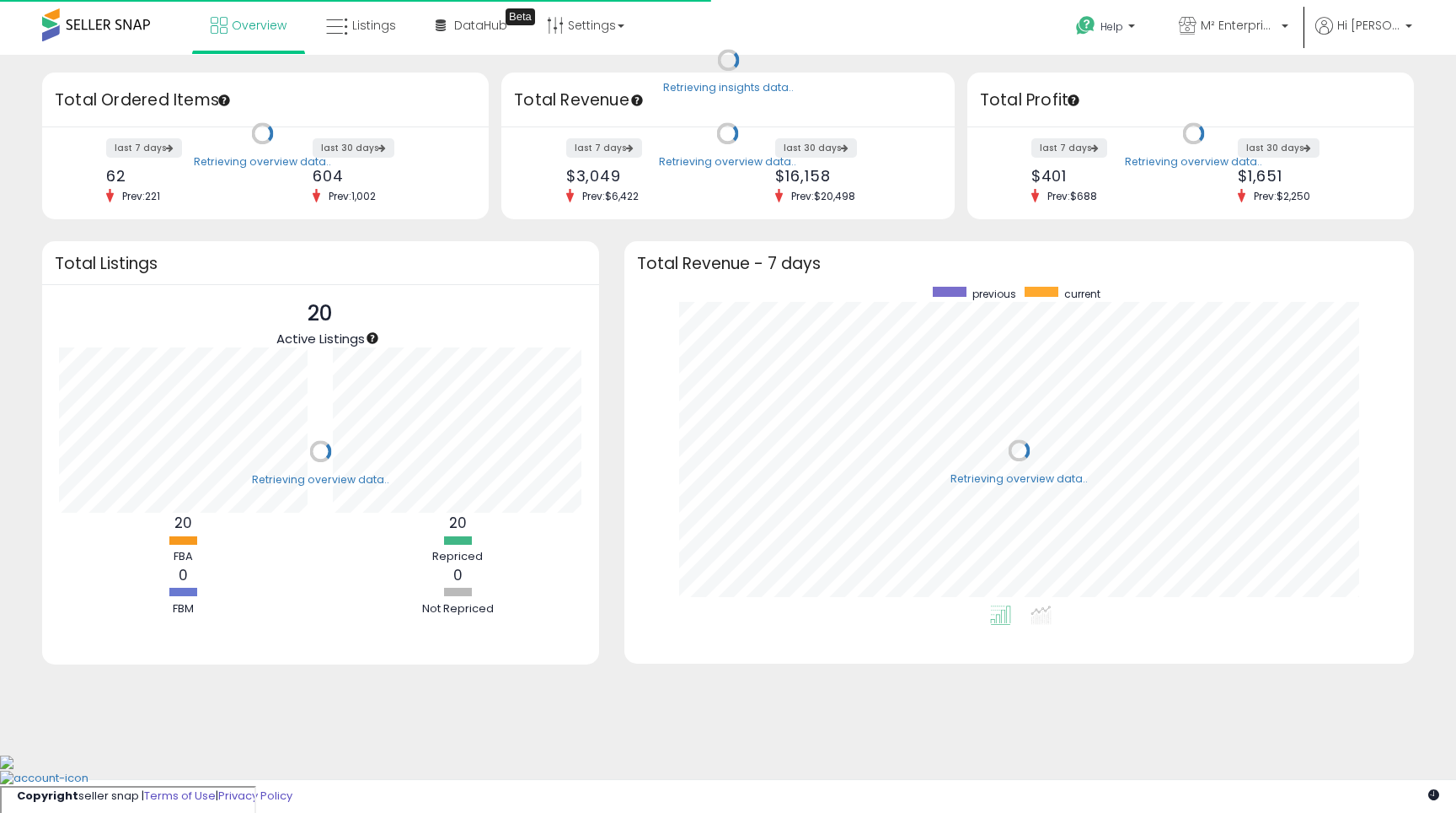
scroll to position [319, 756]
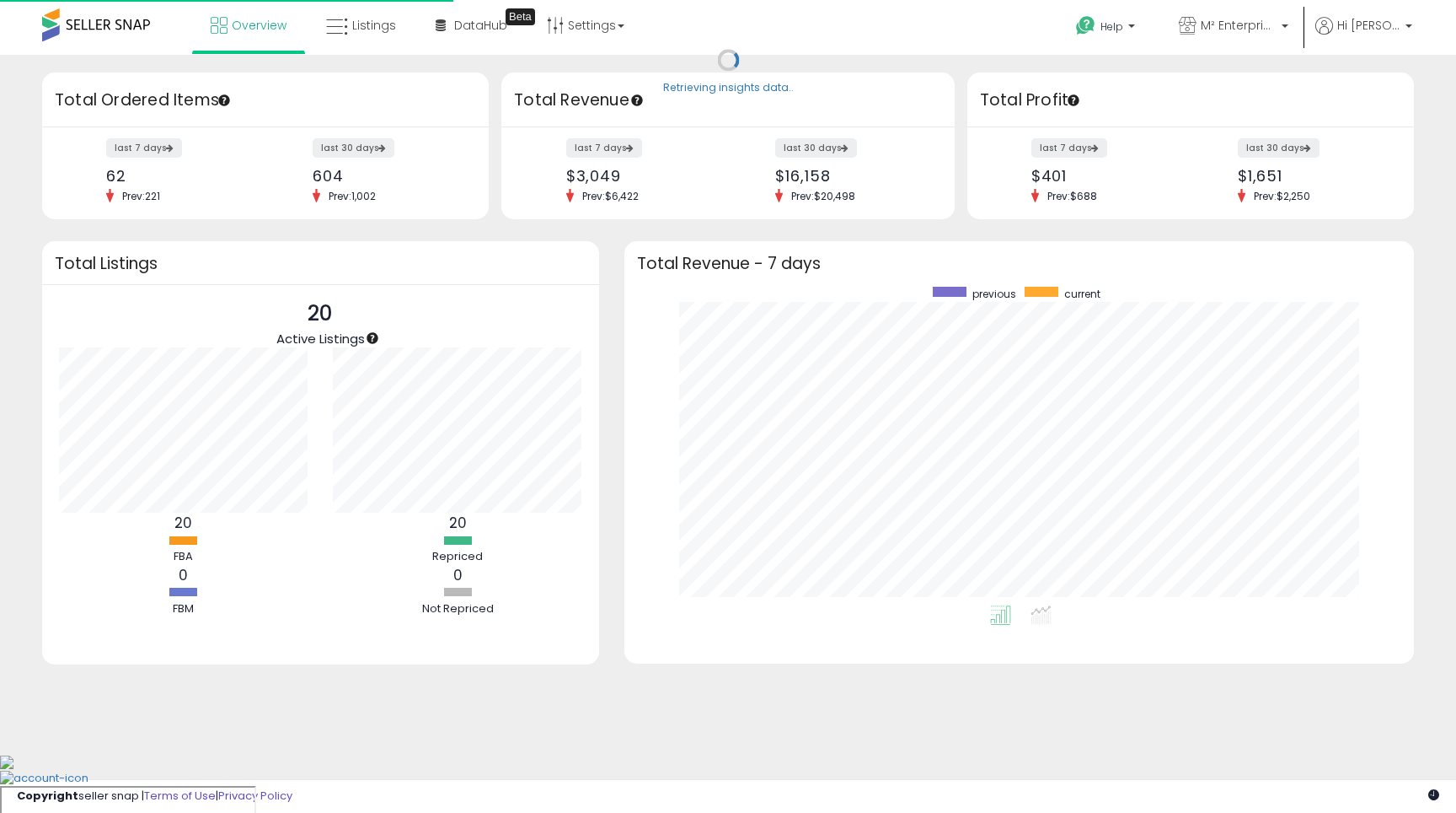
scroll to position [319, 756]
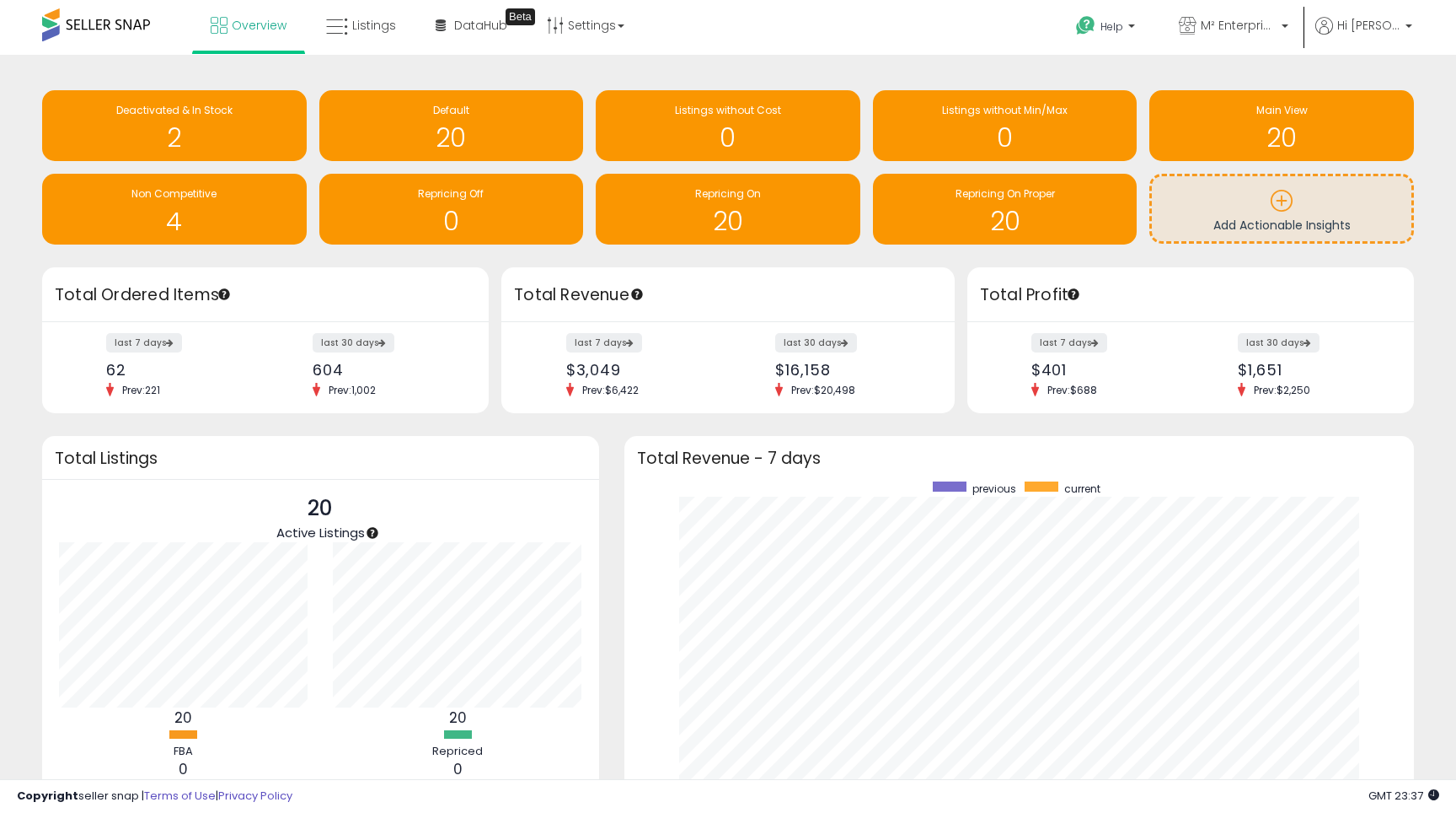
click at [651, 335] on div "last 7 days $3,049 Prev: $6,422" at bounding box center [641, 366] width 174 height 62
